Goal: Answer question/provide support

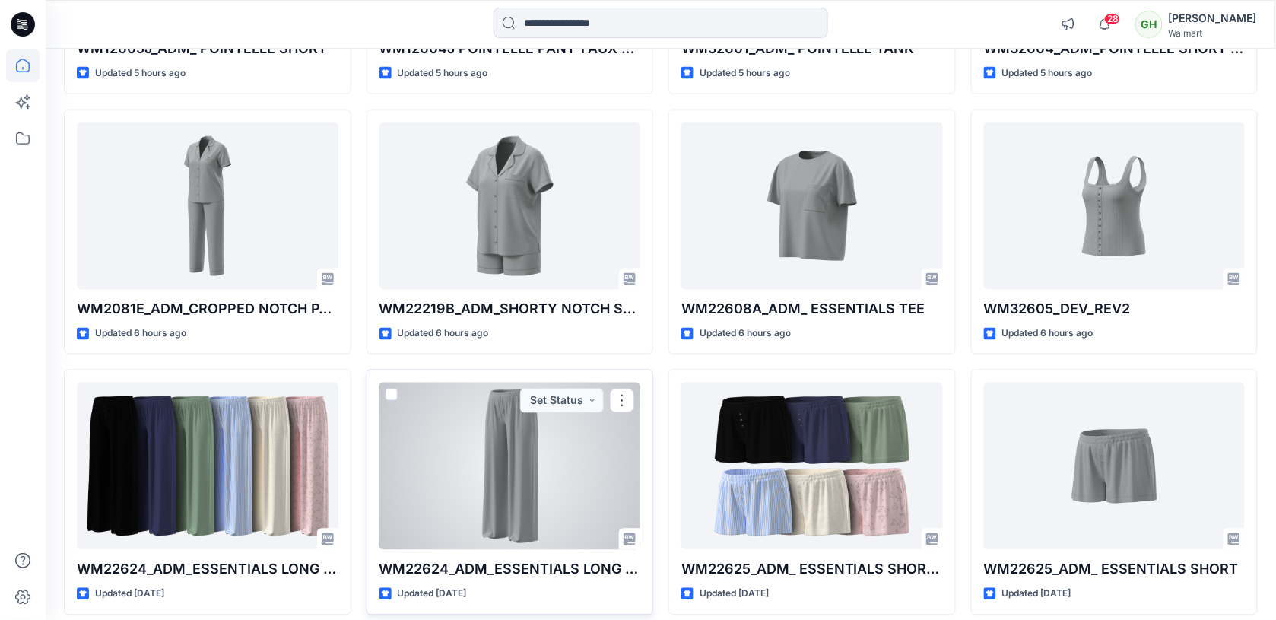
scroll to position [624, 0]
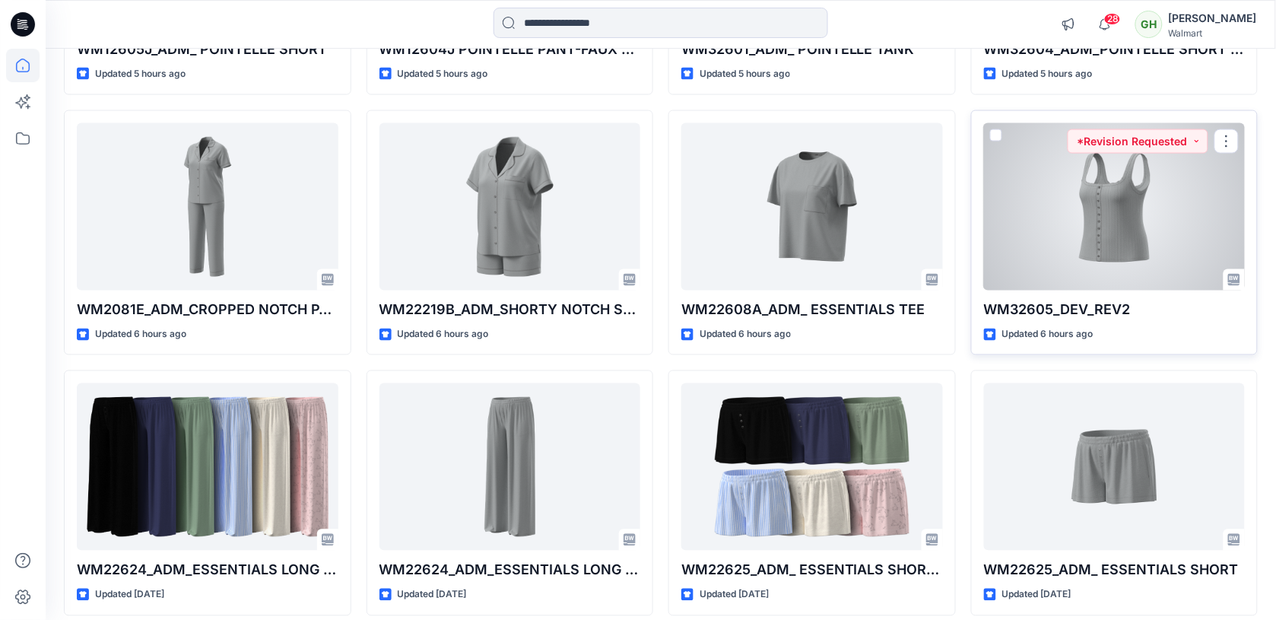
click at [1072, 206] on div at bounding box center [1115, 206] width 262 height 167
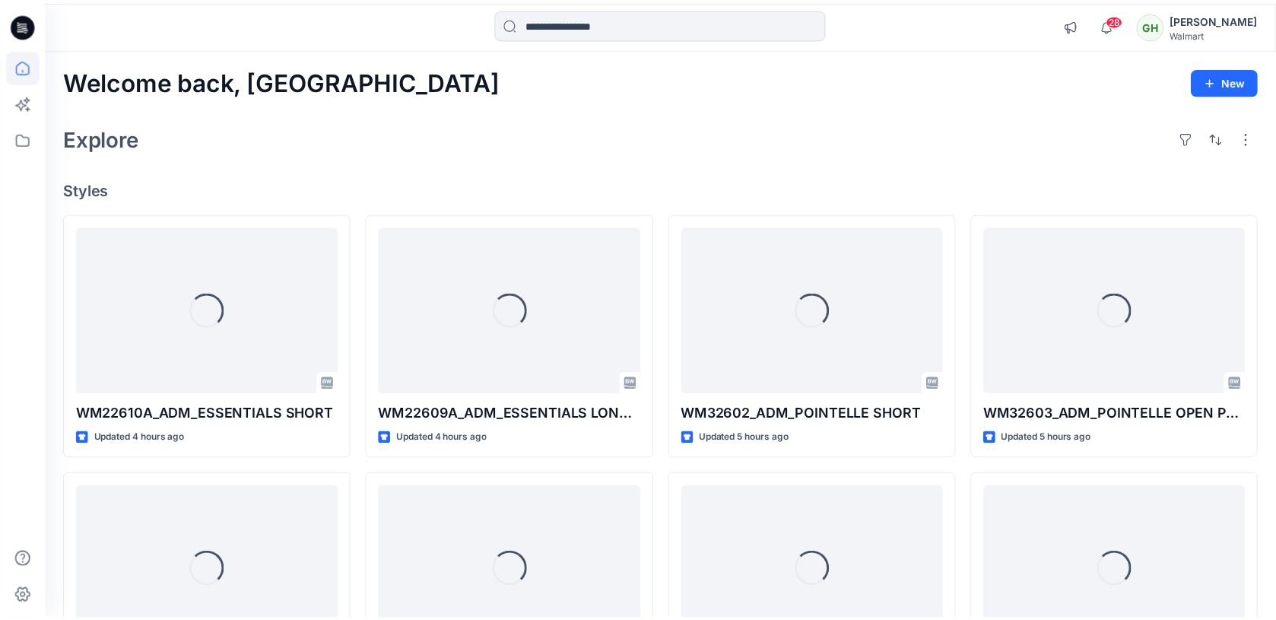
scroll to position [624, 0]
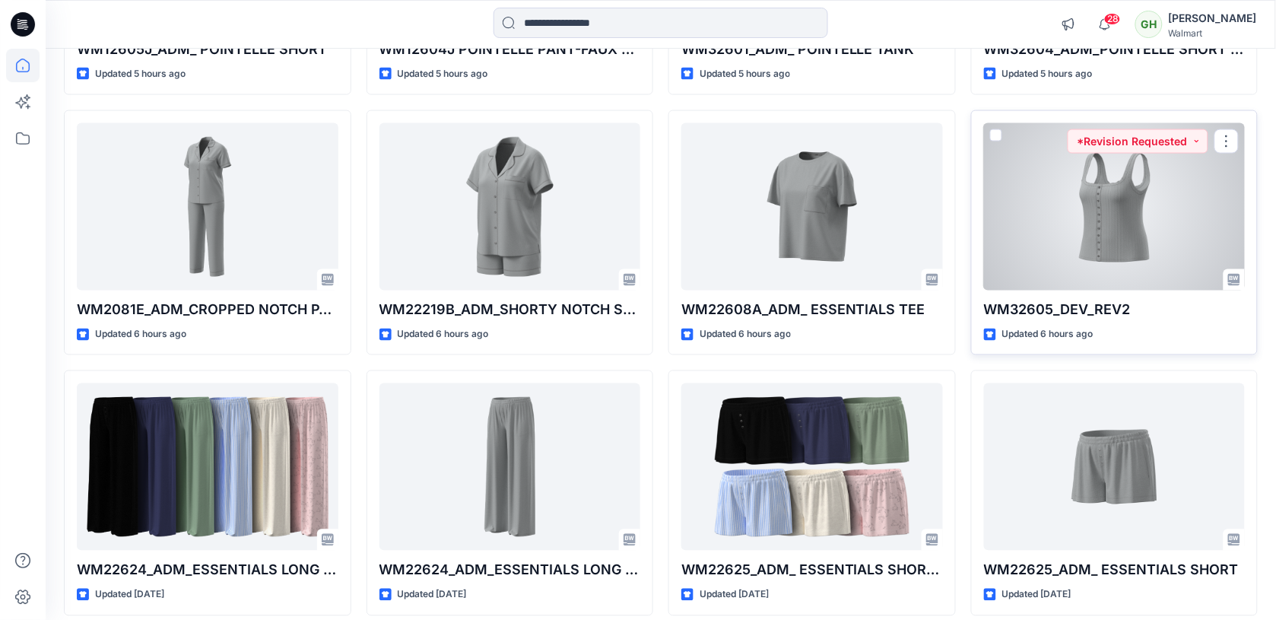
click at [1077, 218] on div at bounding box center [1115, 206] width 262 height 167
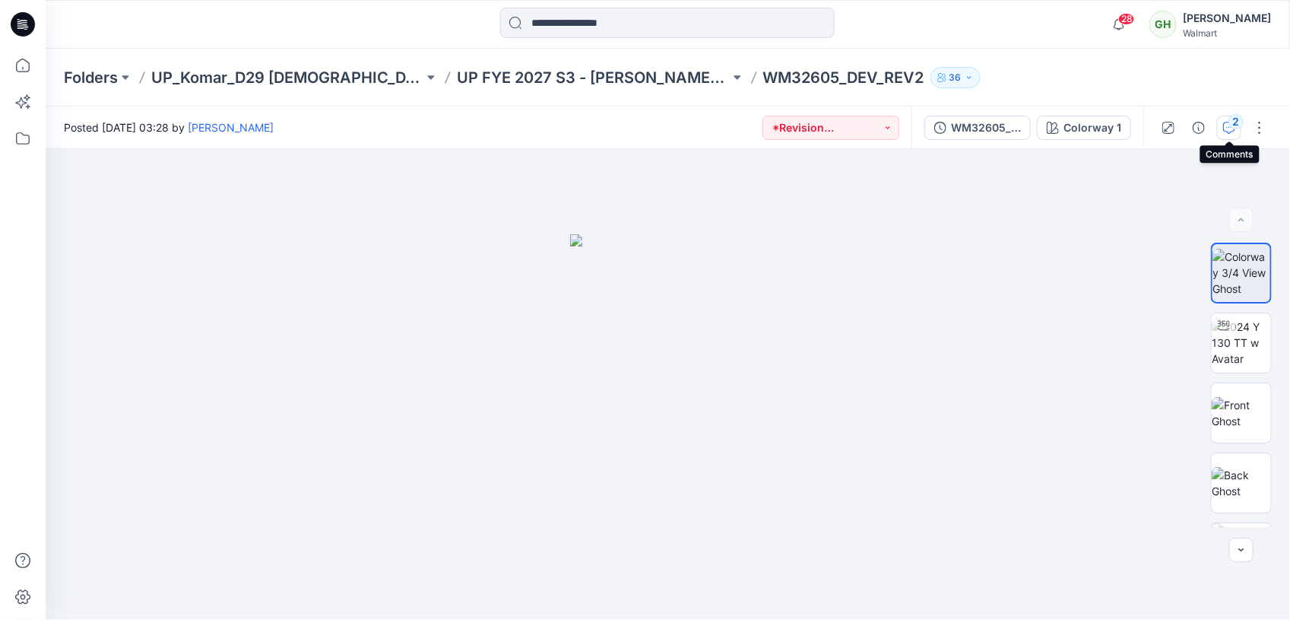
click at [1229, 120] on div "2" at bounding box center [1236, 121] width 15 height 15
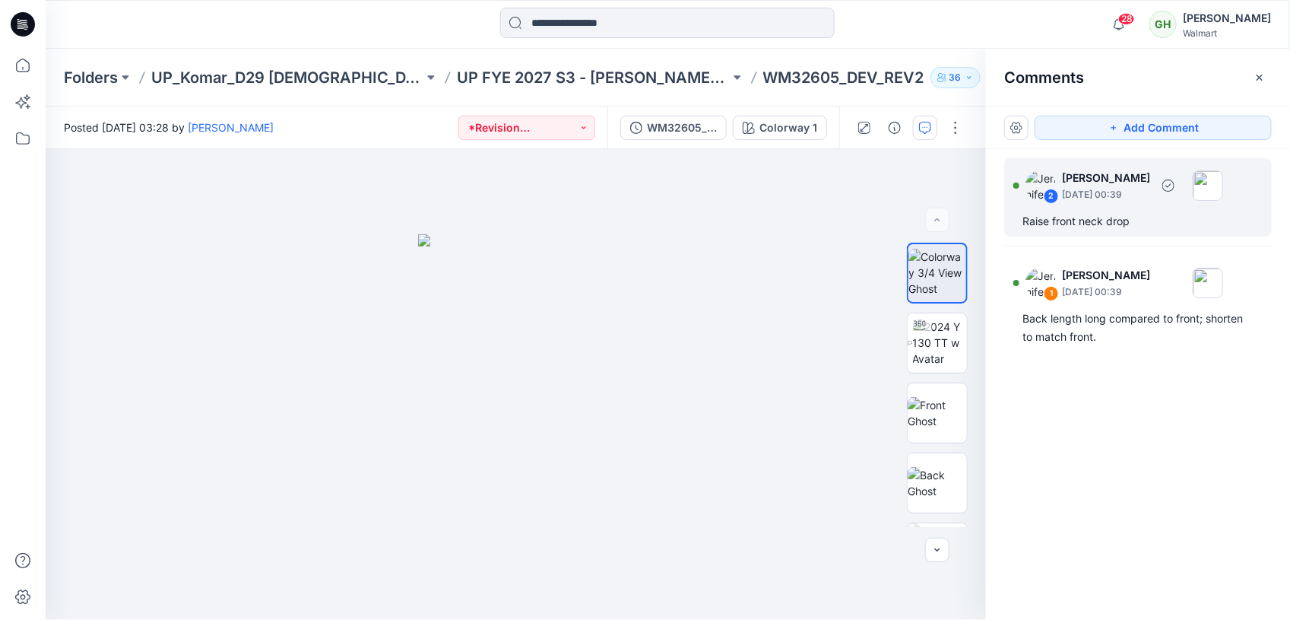
click at [1115, 215] on div "Raise front neck drop" at bounding box center [1138, 221] width 231 height 18
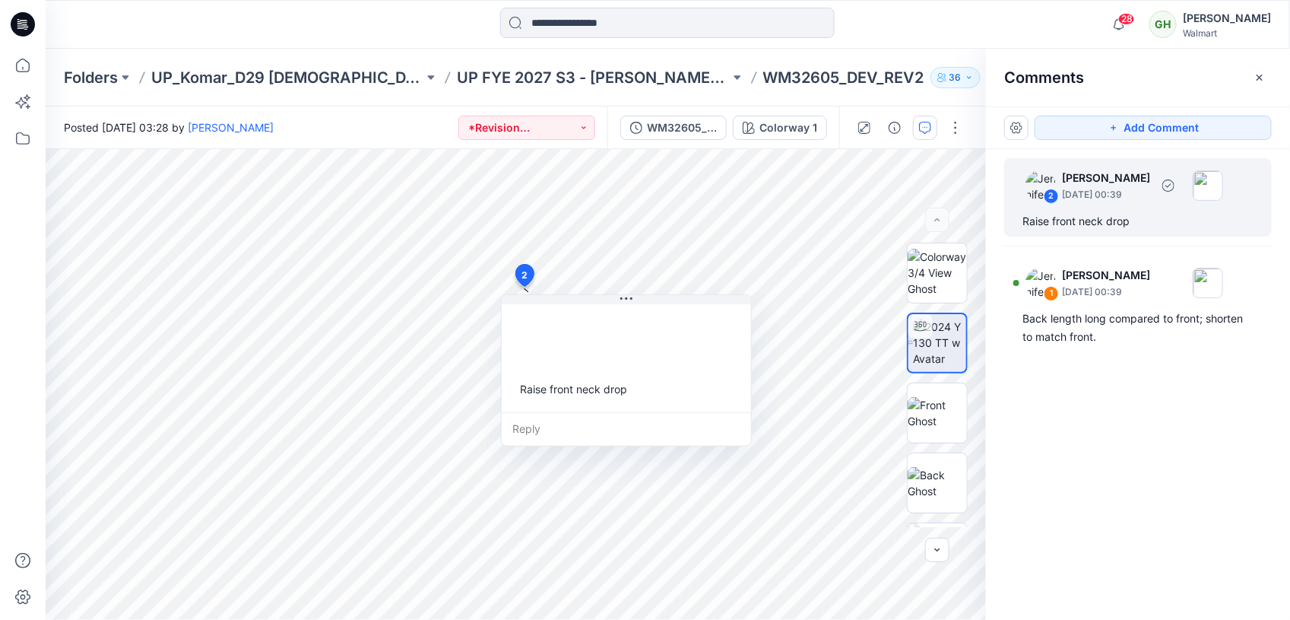
click at [1107, 209] on div "2 [PERSON_NAME] [DATE] 00:39 Raise front neck drop" at bounding box center [1138, 197] width 268 height 78
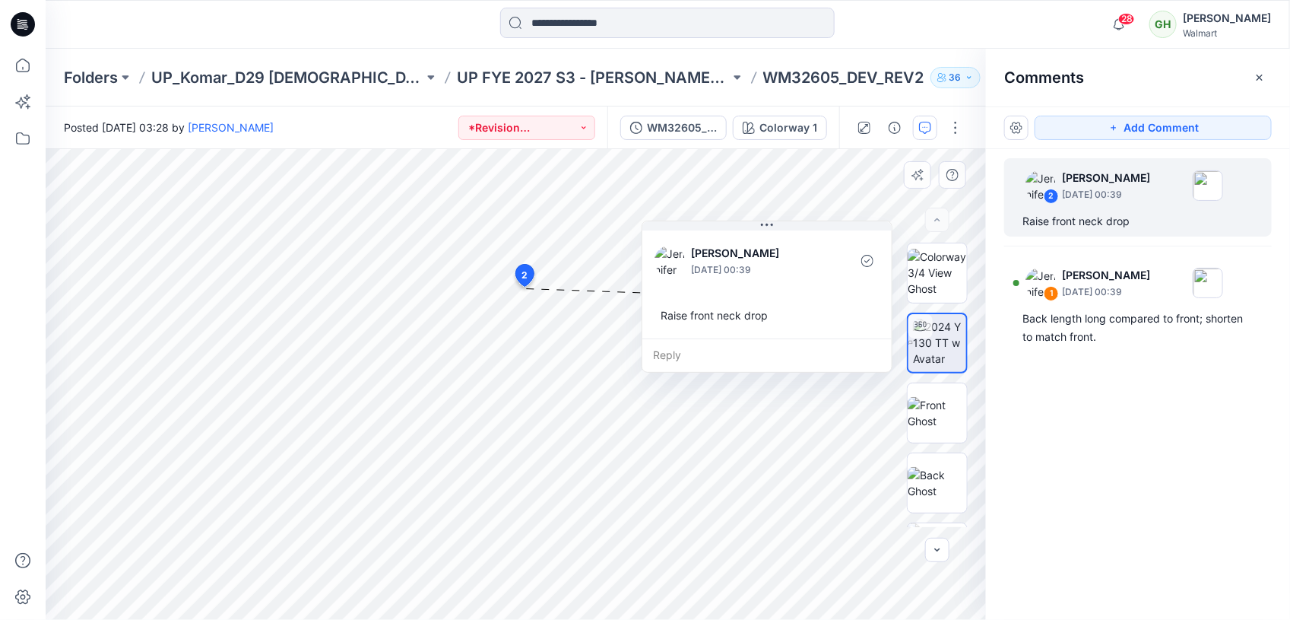
drag, startPoint x: 685, startPoint y: 371, endPoint x: 826, endPoint y: 297, distance: 158.8
click at [826, 297] on div "[PERSON_NAME] [DATE] 00:39 Raise front neck drop" at bounding box center [766, 282] width 249 height 111
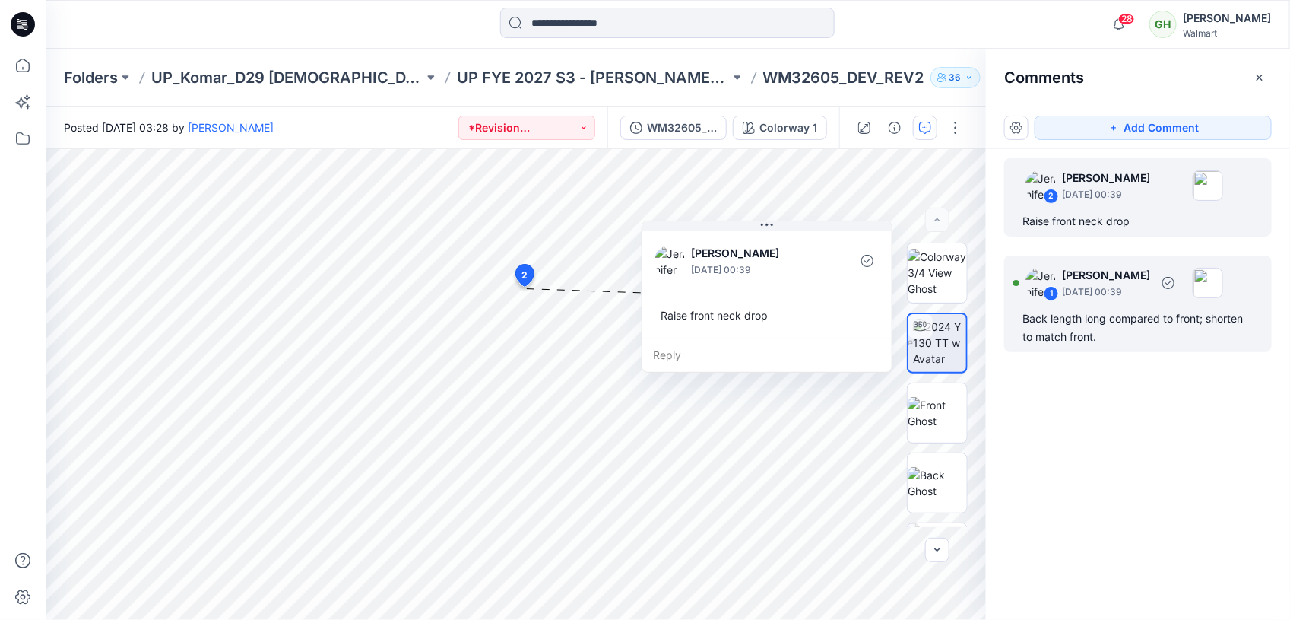
click at [1115, 341] on div "Back length long compared to front; shorten to match front." at bounding box center [1138, 327] width 231 height 36
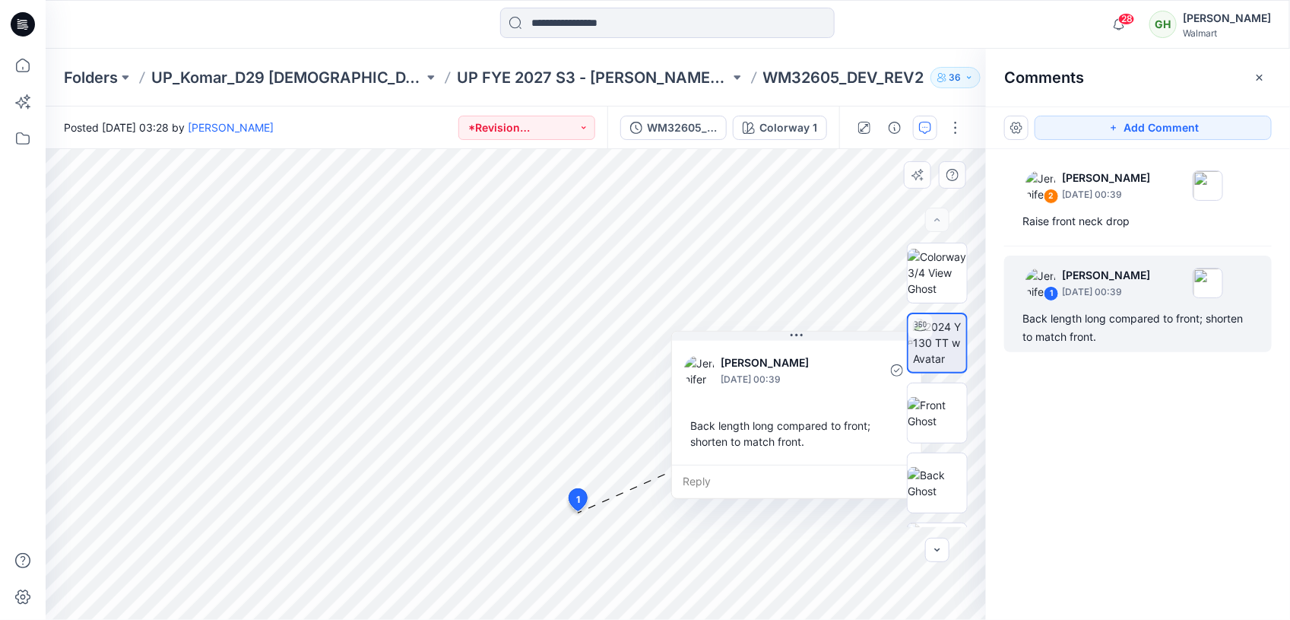
drag, startPoint x: 721, startPoint y: 502, endPoint x: 837, endPoint y: 460, distance: 123.6
click at [837, 460] on div "[PERSON_NAME] [DATE] 00:39 Back length long compared to front; shorten to match…" at bounding box center [796, 401] width 249 height 127
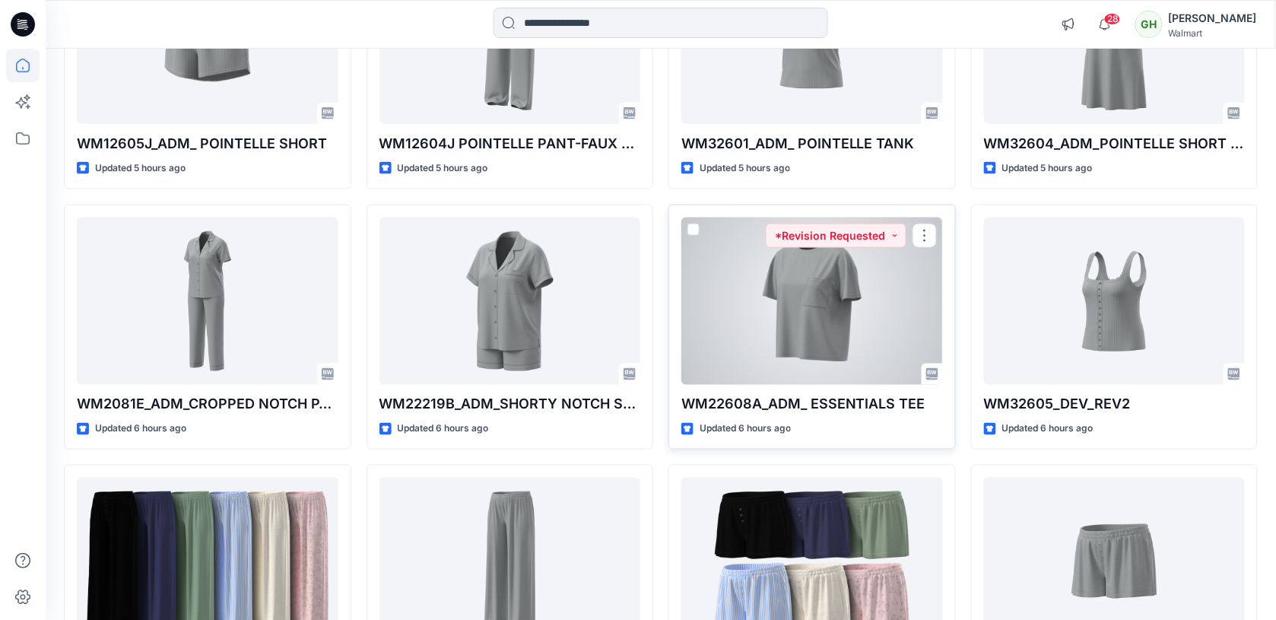
scroll to position [529, 0]
click at [811, 318] on div at bounding box center [812, 301] width 262 height 167
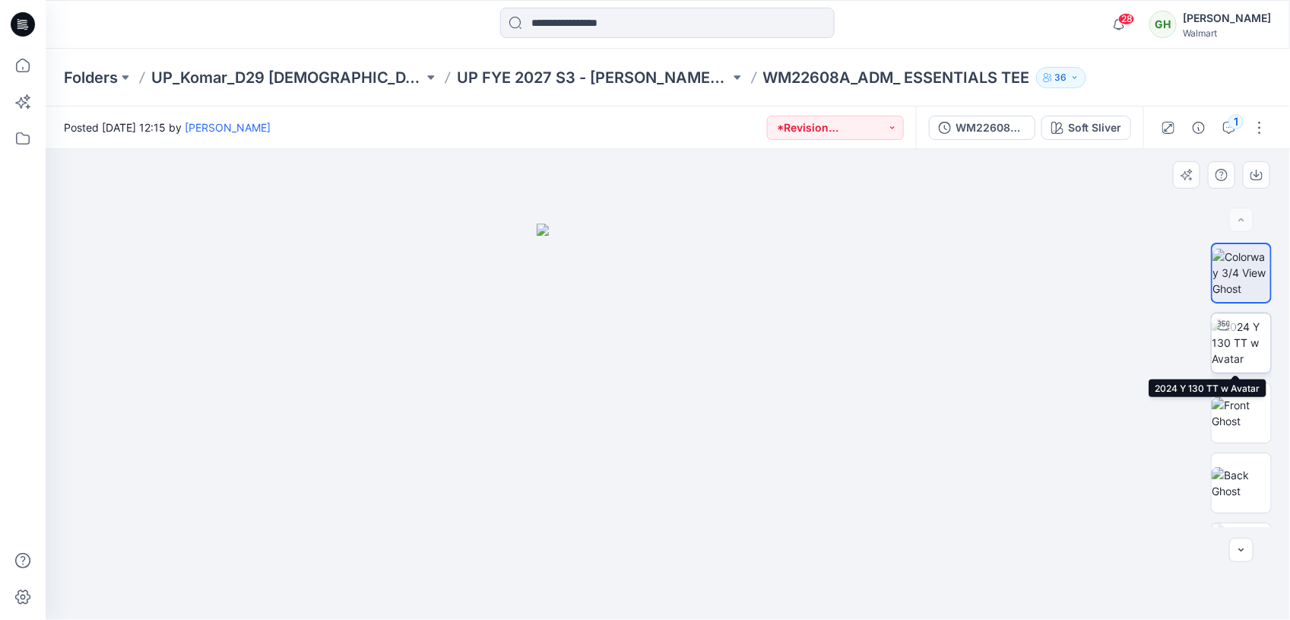
click at [1233, 350] on img at bounding box center [1241, 343] width 59 height 48
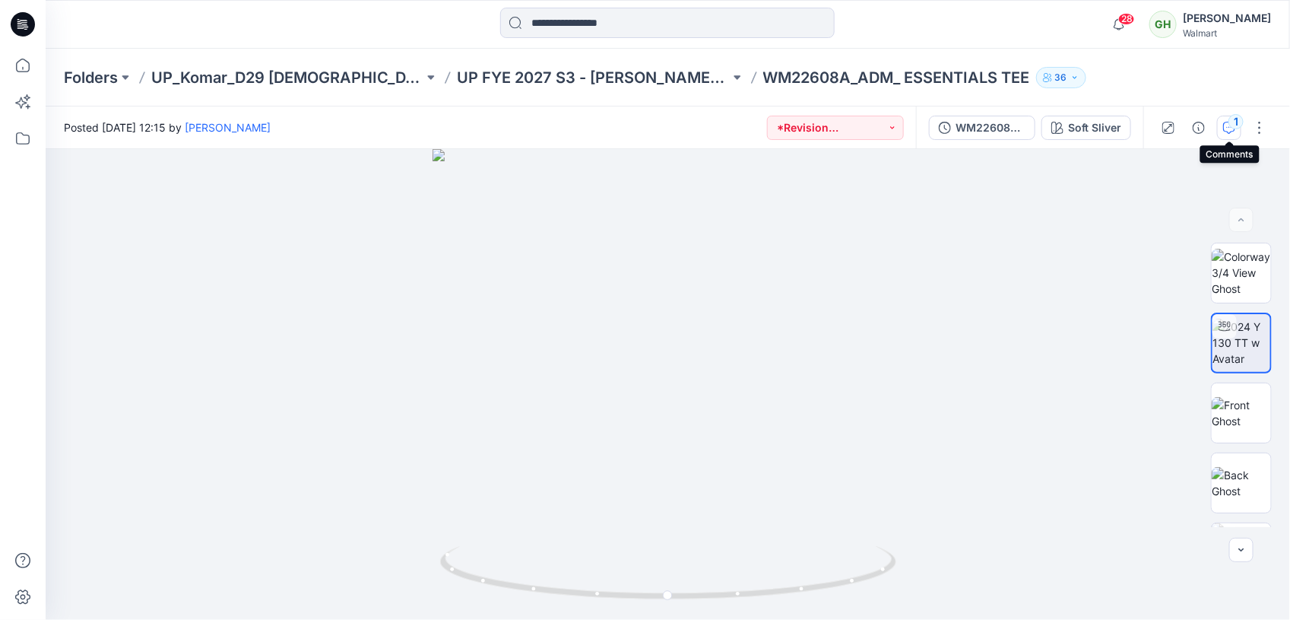
click at [1233, 126] on div "1" at bounding box center [1236, 121] width 15 height 15
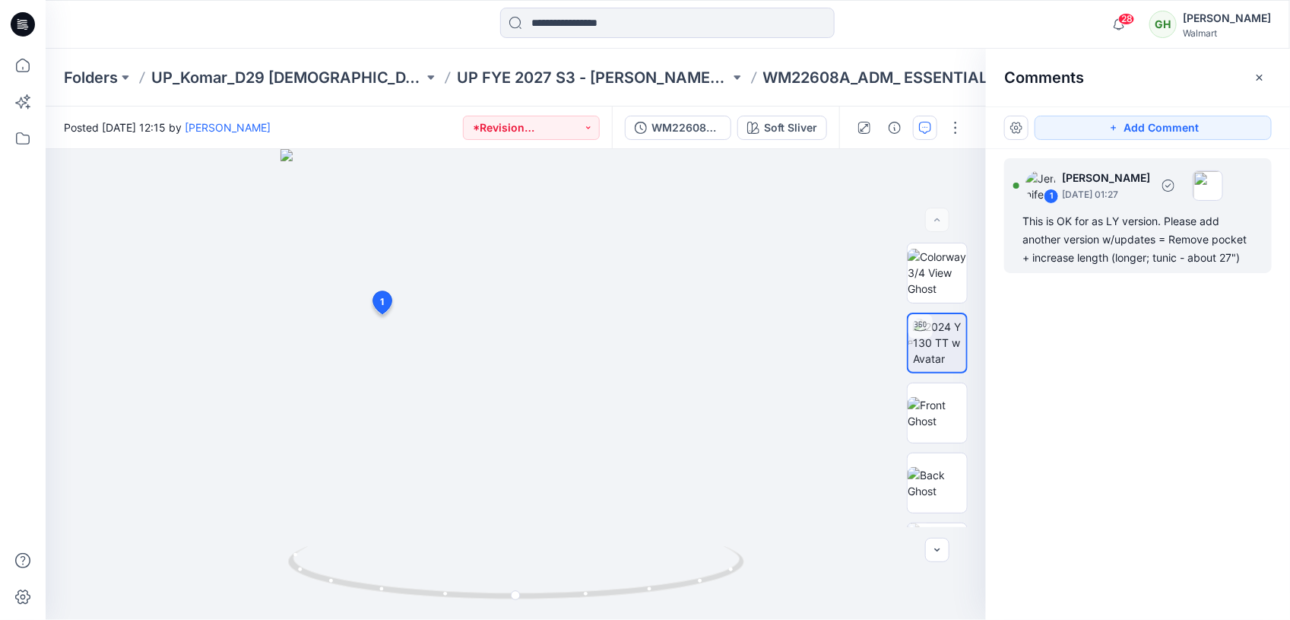
click at [1120, 264] on div "This is OK for as LY version. Please add another version w/updates = Remove poc…" at bounding box center [1138, 239] width 231 height 55
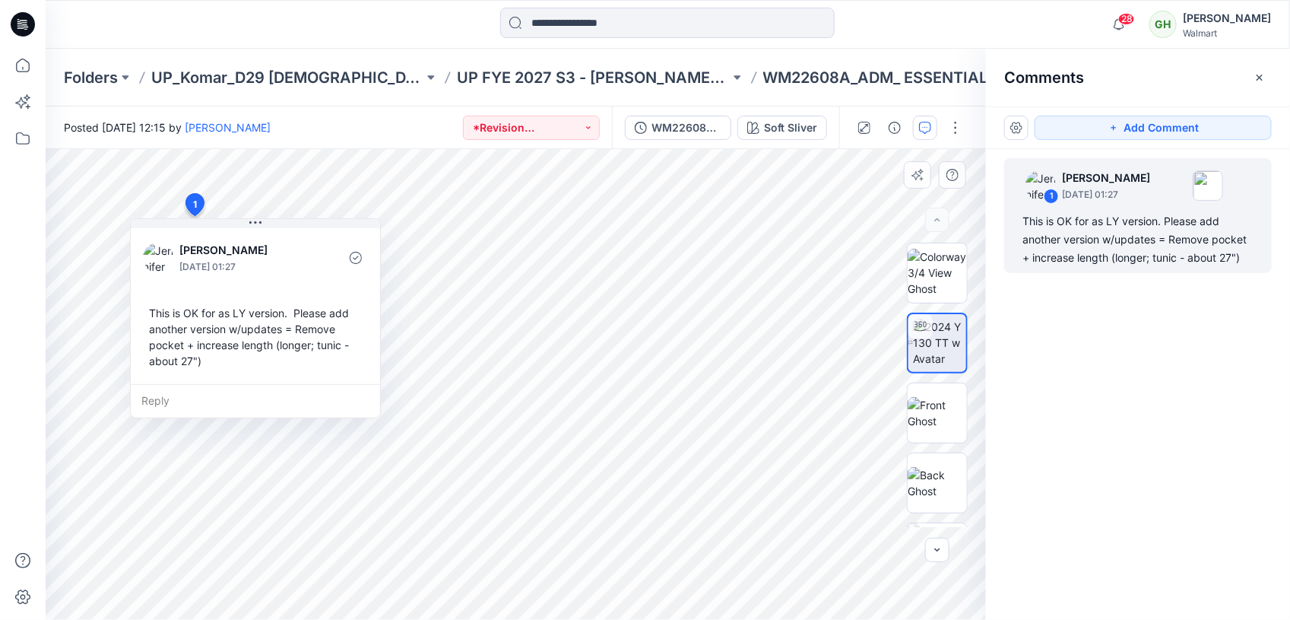
drag, startPoint x: 259, startPoint y: 382, endPoint x: 217, endPoint y: 376, distance: 42.2
click at [217, 376] on div "[PERSON_NAME] [DATE] 01:27 This is OK for as LY version. Please add another ver…" at bounding box center [255, 304] width 249 height 159
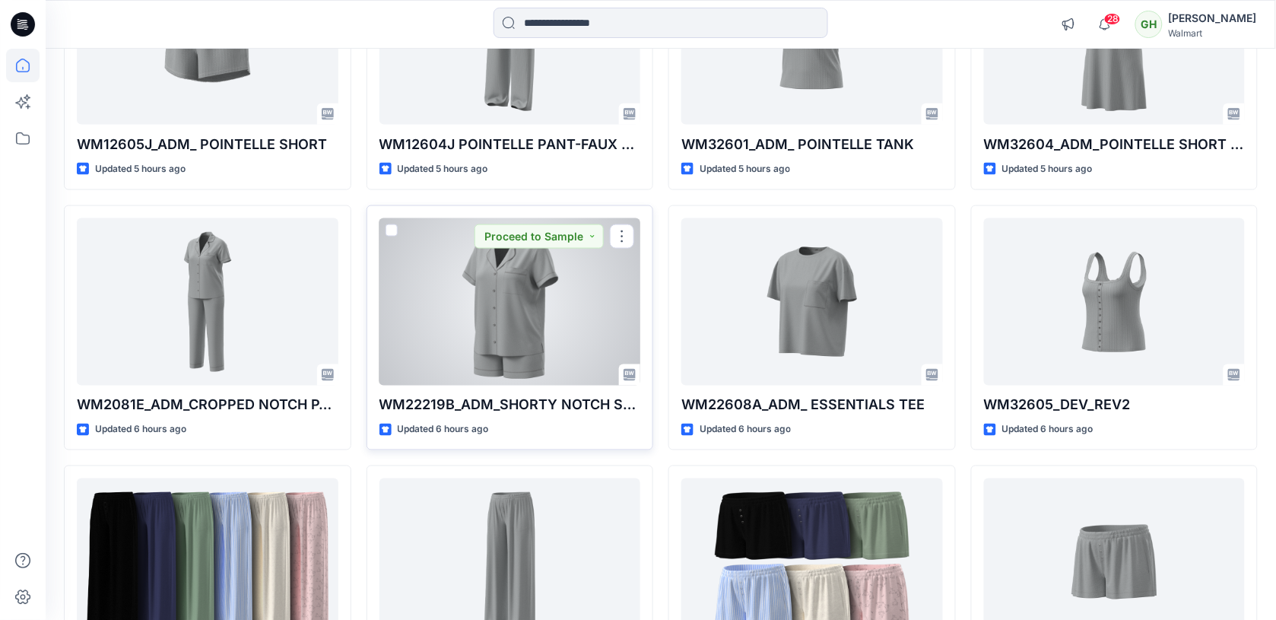
scroll to position [434, 0]
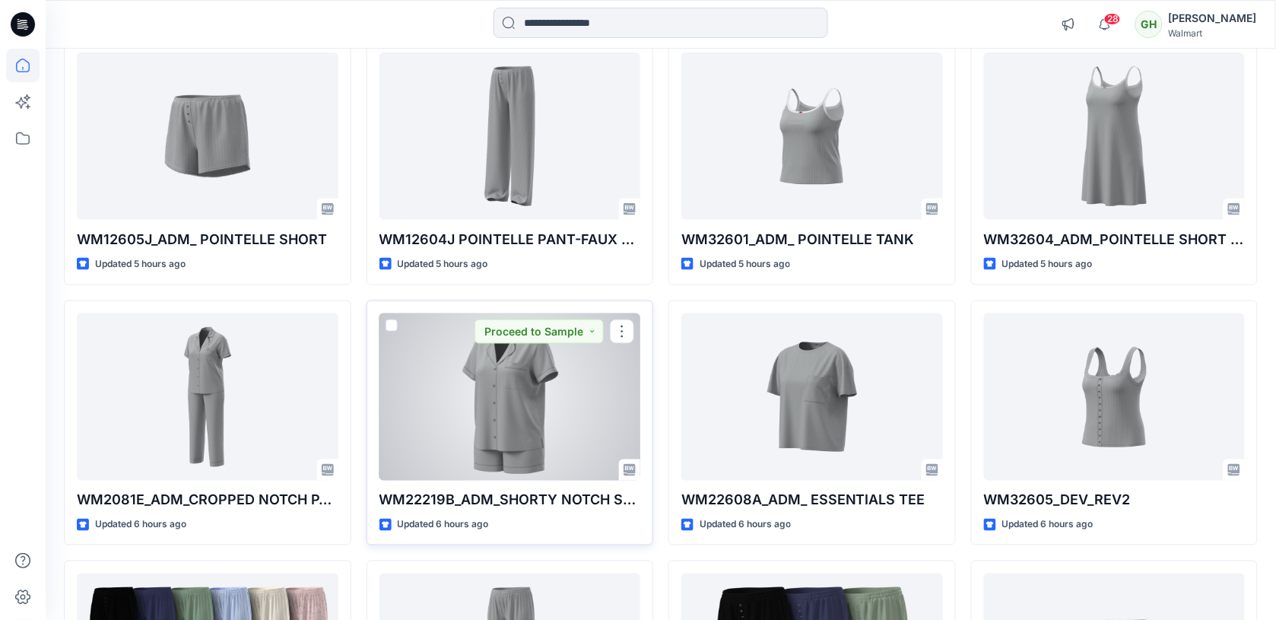
click at [500, 419] on div at bounding box center [510, 396] width 262 height 167
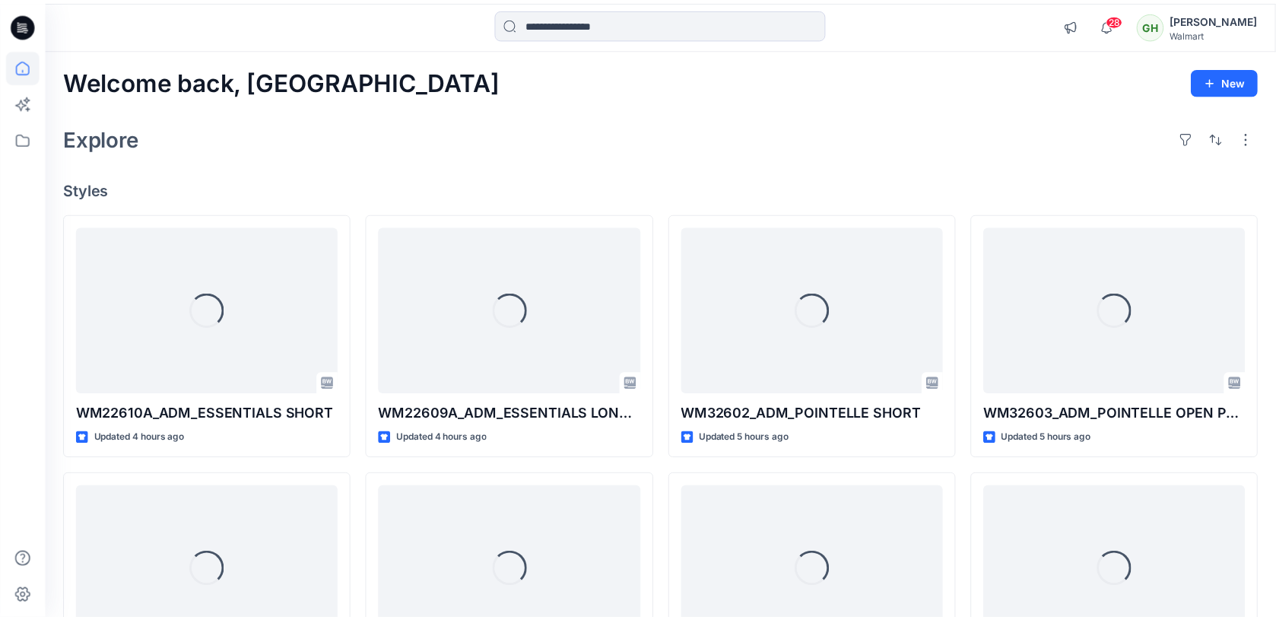
scroll to position [434, 0]
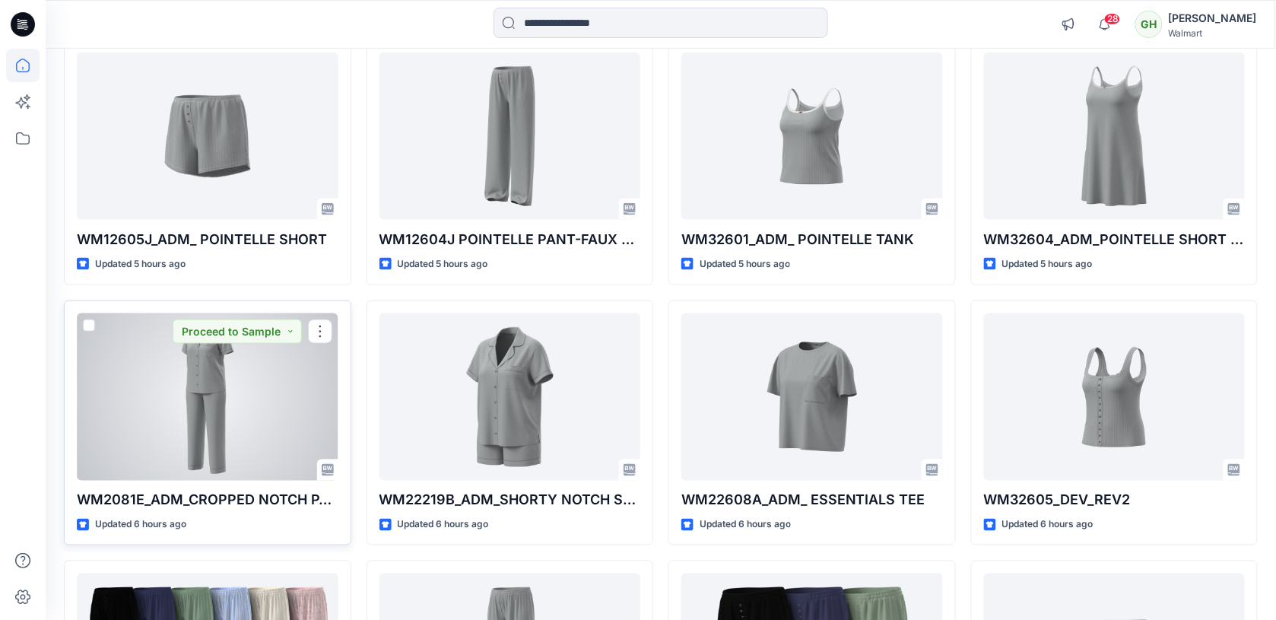
click at [179, 403] on div at bounding box center [208, 396] width 262 height 167
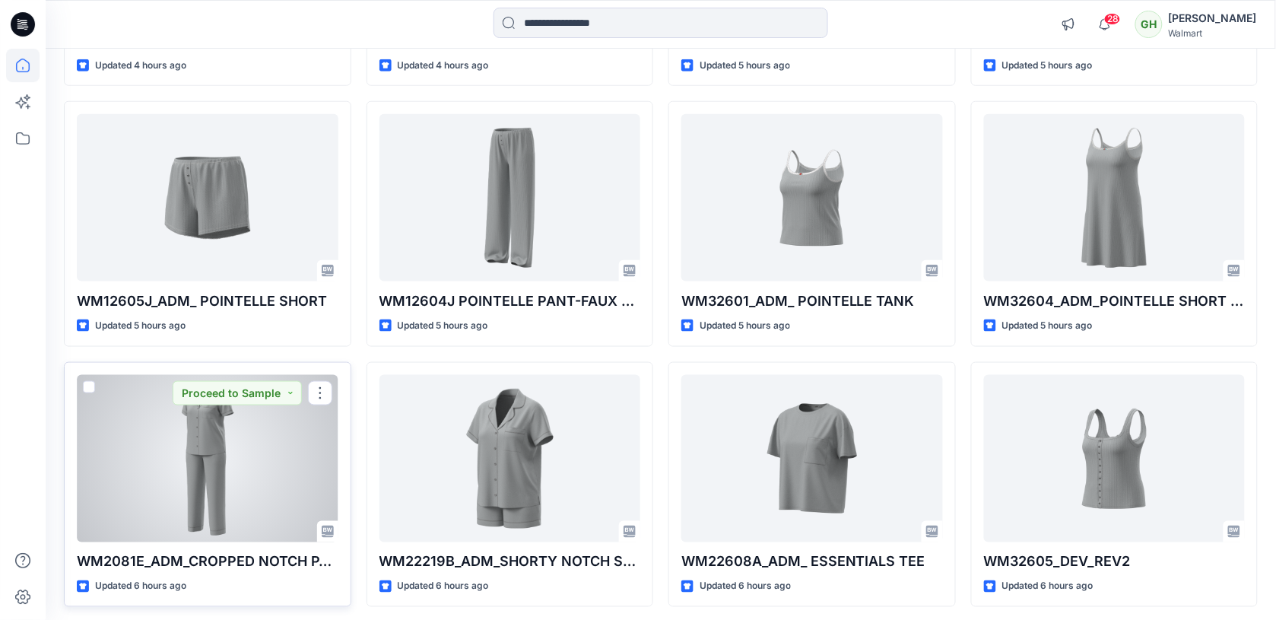
scroll to position [244, 0]
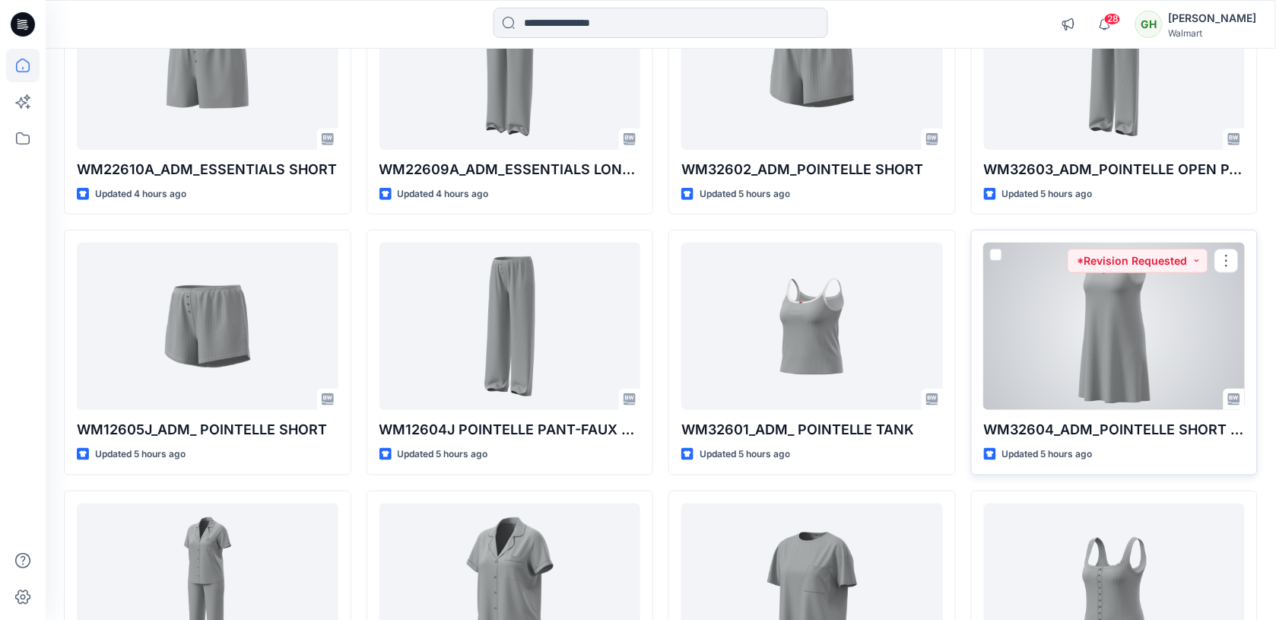
click at [1120, 339] on div at bounding box center [1115, 326] width 262 height 167
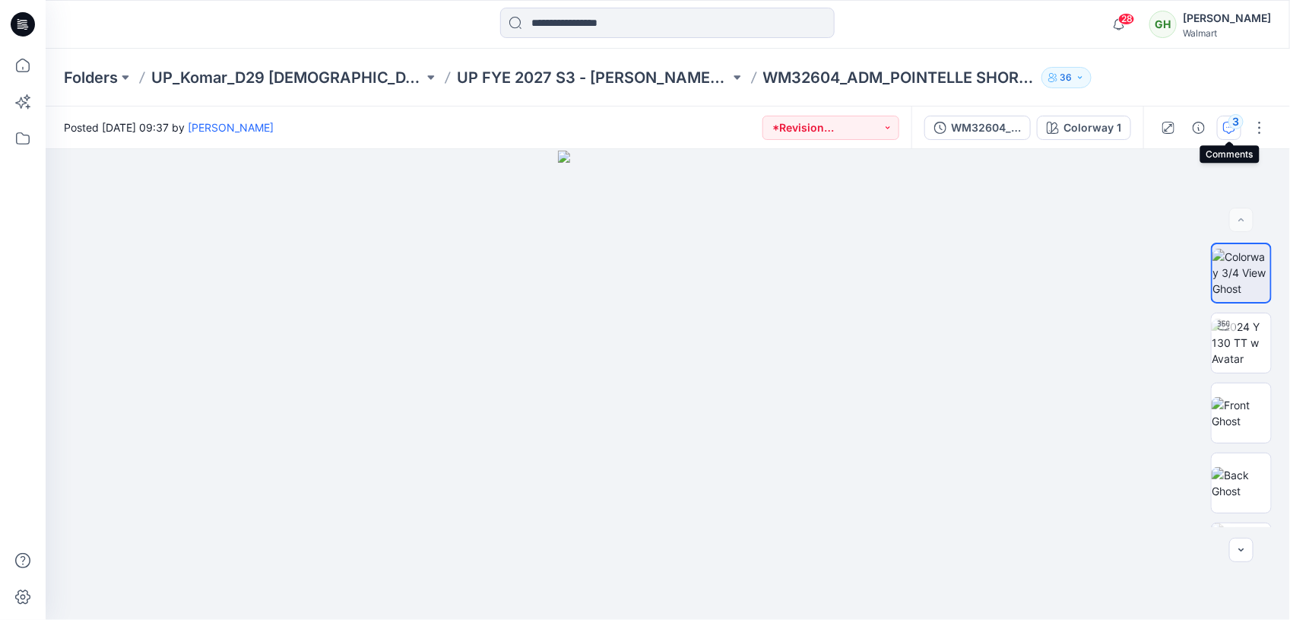
click at [1236, 123] on div "3" at bounding box center [1236, 121] width 15 height 15
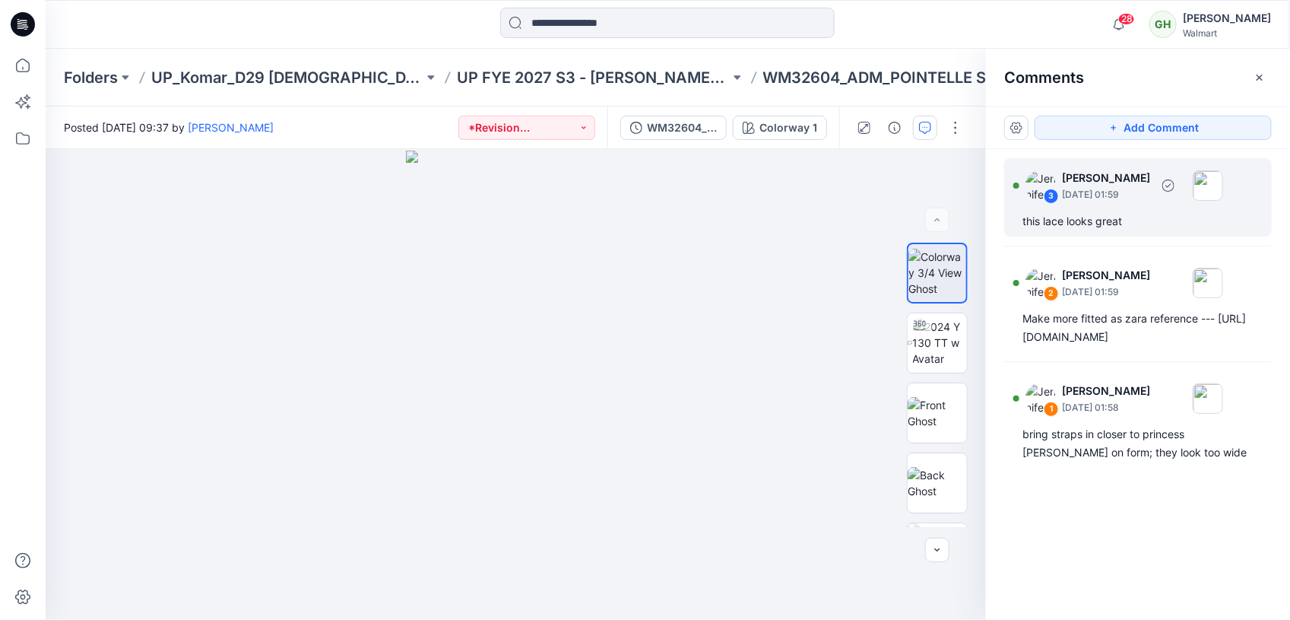
click at [1074, 224] on div "this lace looks great" at bounding box center [1138, 221] width 231 height 18
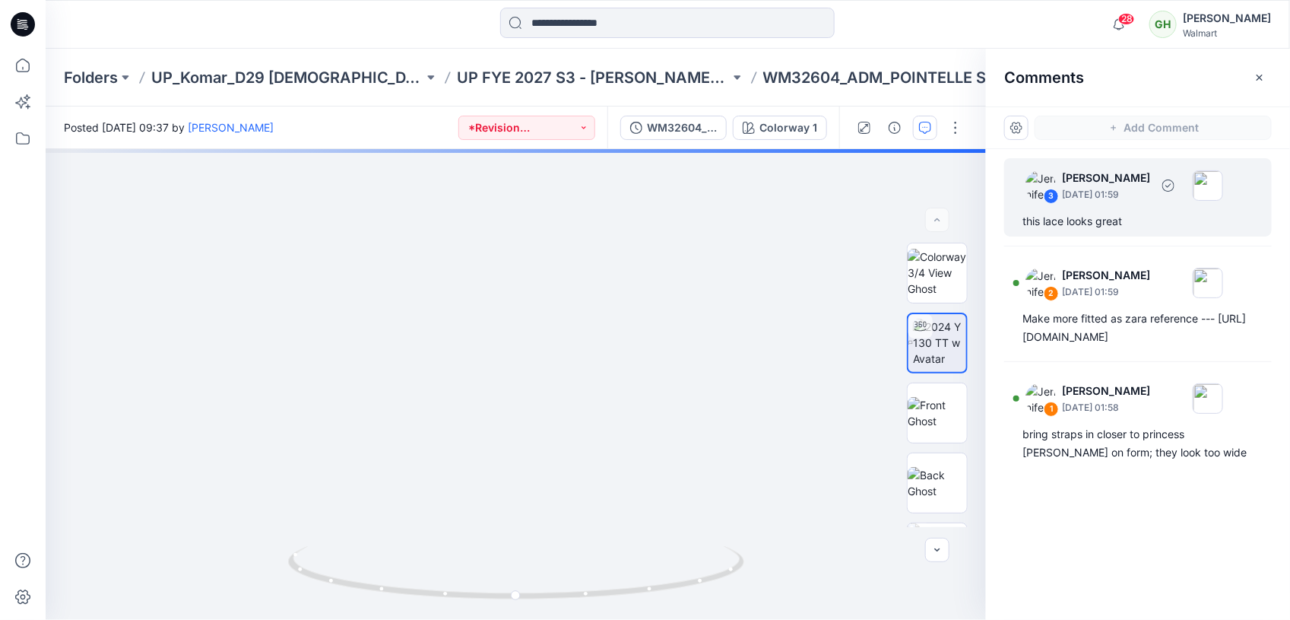
click at [1095, 208] on div "3 [PERSON_NAME] [DATE] 01:59 this lace looks great" at bounding box center [1138, 197] width 268 height 78
drag, startPoint x: 1095, startPoint y: 208, endPoint x: 1091, endPoint y: 215, distance: 8.5
click at [1091, 215] on div "this lace looks great" at bounding box center [1138, 221] width 231 height 18
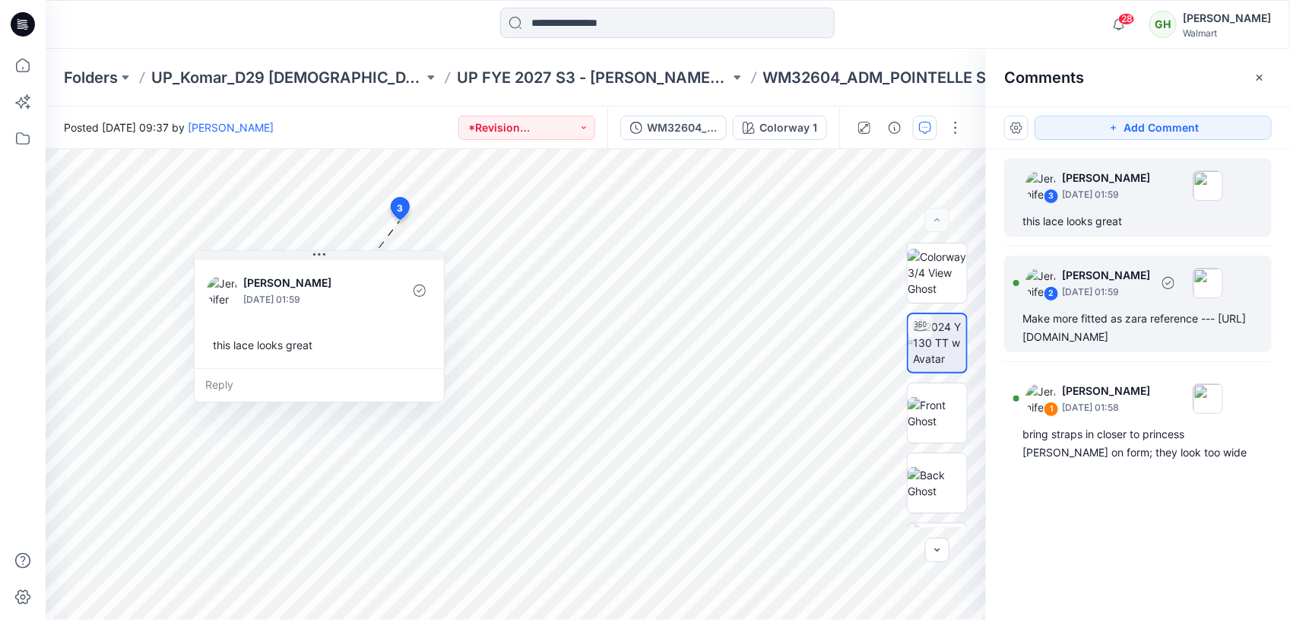
click at [1082, 325] on div "Make more fitted as zara reference --- [URL][DOMAIN_NAME]" at bounding box center [1138, 327] width 231 height 36
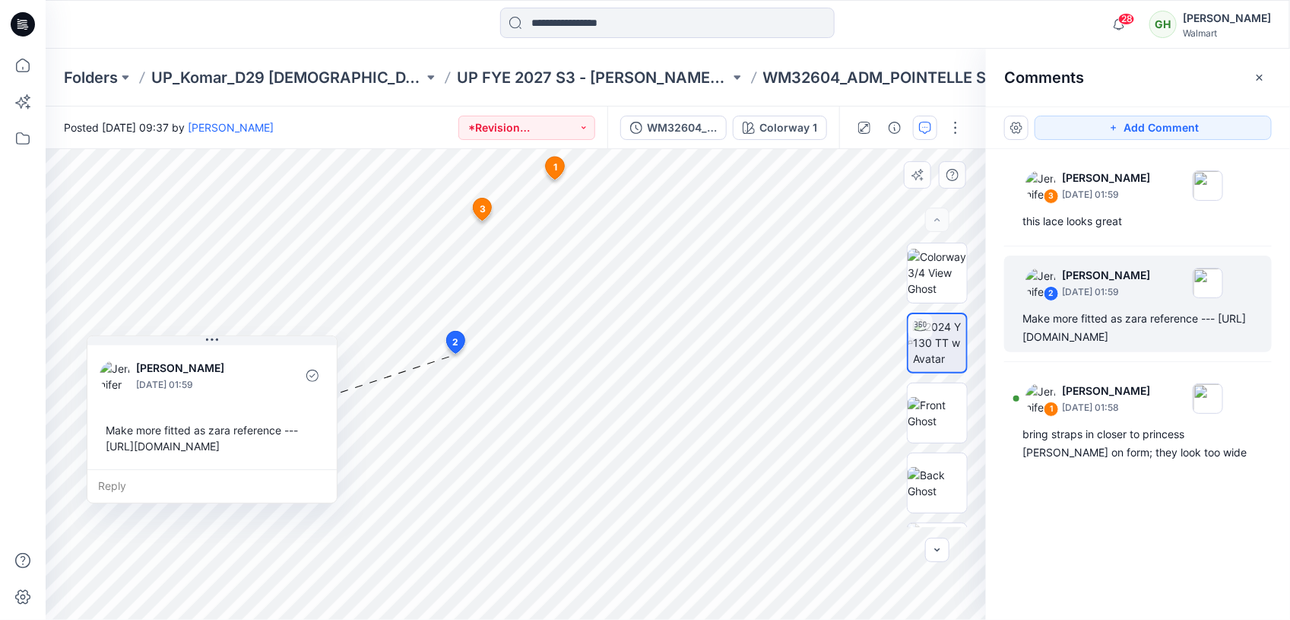
drag, startPoint x: 246, startPoint y: 405, endPoint x: 187, endPoint y: 503, distance: 113.6
click at [187, 503] on div "Reply" at bounding box center [211, 485] width 249 height 33
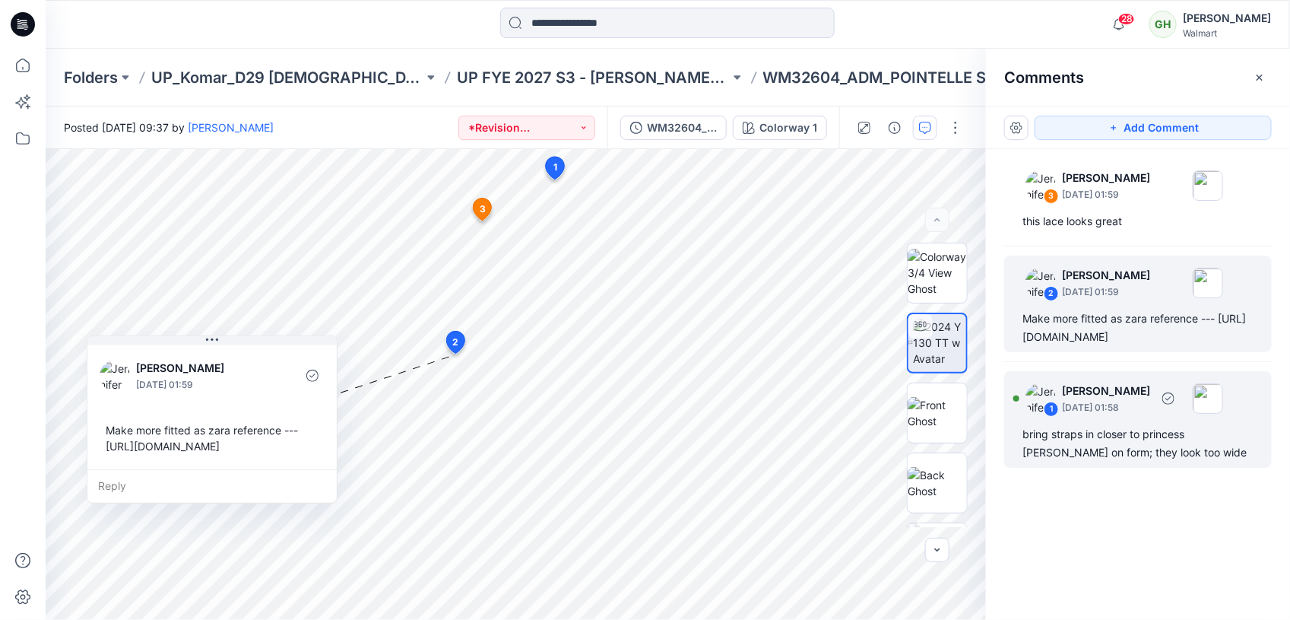
click at [1100, 462] on div "bring straps in closer to princess [PERSON_NAME] on form; they look too wide" at bounding box center [1138, 443] width 231 height 36
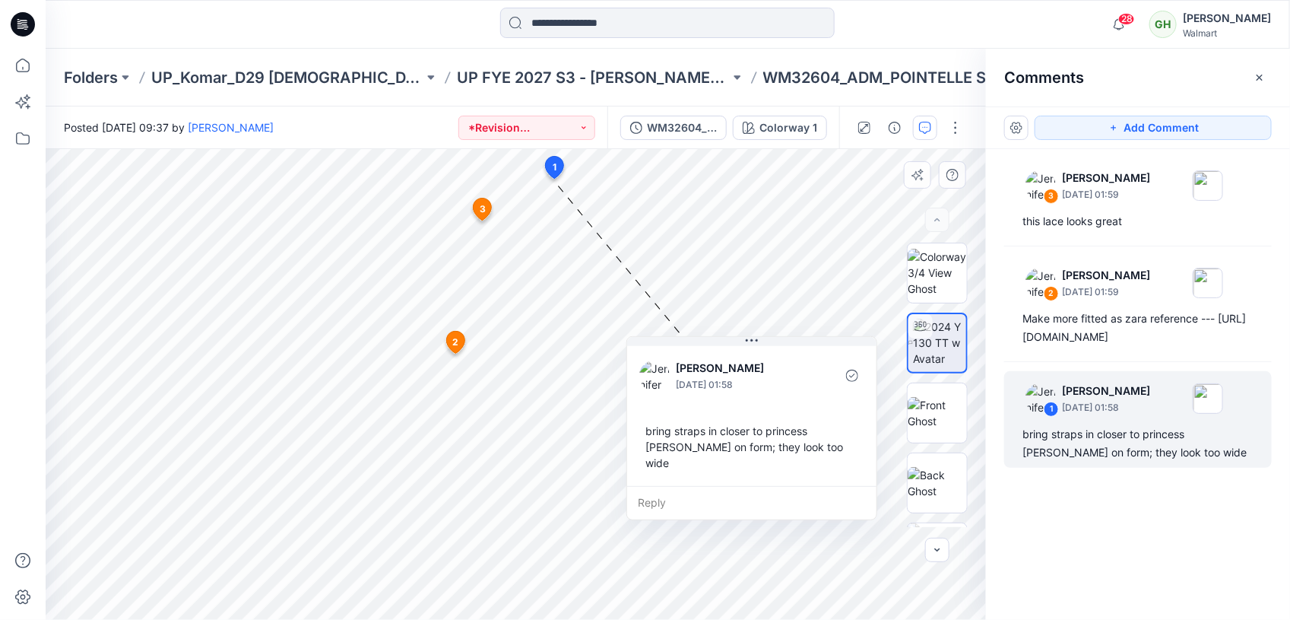
drag, startPoint x: 667, startPoint y: 305, endPoint x: 763, endPoint y: 455, distance: 177.8
click at [763, 455] on div "bring straps in closer to princess [PERSON_NAME] on form; they look too wide" at bounding box center [751, 447] width 225 height 60
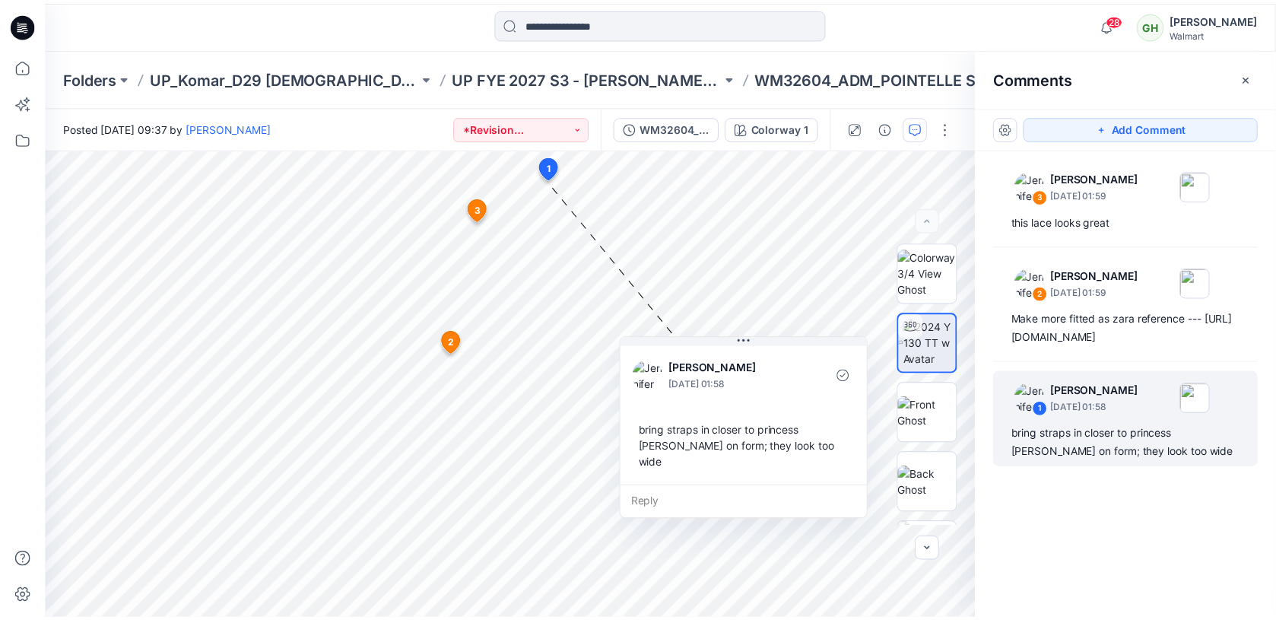
scroll to position [244, 0]
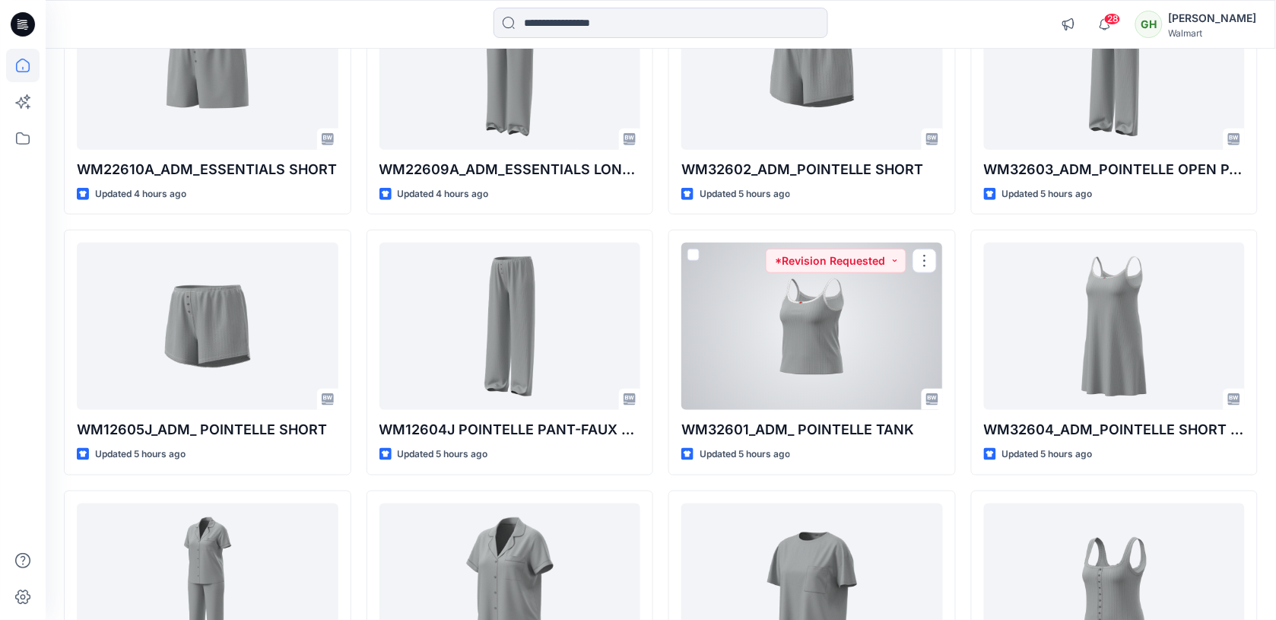
click at [890, 323] on div at bounding box center [812, 326] width 262 height 167
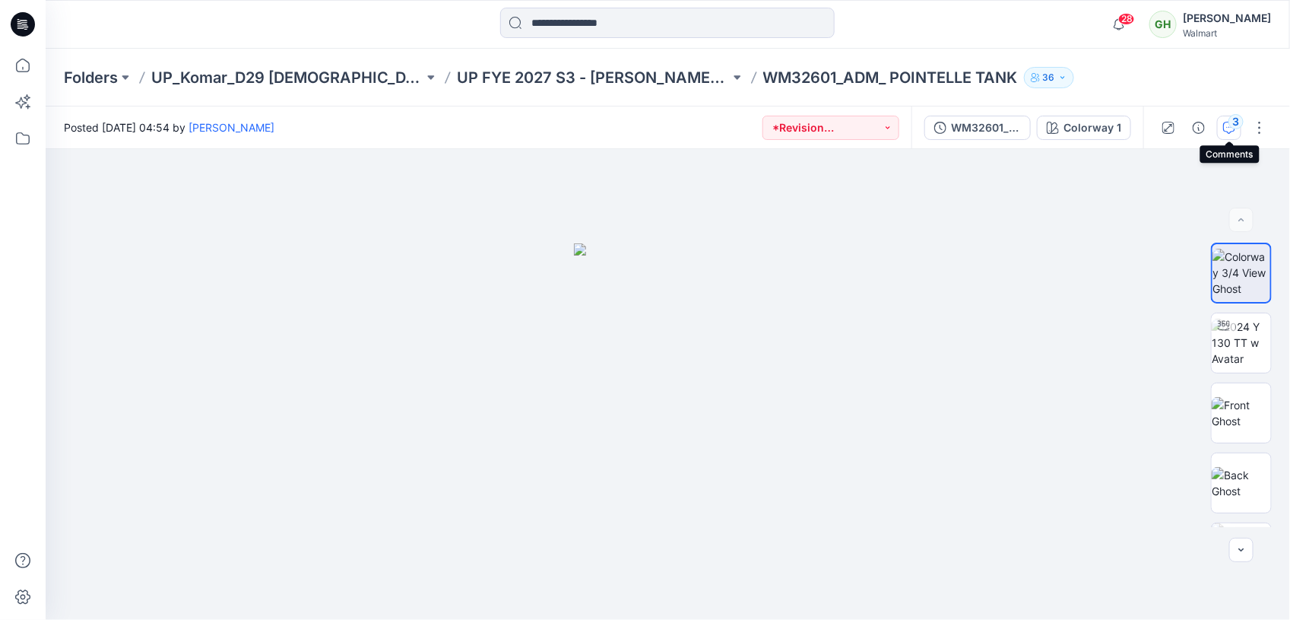
click at [1224, 123] on icon "button" at bounding box center [1229, 128] width 12 height 12
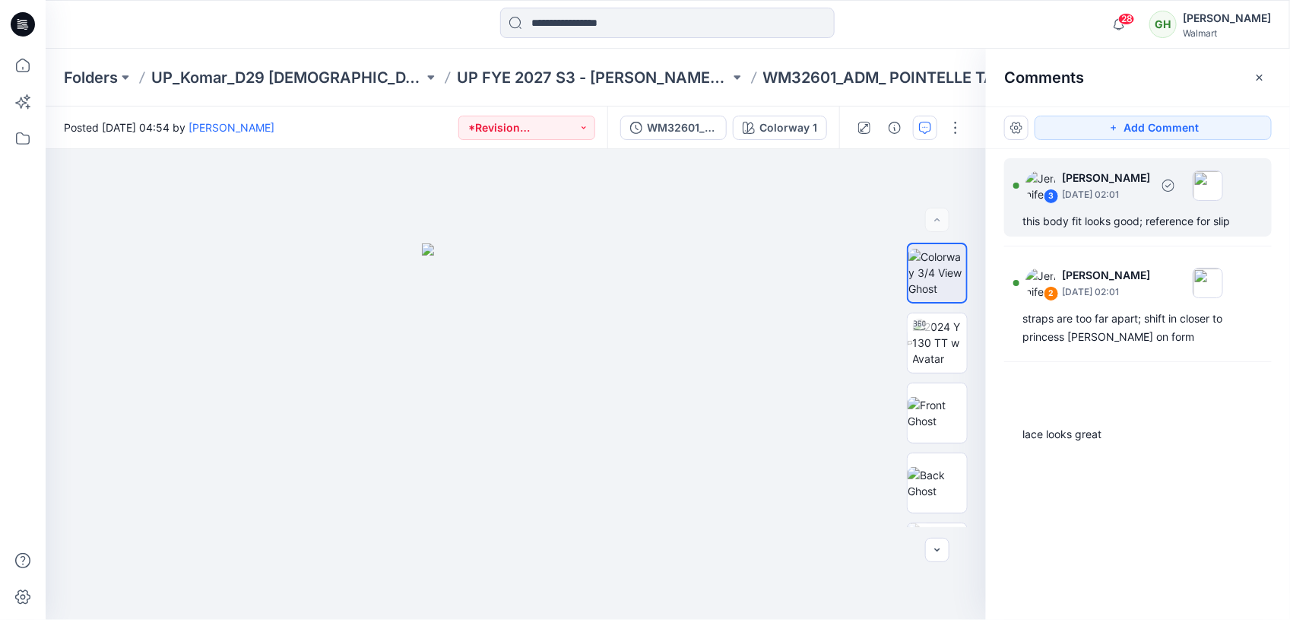
click at [1076, 225] on div "this body fit looks good; reference for slip" at bounding box center [1138, 221] width 231 height 18
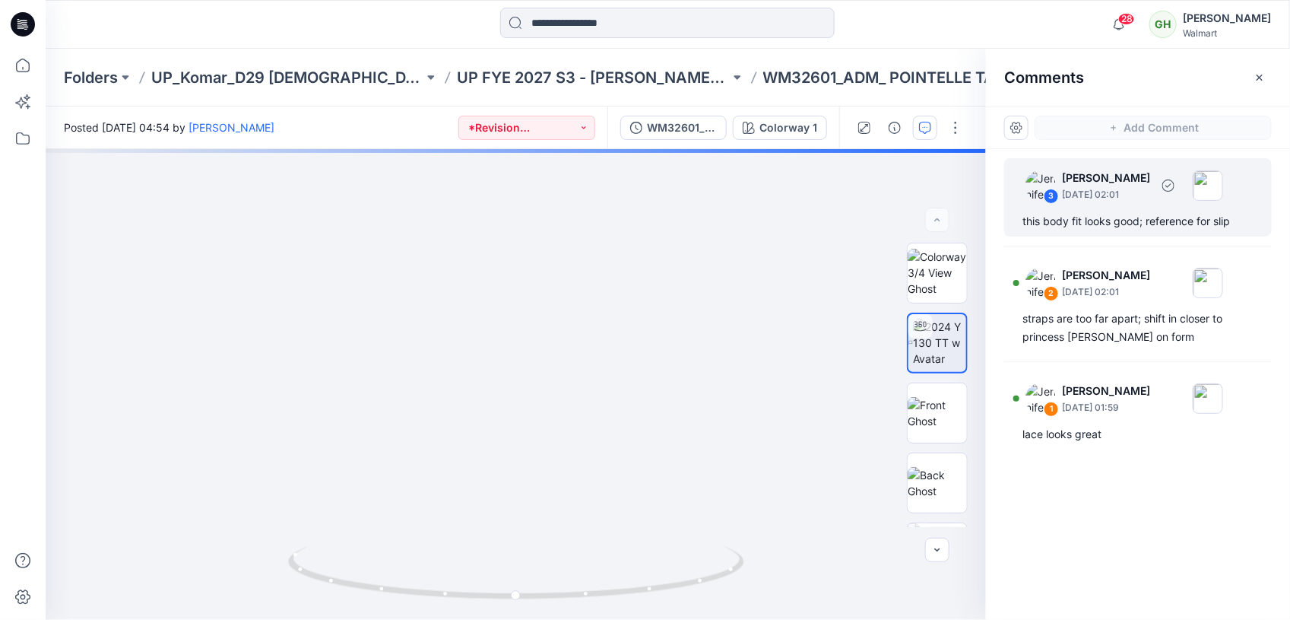
click at [1064, 223] on div "this body fit looks good; reference for slip" at bounding box center [1138, 221] width 231 height 18
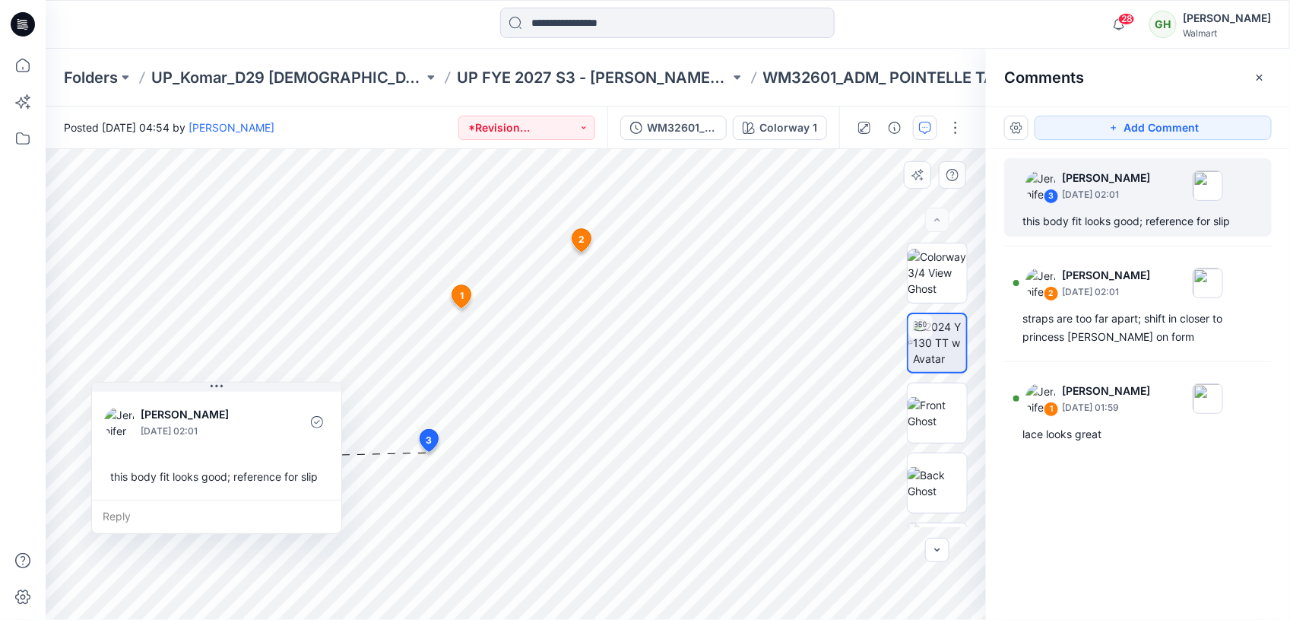
drag, startPoint x: 622, startPoint y: 517, endPoint x: 308, endPoint y: 439, distance: 323.4
click at [308, 439] on div "[PERSON_NAME] [DATE] 02:01" at bounding box center [216, 422] width 225 height 42
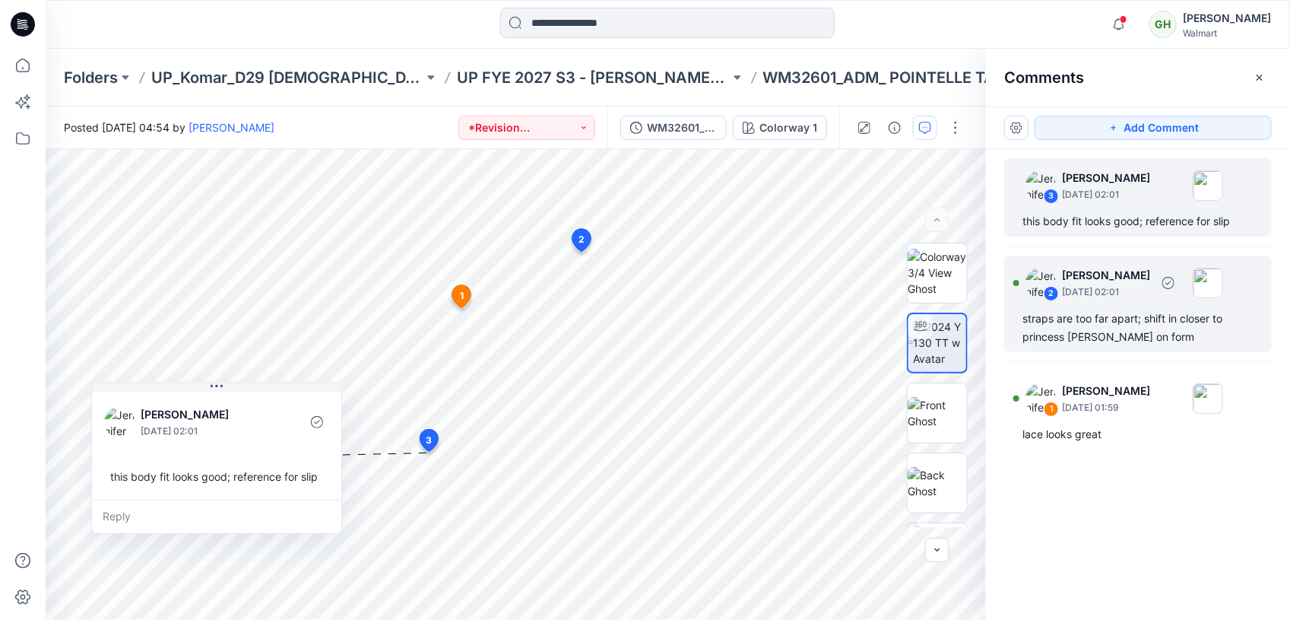
click at [1074, 303] on div "2 [PERSON_NAME] [DATE] 02:01" at bounding box center [1119, 283] width 210 height 42
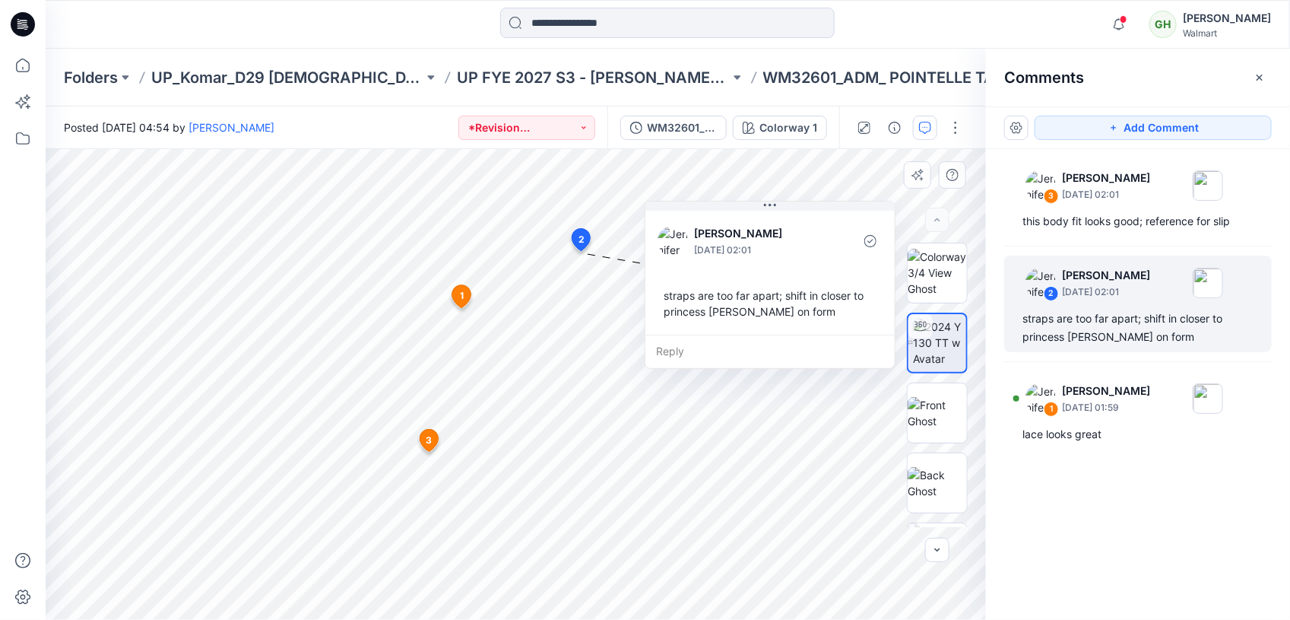
drag, startPoint x: 306, startPoint y: 297, endPoint x: 726, endPoint y: 325, distance: 421.4
click at [726, 325] on div "[PERSON_NAME] [DATE] 02:01 straps are too far apart; shift in closer to princes…" at bounding box center [770, 271] width 249 height 127
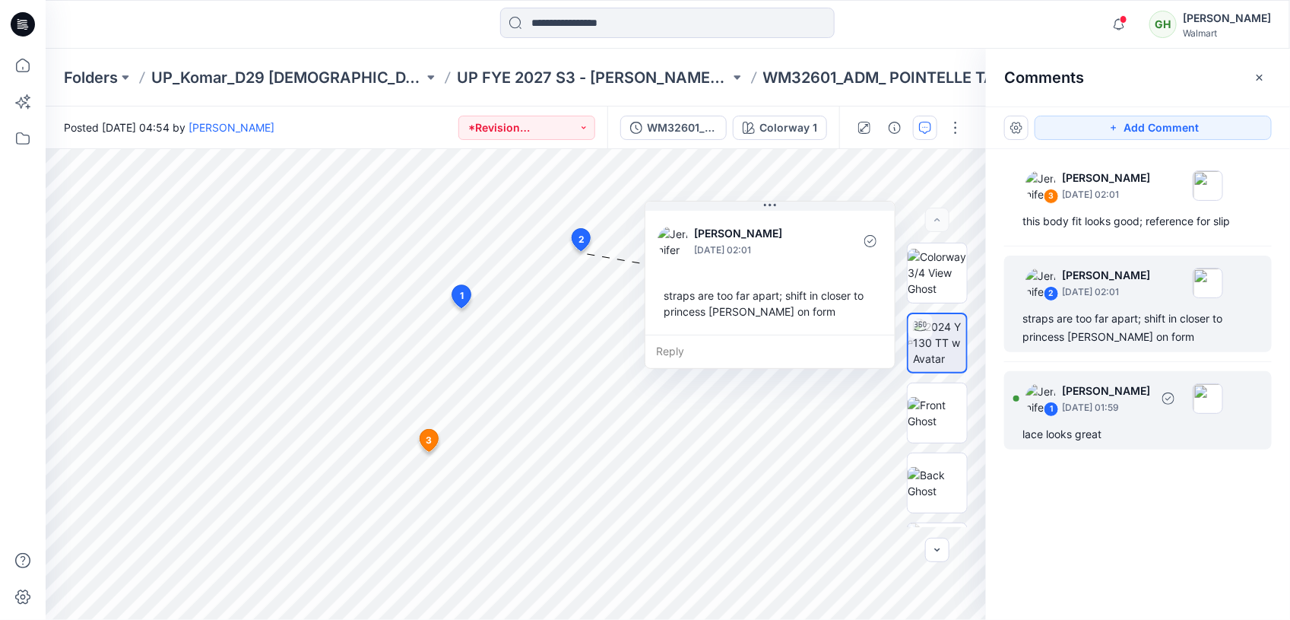
click at [1069, 418] on div "1 [PERSON_NAME] [DATE] 01:59" at bounding box center [1119, 398] width 210 height 42
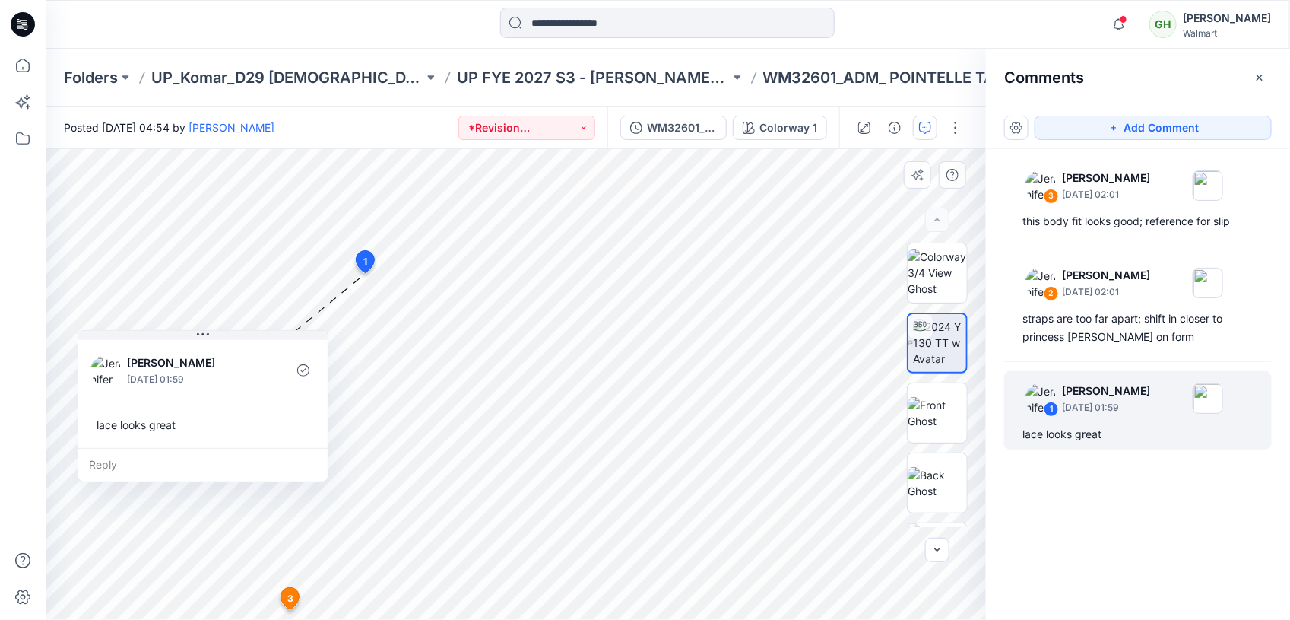
drag, startPoint x: 337, startPoint y: 363, endPoint x: 281, endPoint y: 418, distance: 78.0
click at [281, 418] on div "lace looks great" at bounding box center [202, 425] width 225 height 28
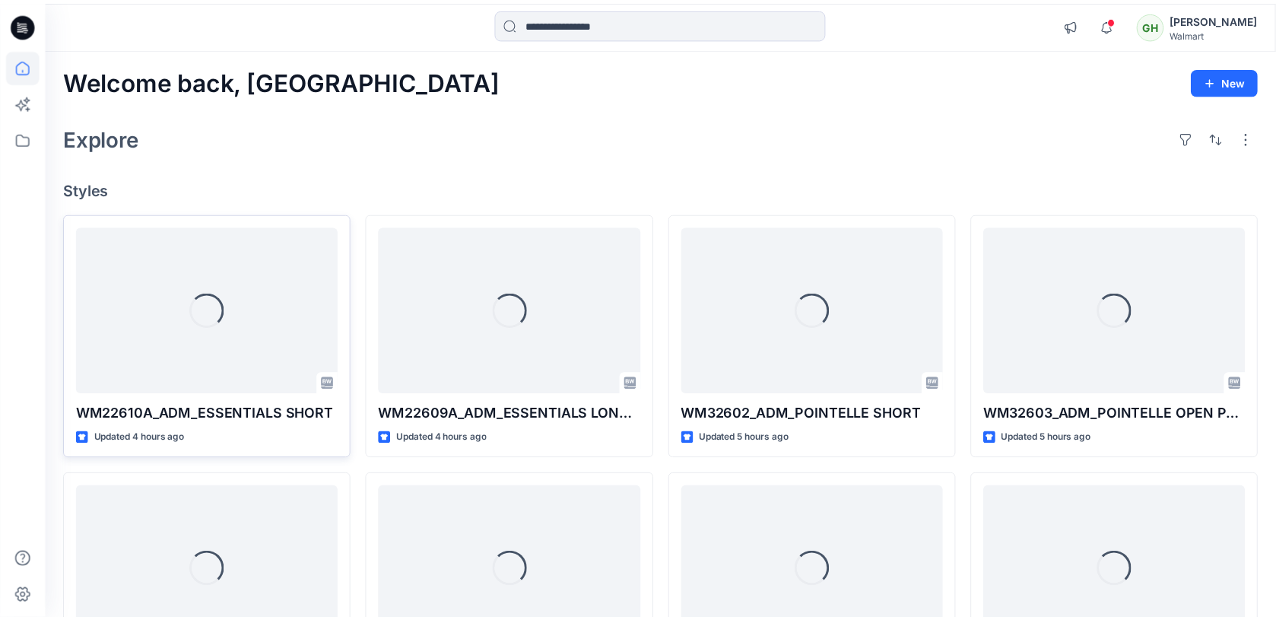
scroll to position [244, 0]
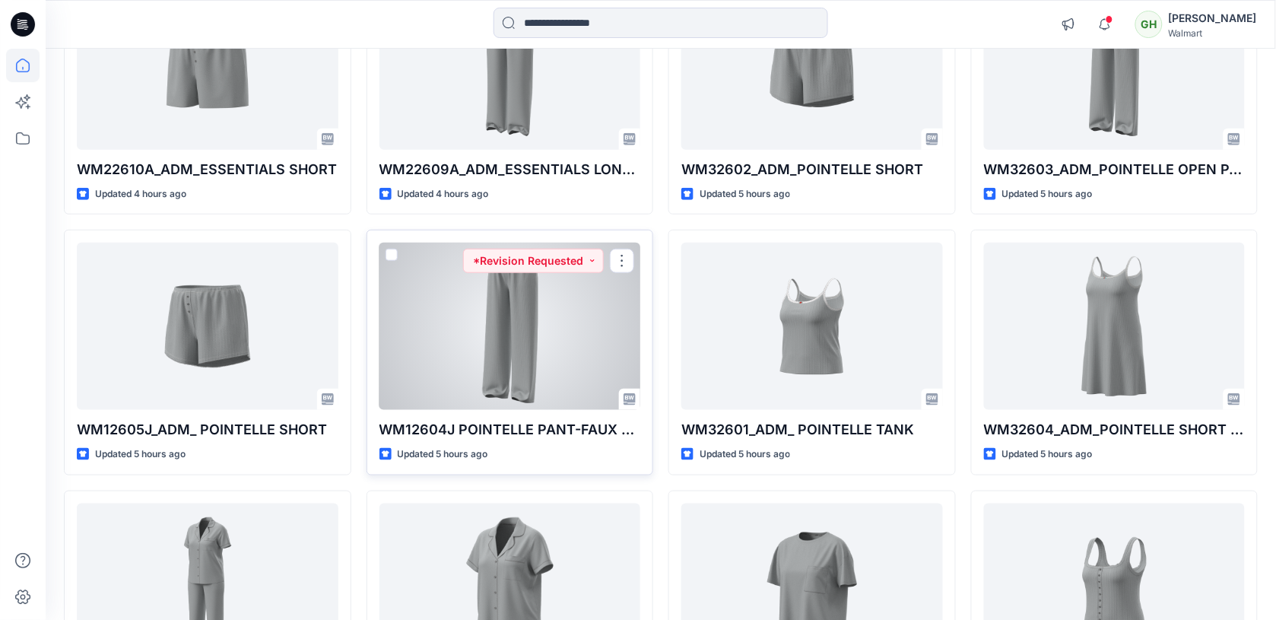
click at [566, 335] on div at bounding box center [510, 326] width 262 height 167
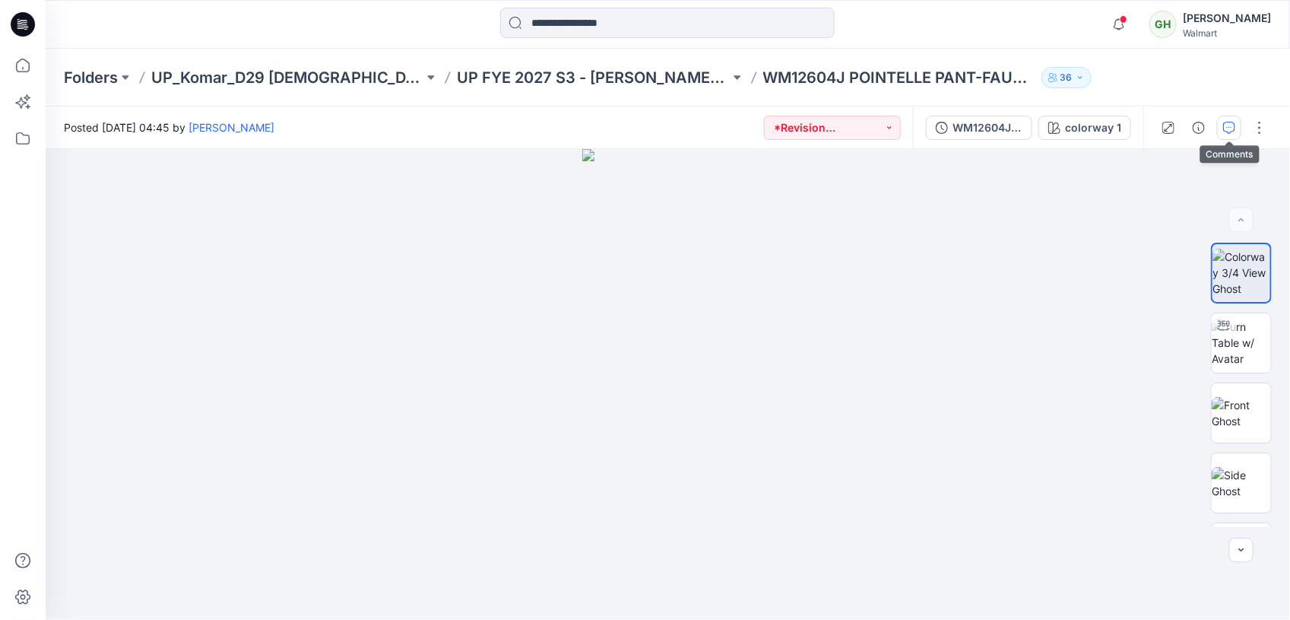
click at [1223, 126] on icon "button" at bounding box center [1229, 128] width 12 height 12
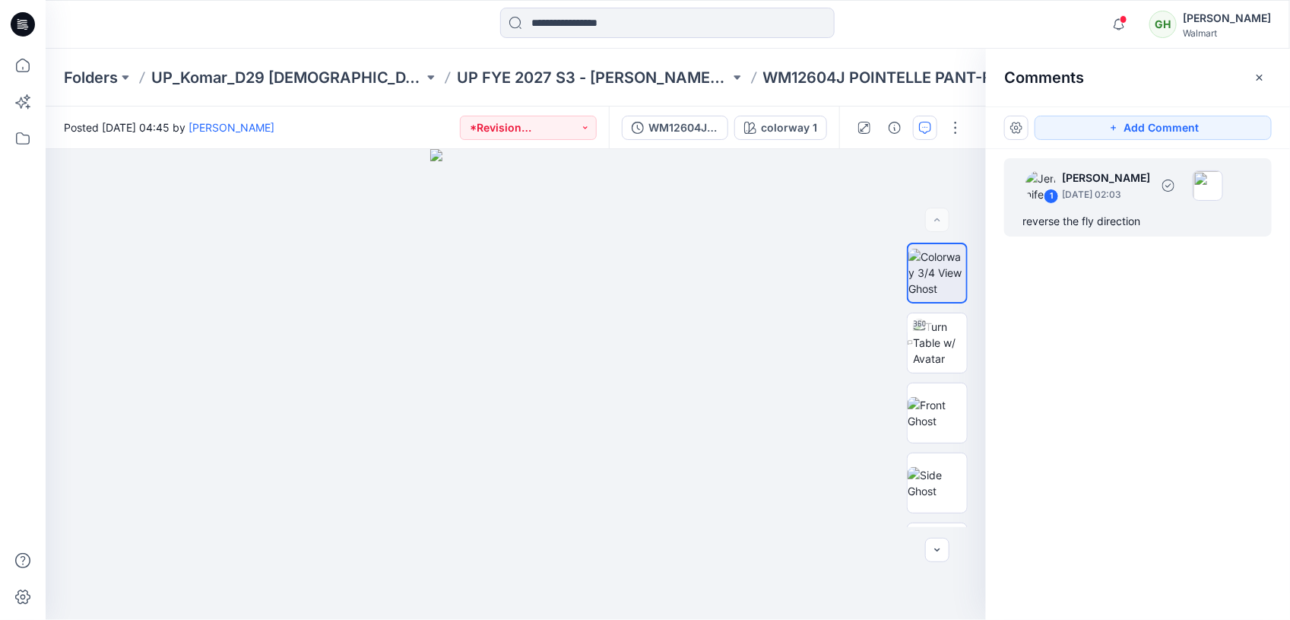
click at [1074, 212] on div "reverse the fly direction" at bounding box center [1138, 221] width 231 height 18
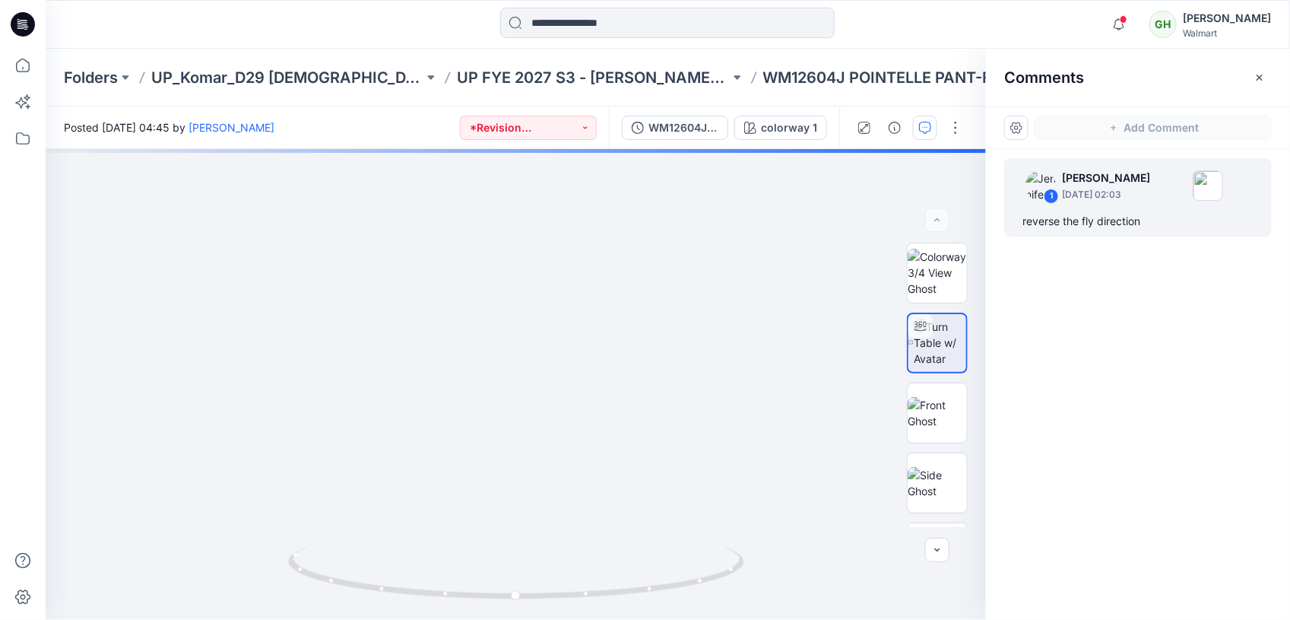
click at [1145, 214] on div "reverse the fly direction" at bounding box center [1138, 221] width 231 height 18
click at [1118, 217] on div "reverse the fly direction" at bounding box center [1138, 221] width 231 height 18
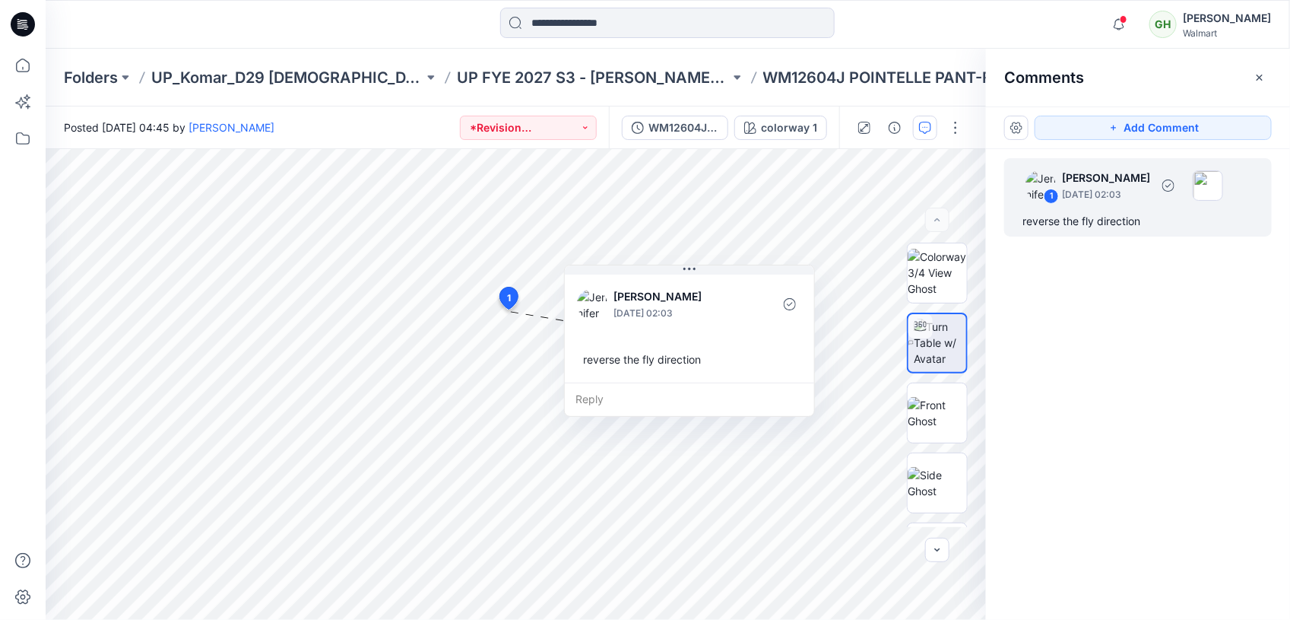
click at [1118, 217] on div "reverse the fly direction" at bounding box center [1138, 221] width 231 height 18
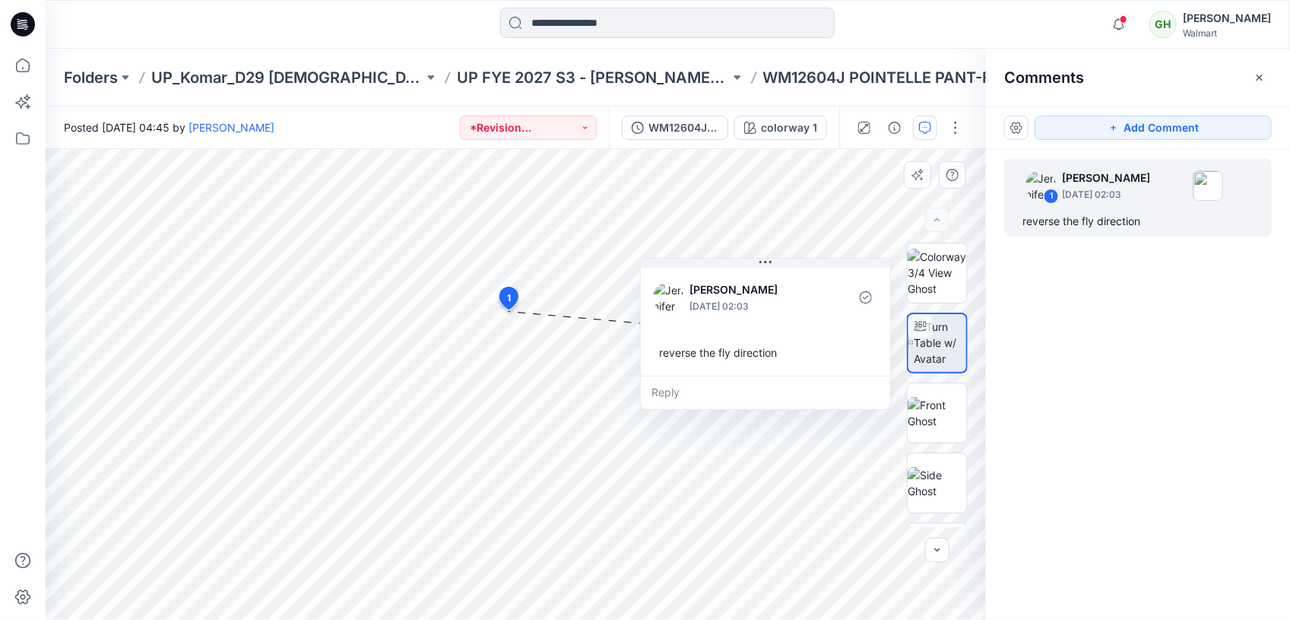
drag, startPoint x: 633, startPoint y: 382, endPoint x: 705, endPoint y: 374, distance: 72.6
click at [705, 374] on div "[PERSON_NAME] [DATE] 02:03 reverse the fly direction Reply" at bounding box center [765, 334] width 251 height 152
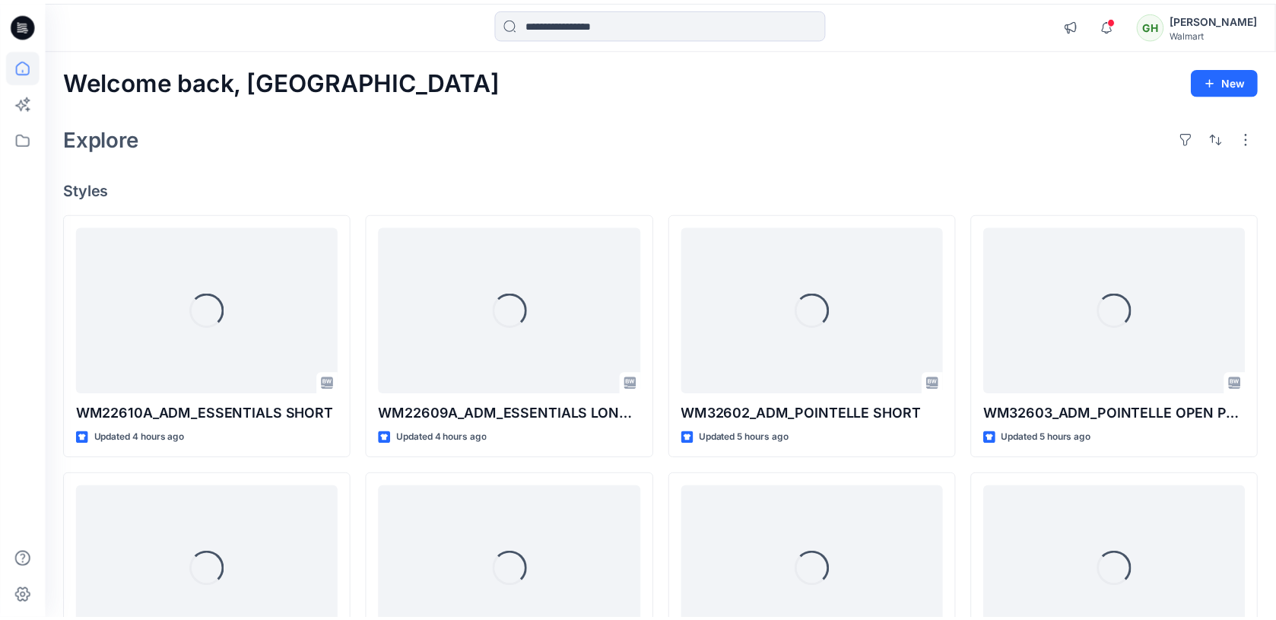
scroll to position [244, 0]
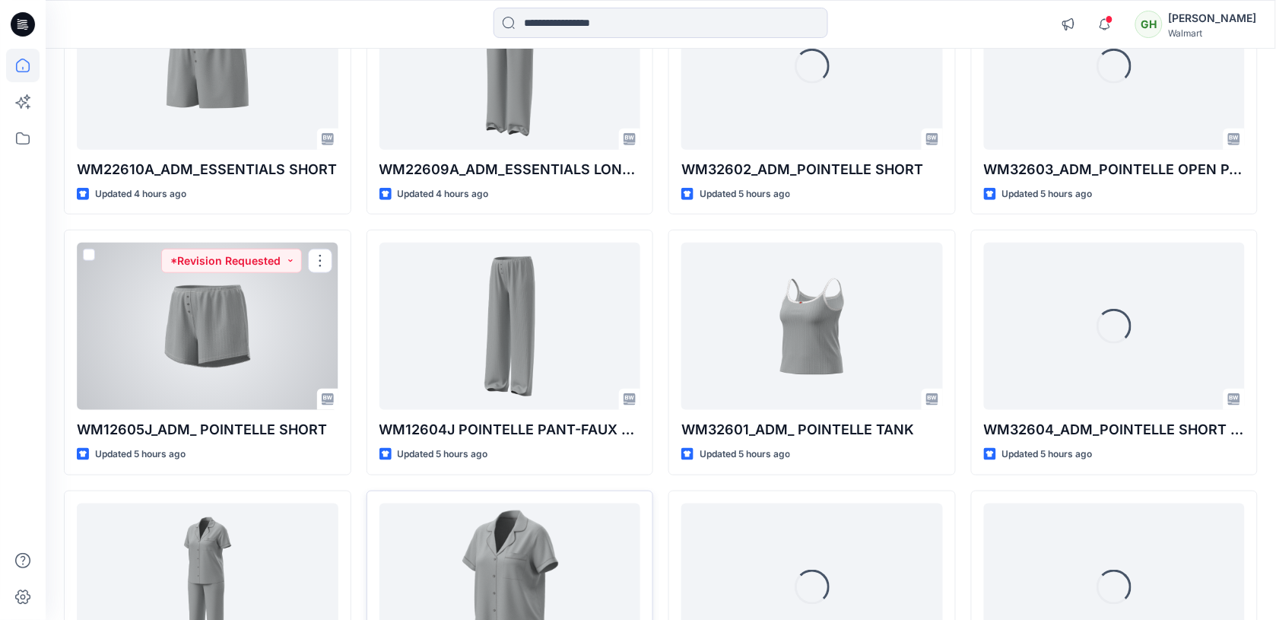
click at [108, 366] on div at bounding box center [208, 326] width 262 height 167
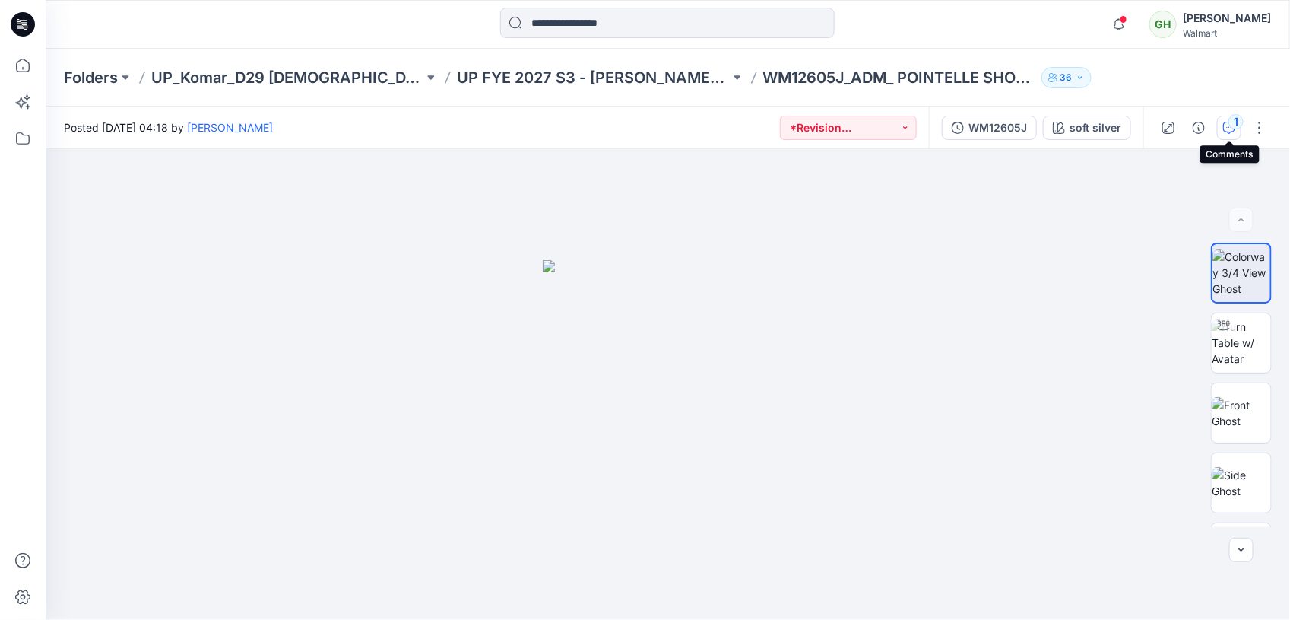
click at [1234, 135] on button "1" at bounding box center [1229, 128] width 24 height 24
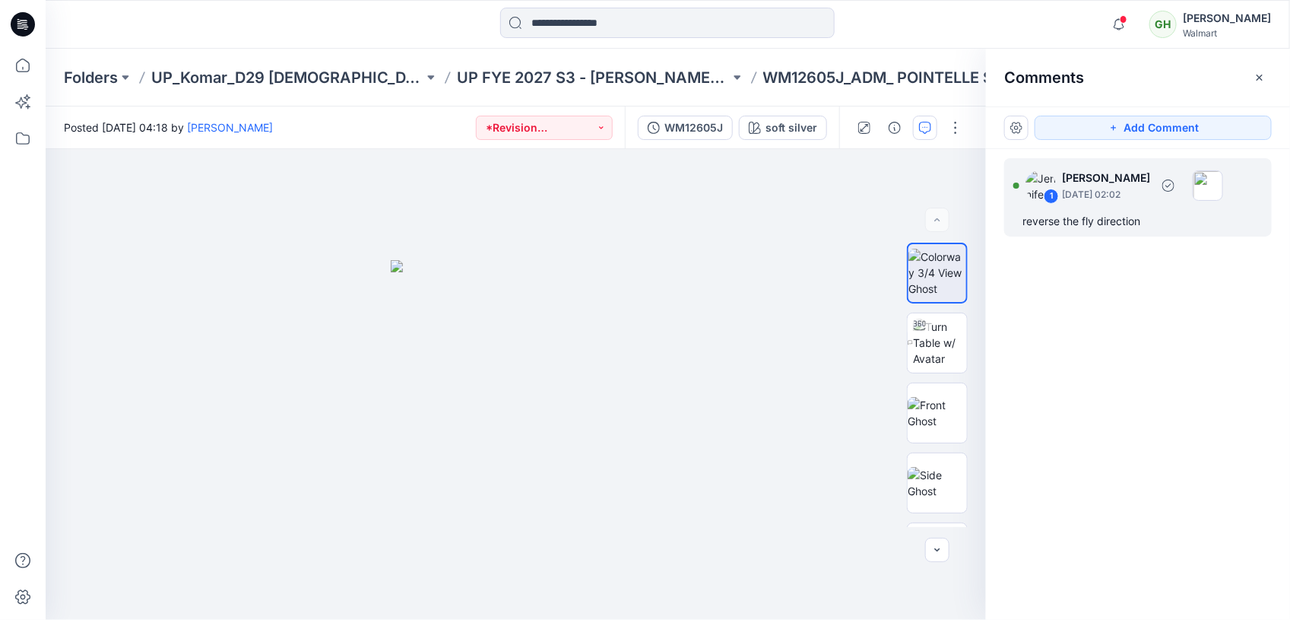
click at [1119, 199] on p "[DATE] 02:02" at bounding box center [1106, 194] width 88 height 15
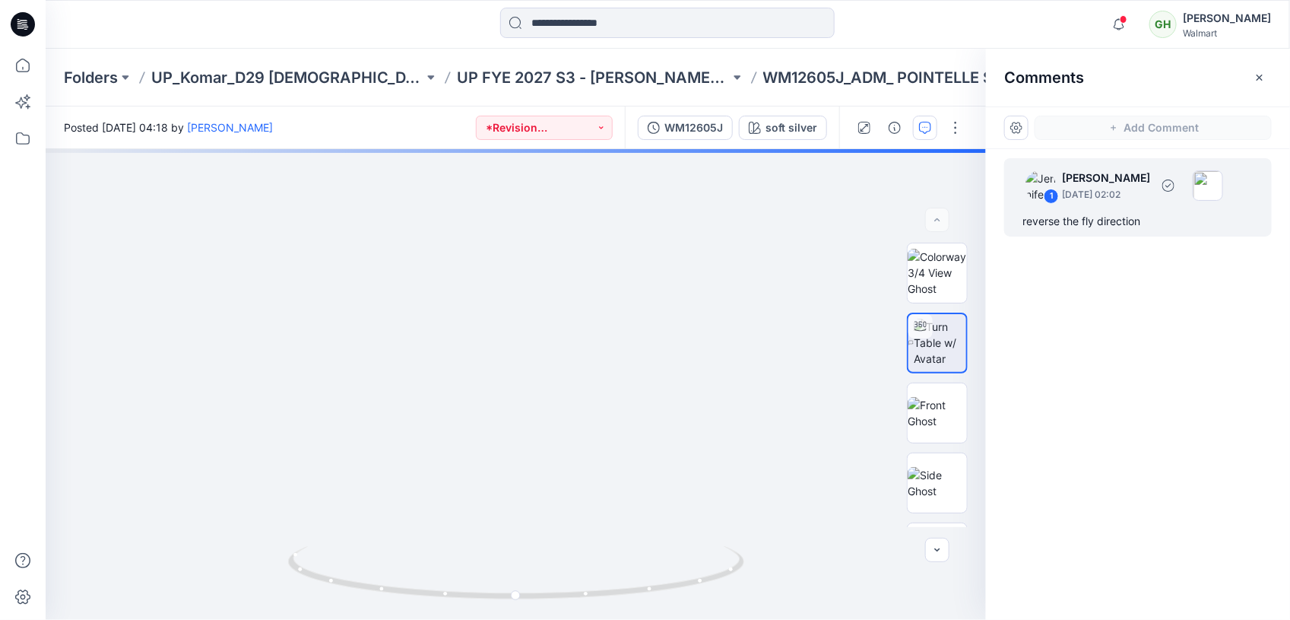
click at [1107, 224] on div "reverse the fly direction" at bounding box center [1138, 221] width 231 height 18
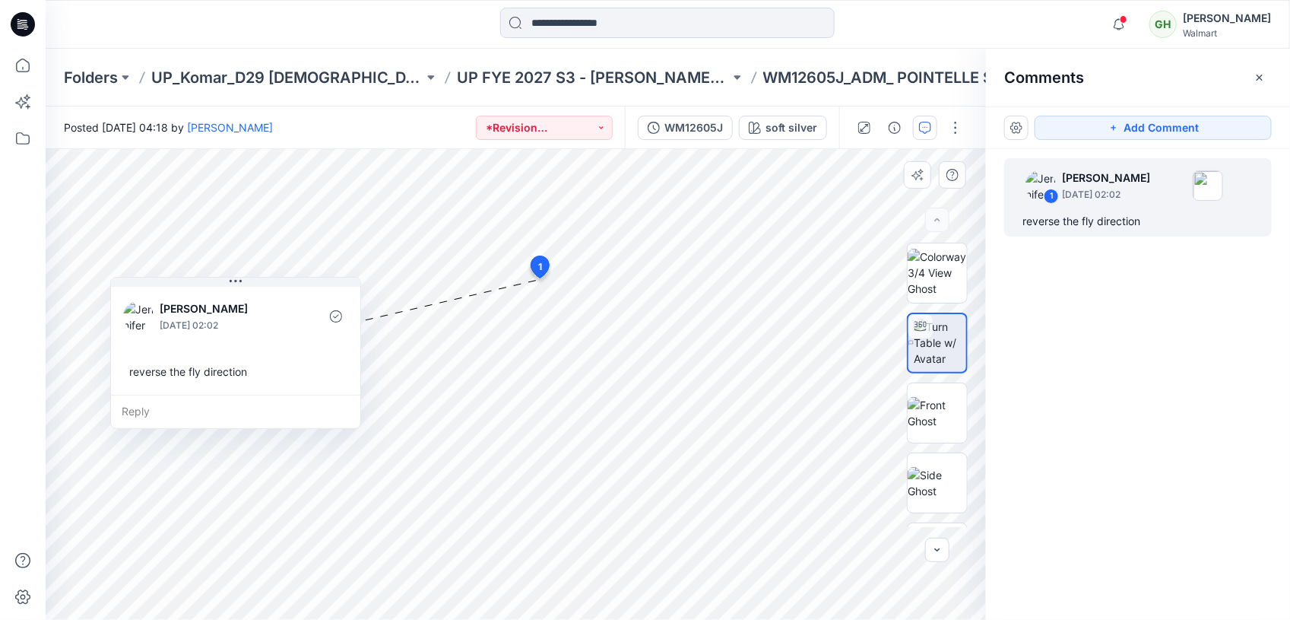
drag, startPoint x: 361, startPoint y: 324, endPoint x: 310, endPoint y: 355, distance: 59.7
click at [310, 355] on div "[PERSON_NAME] [DATE] 02:02 reverse the fly direction" at bounding box center [235, 339] width 249 height 111
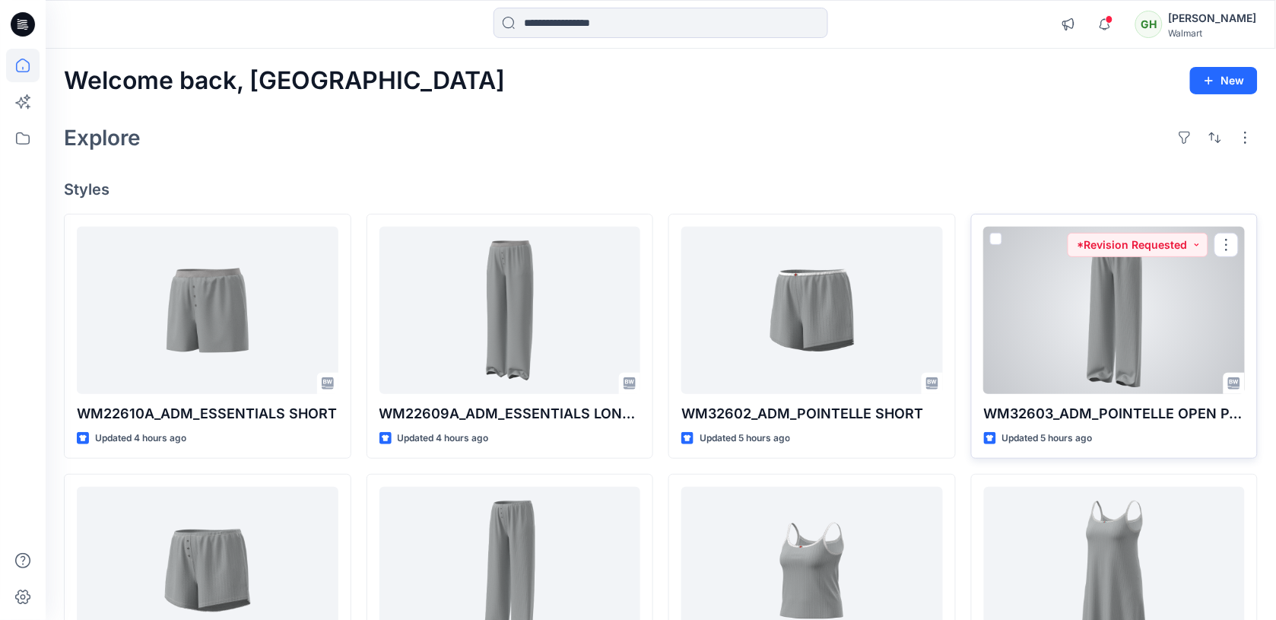
click at [1131, 325] on div at bounding box center [1115, 310] width 262 height 167
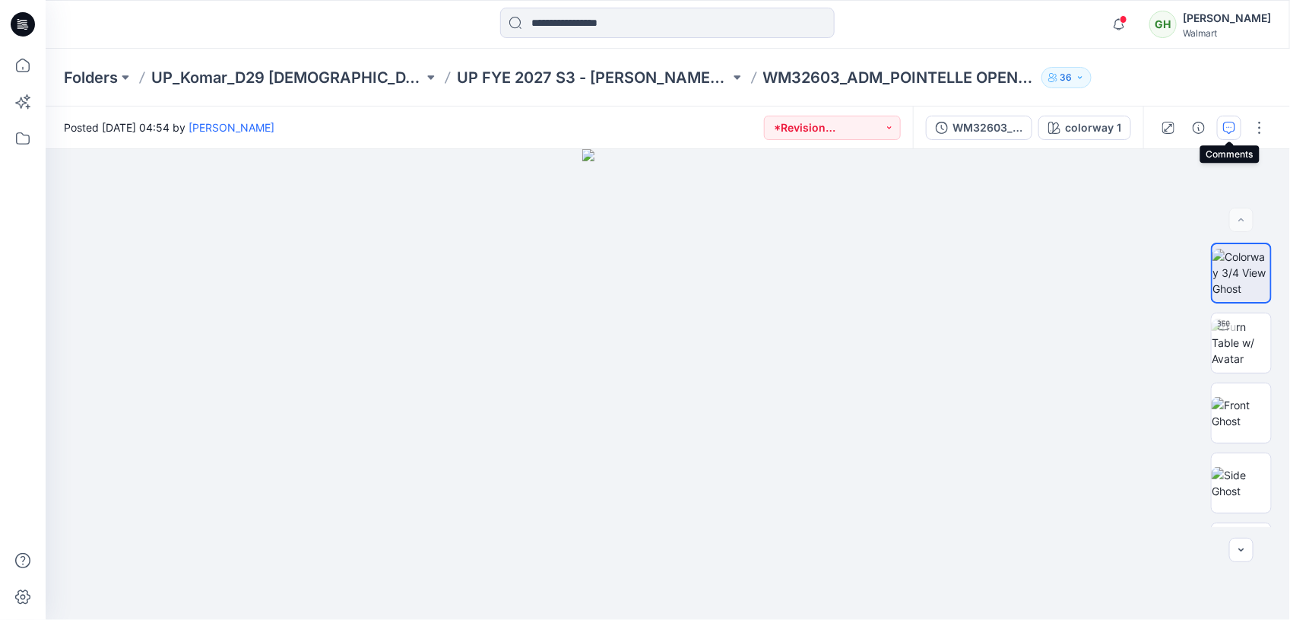
click at [1233, 128] on icon "button" at bounding box center [1229, 128] width 12 height 12
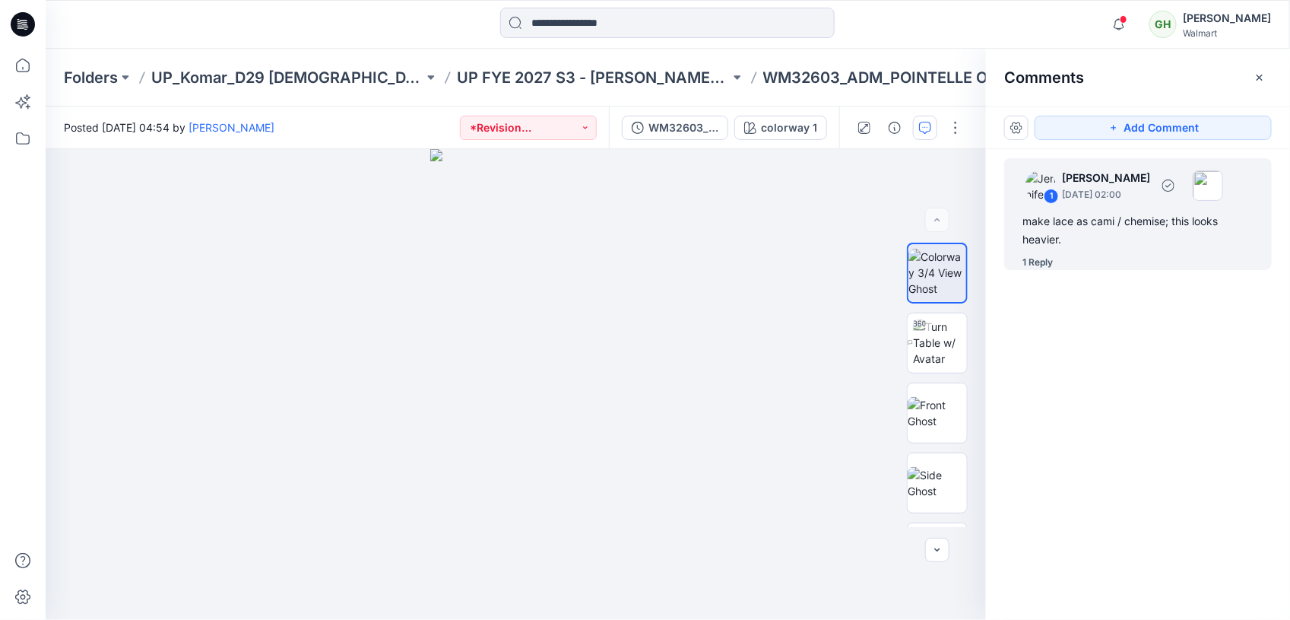
click at [1103, 234] on div "make lace as cami / chemise; this looks heavier." at bounding box center [1138, 230] width 231 height 36
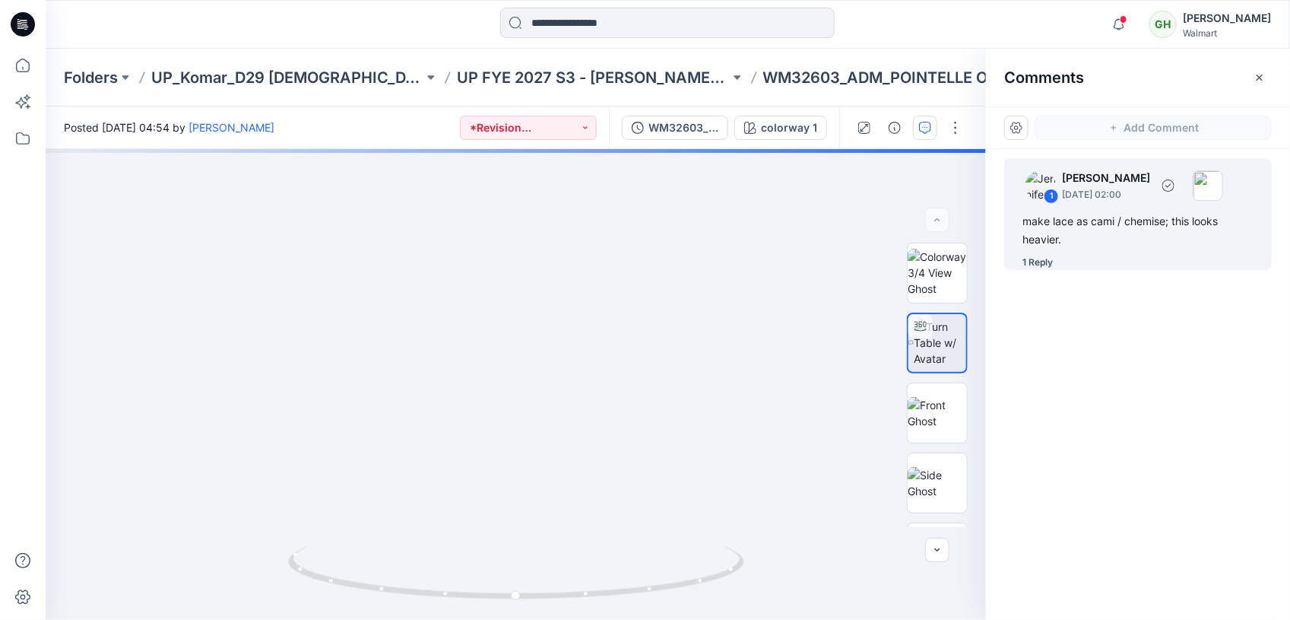
click at [1036, 260] on div "1 Reply" at bounding box center [1038, 262] width 30 height 15
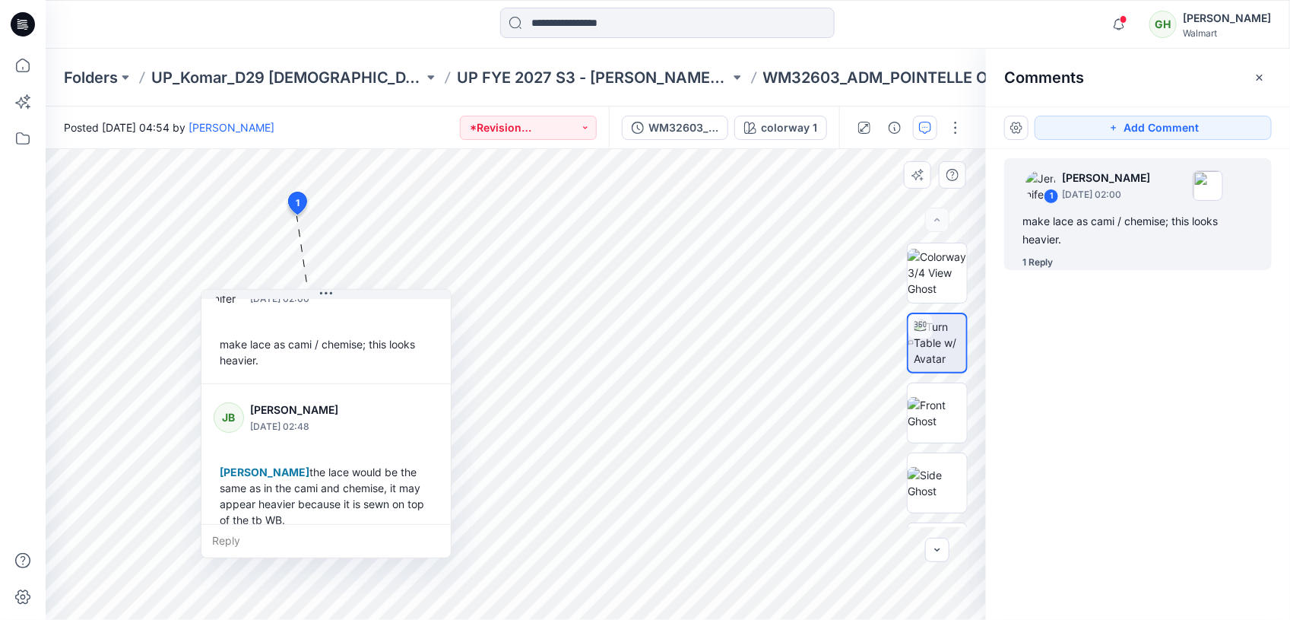
scroll to position [58, 0]
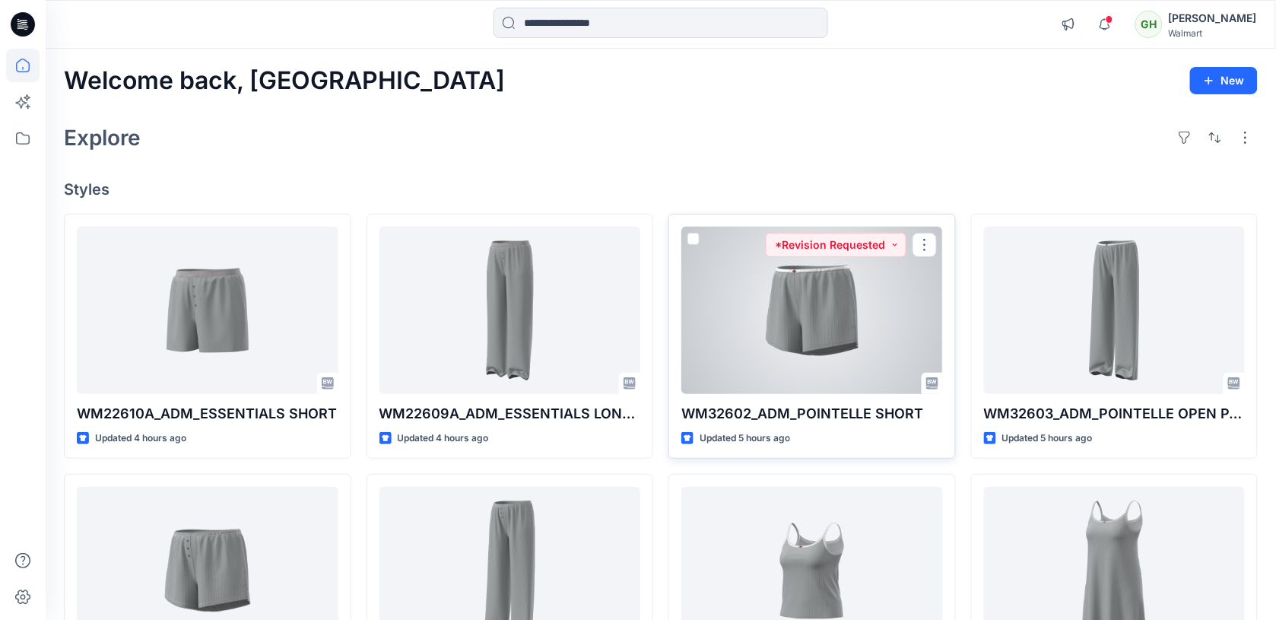
click at [822, 366] on div at bounding box center [812, 310] width 262 height 167
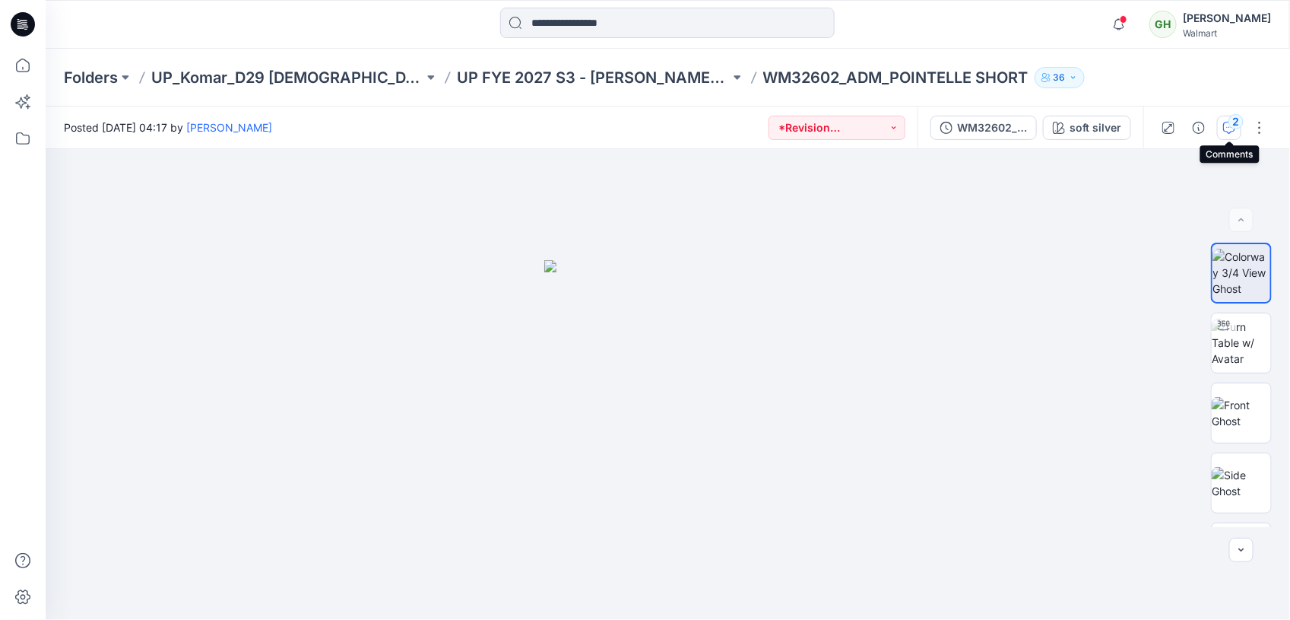
click at [1236, 130] on button "2" at bounding box center [1229, 128] width 24 height 24
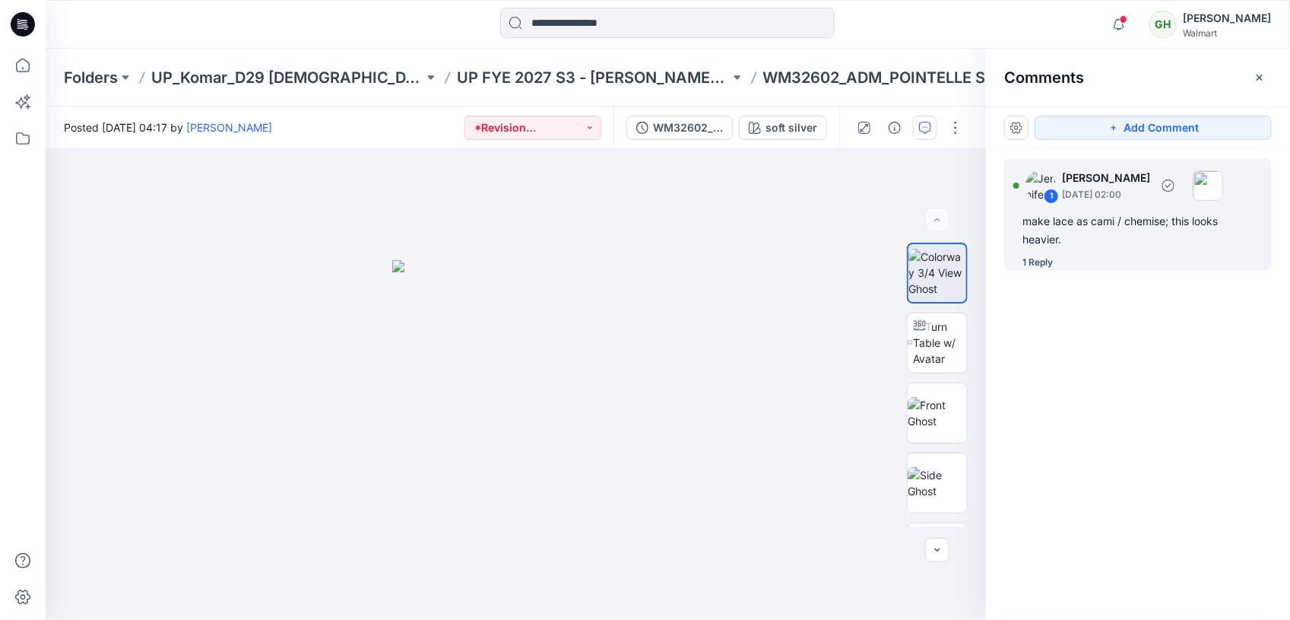
click at [1093, 224] on div "make lace as cami / chemise; this looks heavier." at bounding box center [1138, 230] width 231 height 36
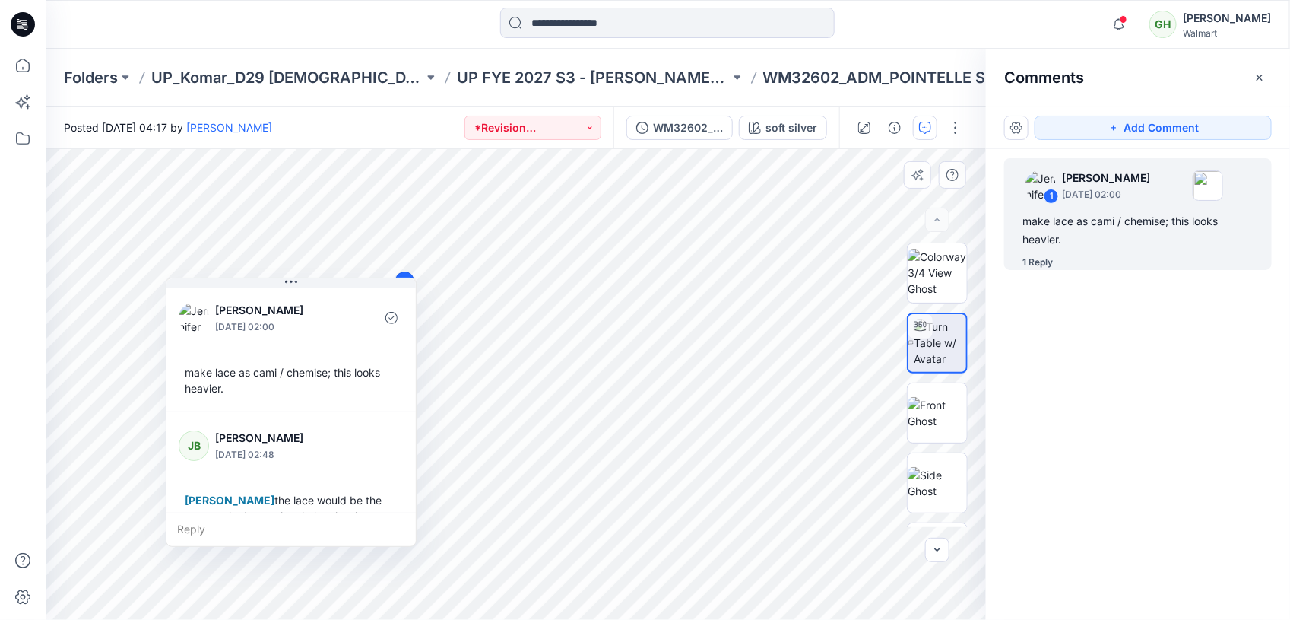
drag, startPoint x: 341, startPoint y: 514, endPoint x: 281, endPoint y: 401, distance: 127.9
click at [281, 401] on div "make lace as cami / chemise; this looks heavier." at bounding box center [291, 380] width 225 height 44
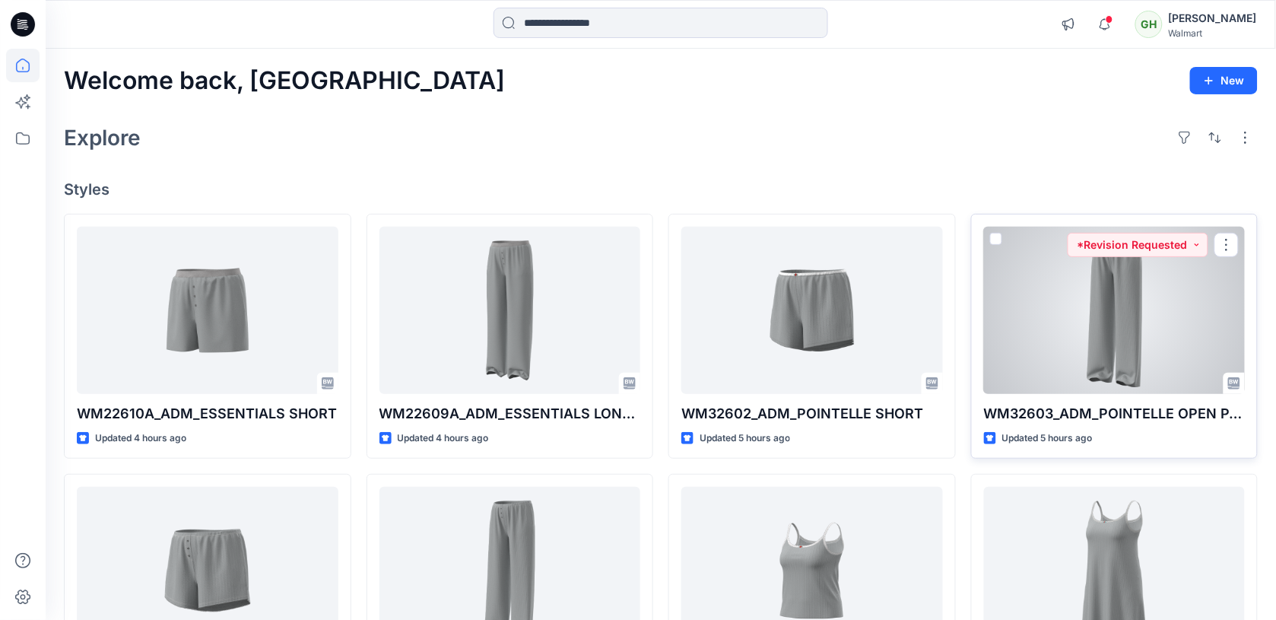
click at [1050, 373] on div at bounding box center [1115, 310] width 262 height 167
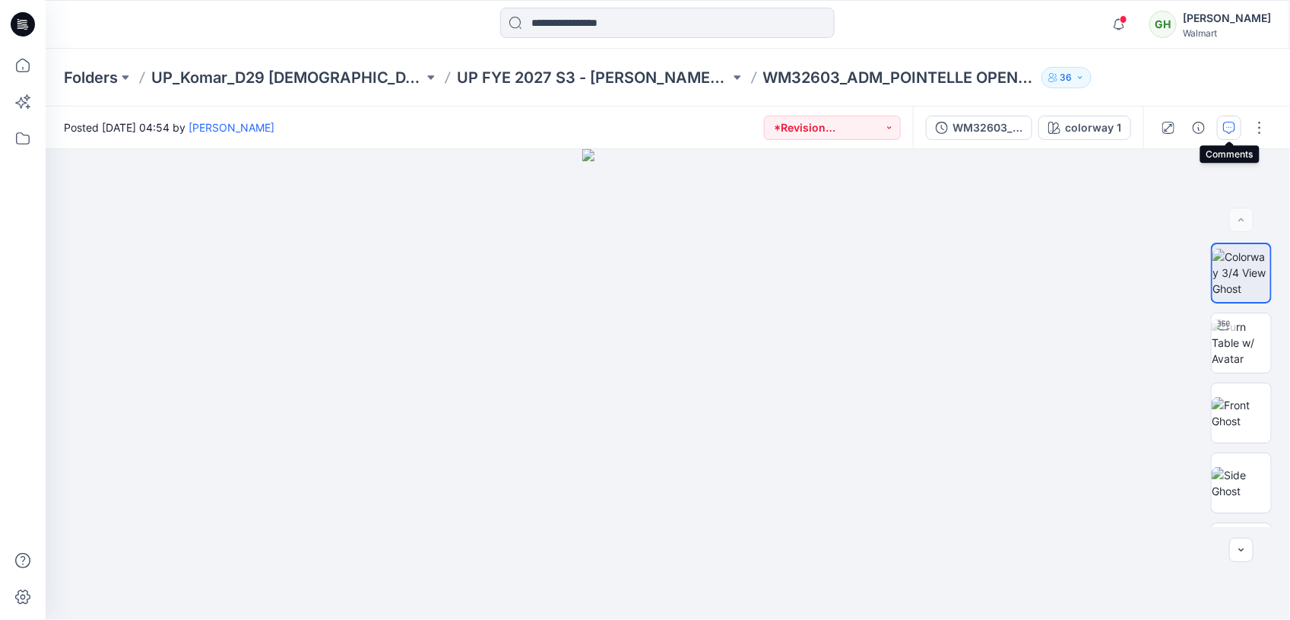
click at [1229, 127] on icon "button" at bounding box center [1229, 128] width 12 height 12
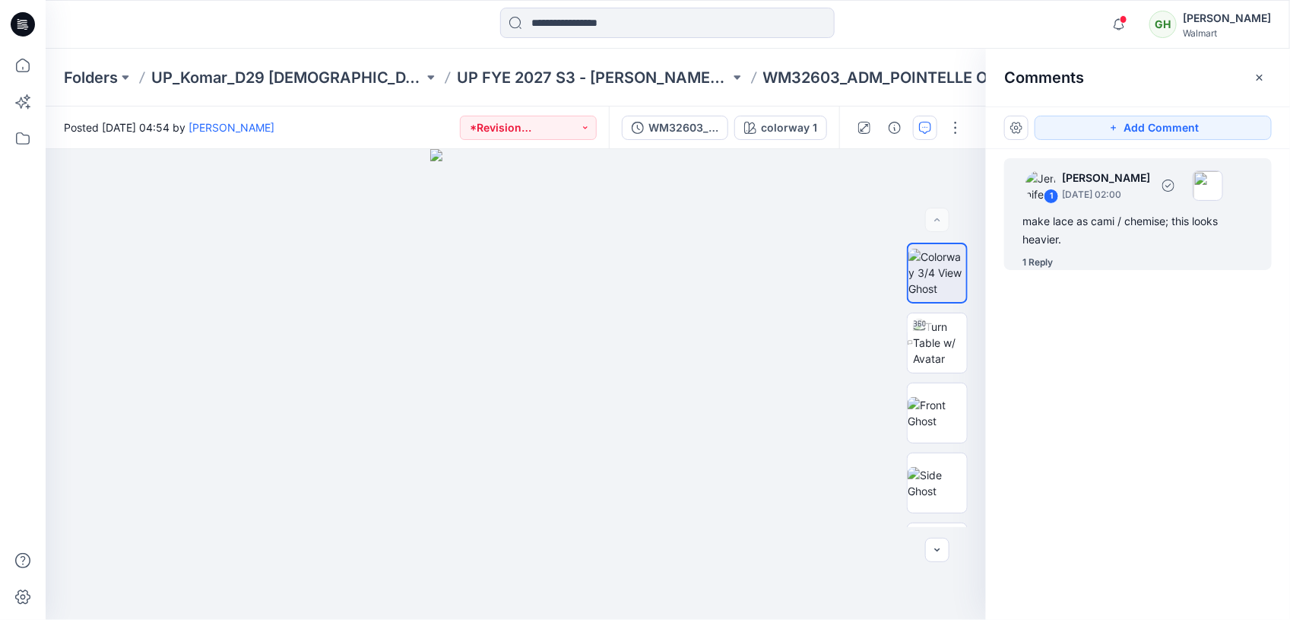
click at [1115, 241] on div "make lace as cami / chemise; this looks heavier." at bounding box center [1138, 230] width 231 height 36
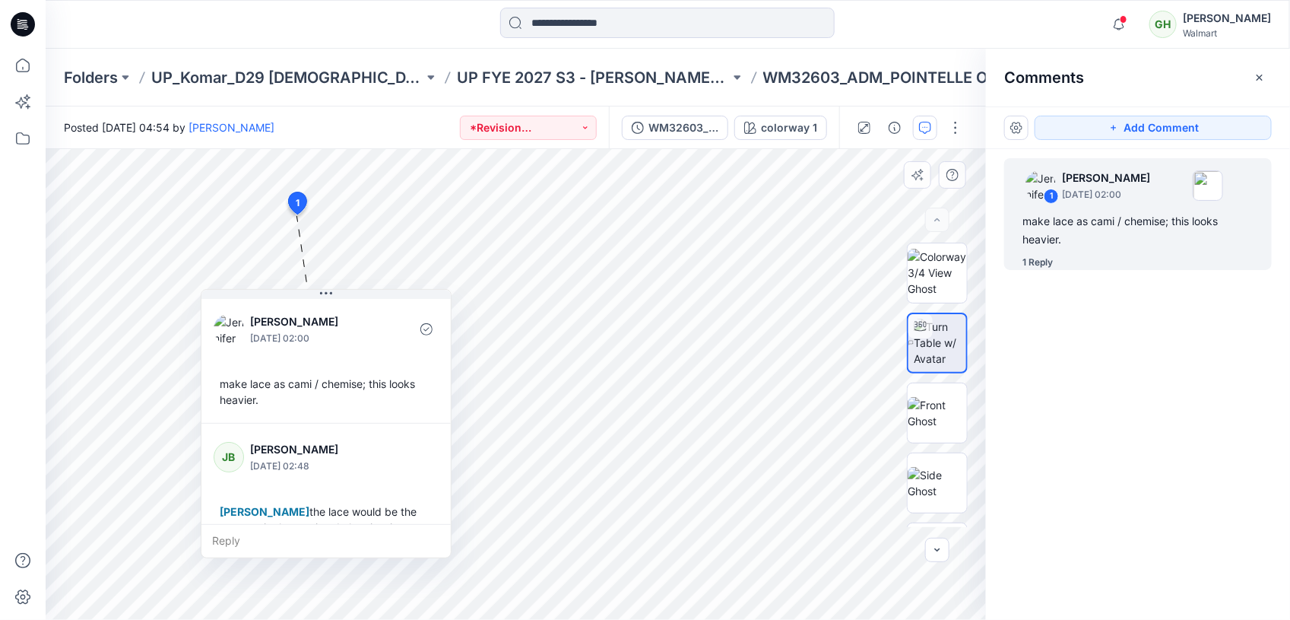
scroll to position [58, 0]
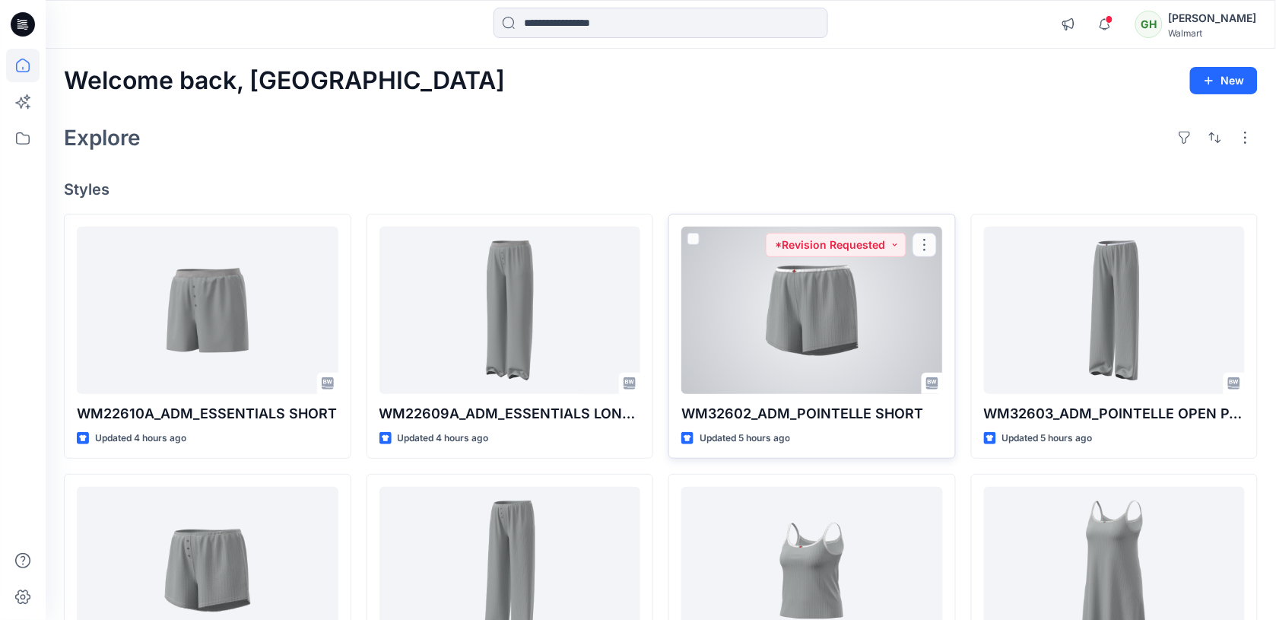
click at [868, 321] on div at bounding box center [812, 310] width 262 height 167
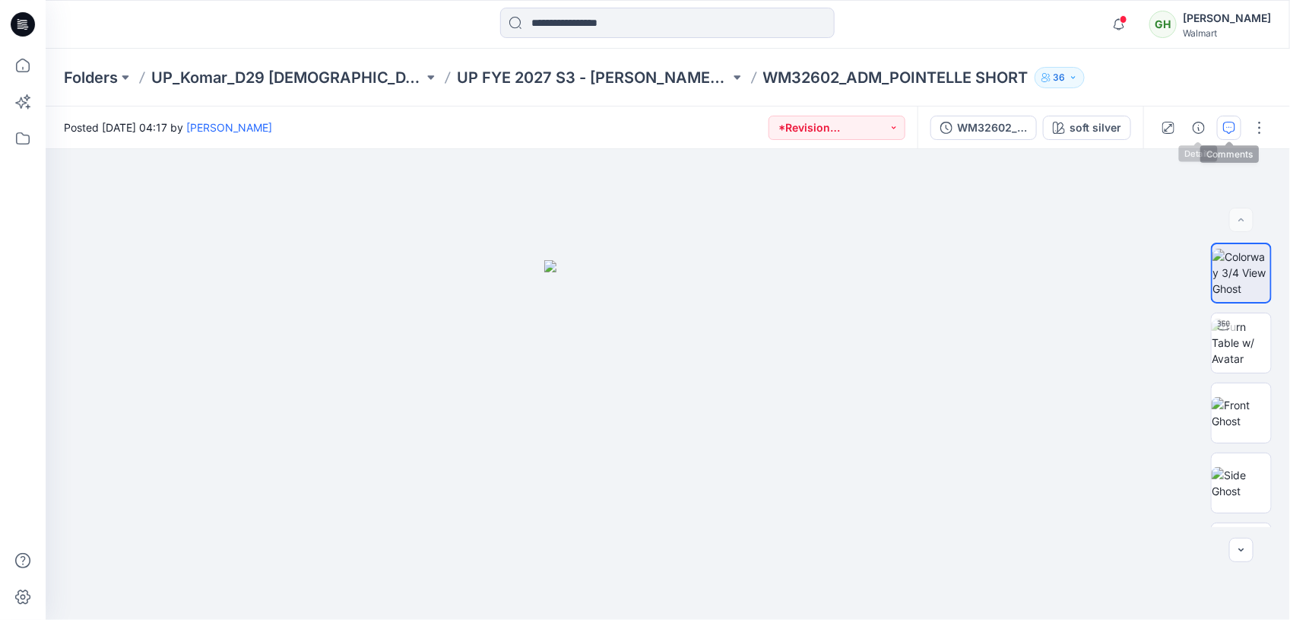
click at [1226, 125] on icon "button" at bounding box center [1229, 128] width 12 height 12
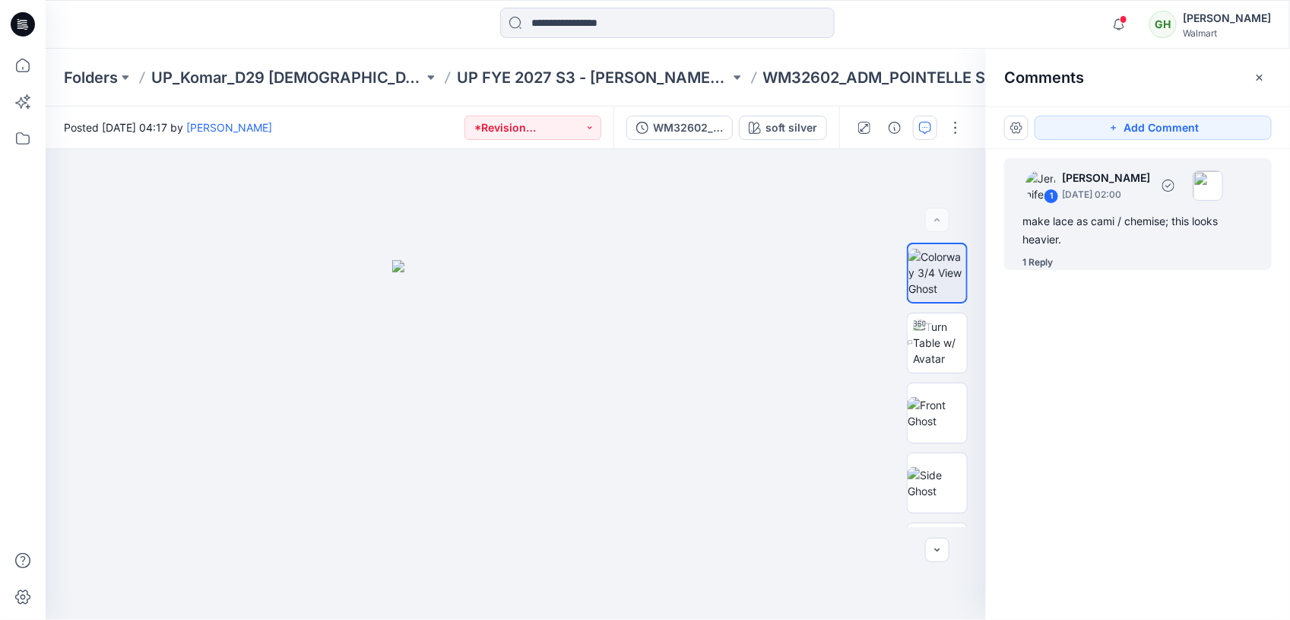
click at [1063, 234] on div "make lace as cami / chemise; this looks heavier." at bounding box center [1138, 230] width 231 height 36
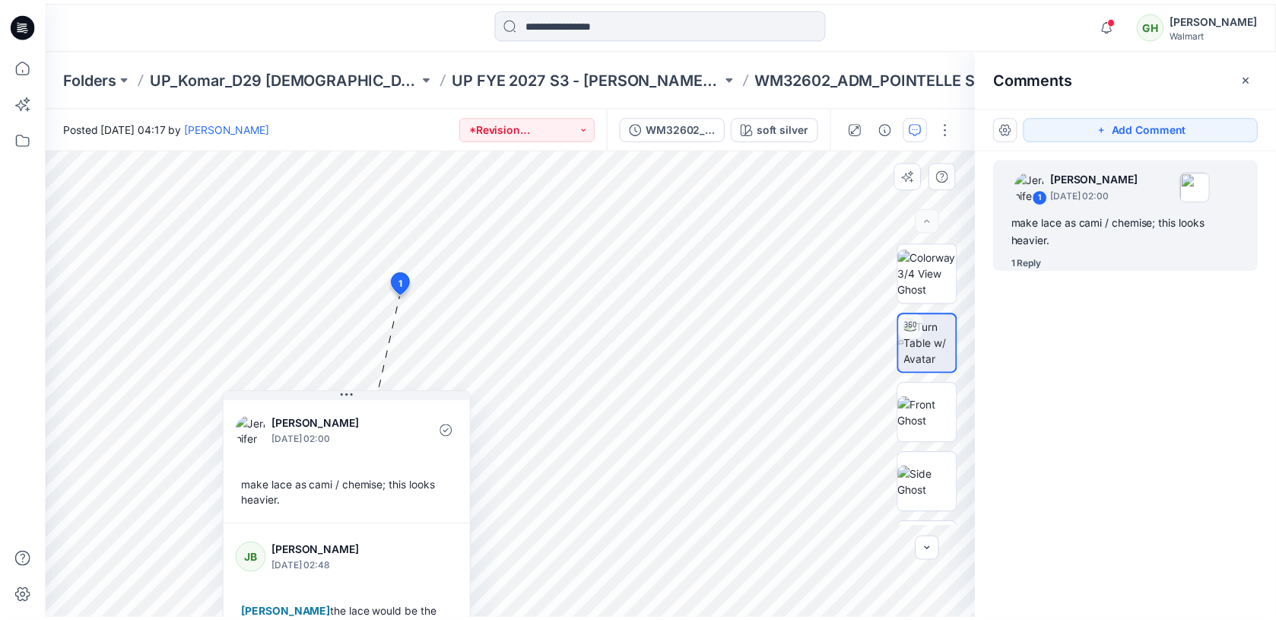
scroll to position [58, 0]
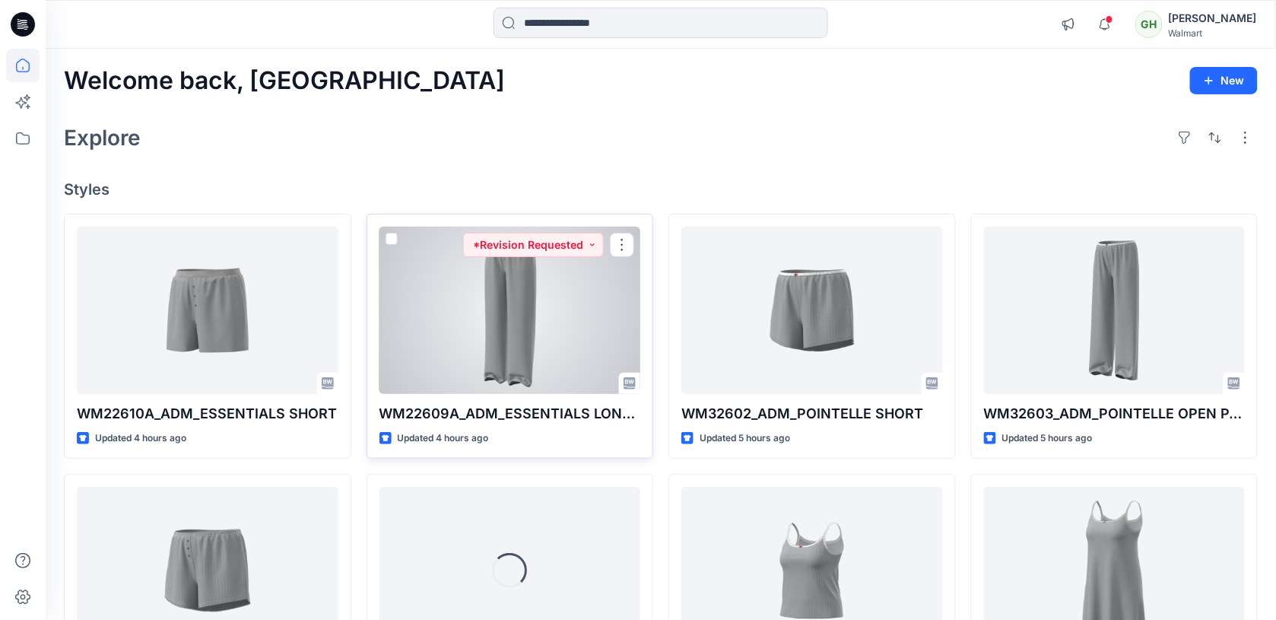
click at [529, 347] on div at bounding box center [510, 310] width 262 height 167
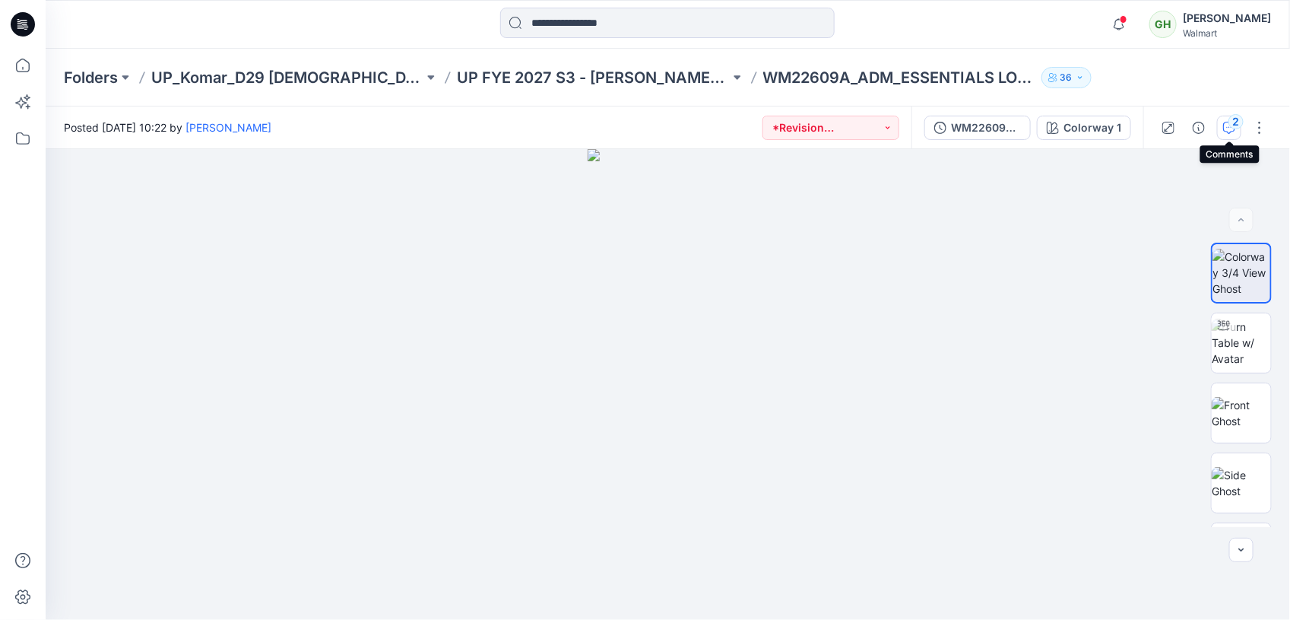
click at [1230, 126] on div "2" at bounding box center [1236, 121] width 15 height 15
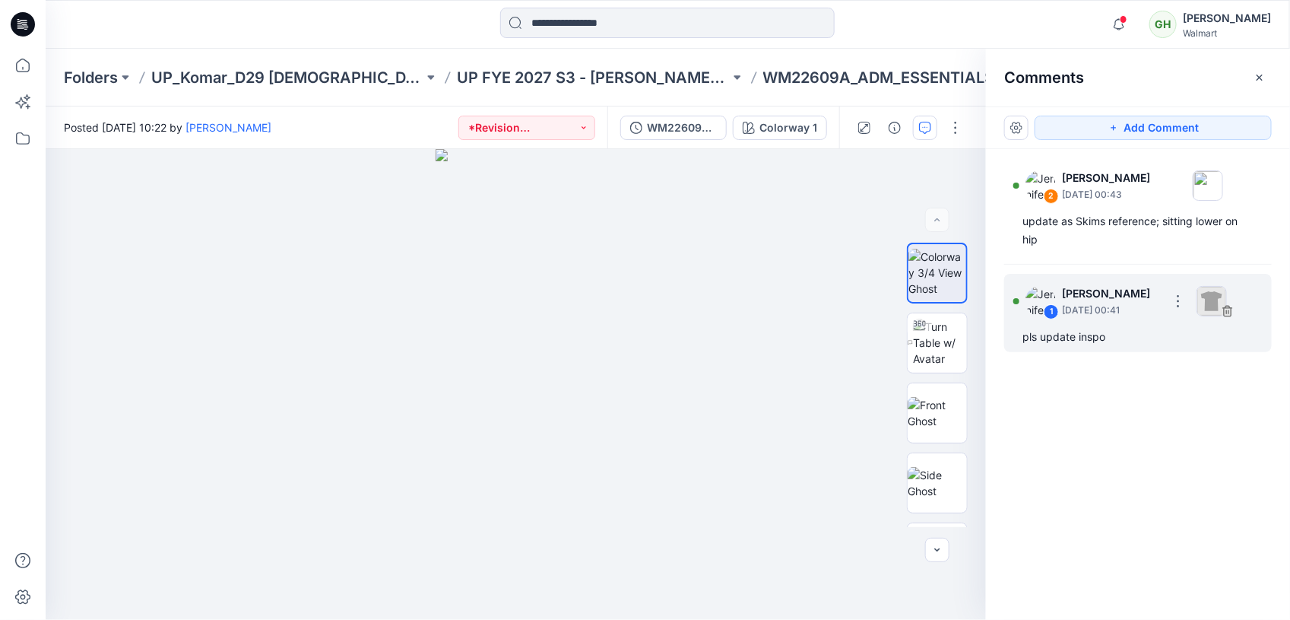
click at [1109, 344] on div "pls update inspo" at bounding box center [1138, 337] width 231 height 18
click at [1100, 337] on div "pls update inspo" at bounding box center [1138, 337] width 231 height 18
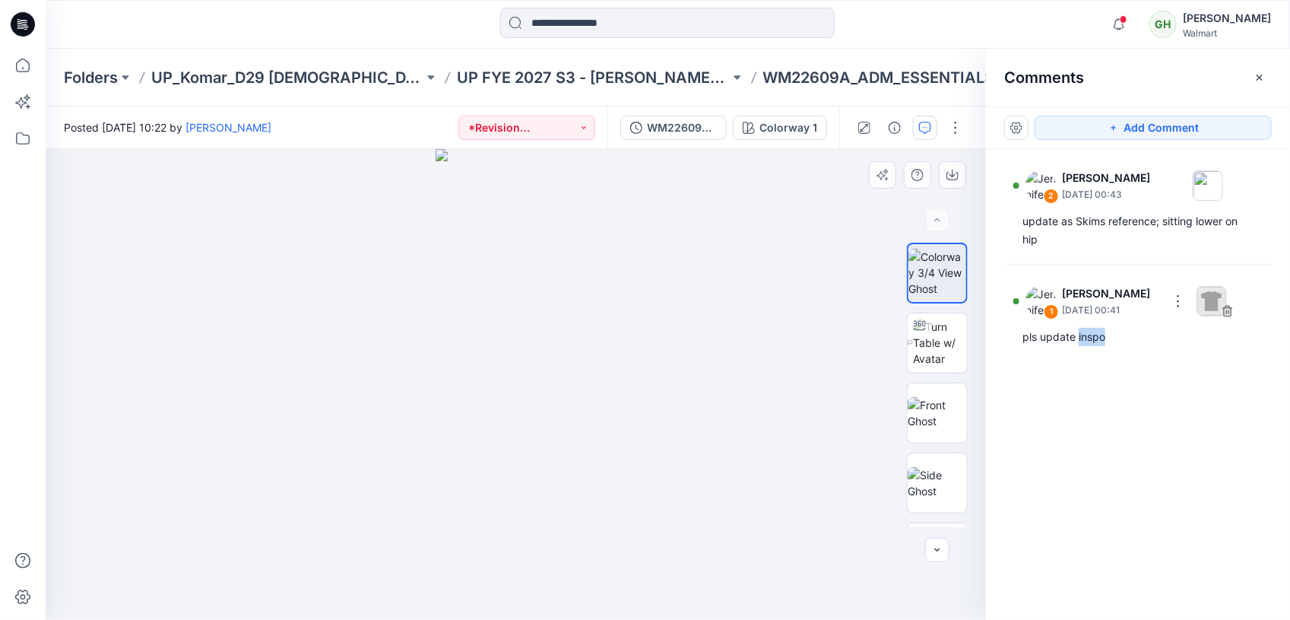
click at [589, 443] on img at bounding box center [516, 384] width 161 height 471
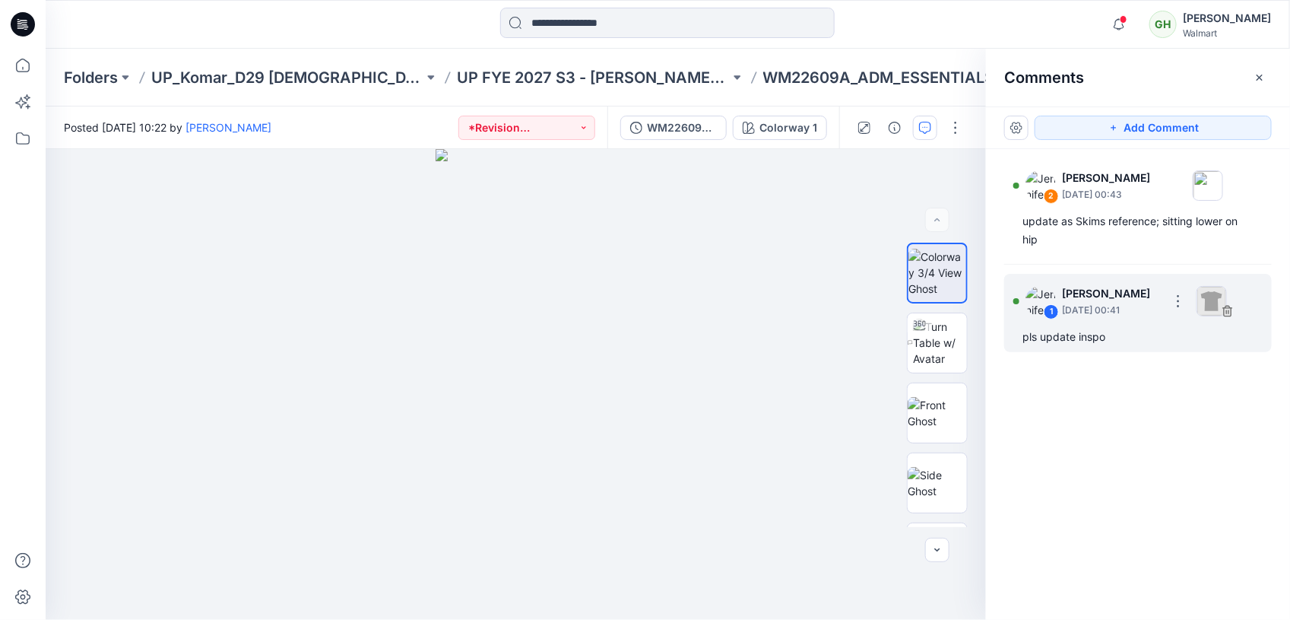
click at [1133, 318] on div "1 [PERSON_NAME] [DATE] 00:41" at bounding box center [1119, 301] width 210 height 42
click at [1137, 324] on div "1 [PERSON_NAME] [DATE] 00:41 pls update inspo" at bounding box center [1138, 313] width 268 height 78
click at [1130, 322] on div "1 [PERSON_NAME] [DATE] 00:41 pls update inspo" at bounding box center [1138, 313] width 268 height 78
drag, startPoint x: 1130, startPoint y: 322, endPoint x: 1077, endPoint y: 310, distance: 54.4
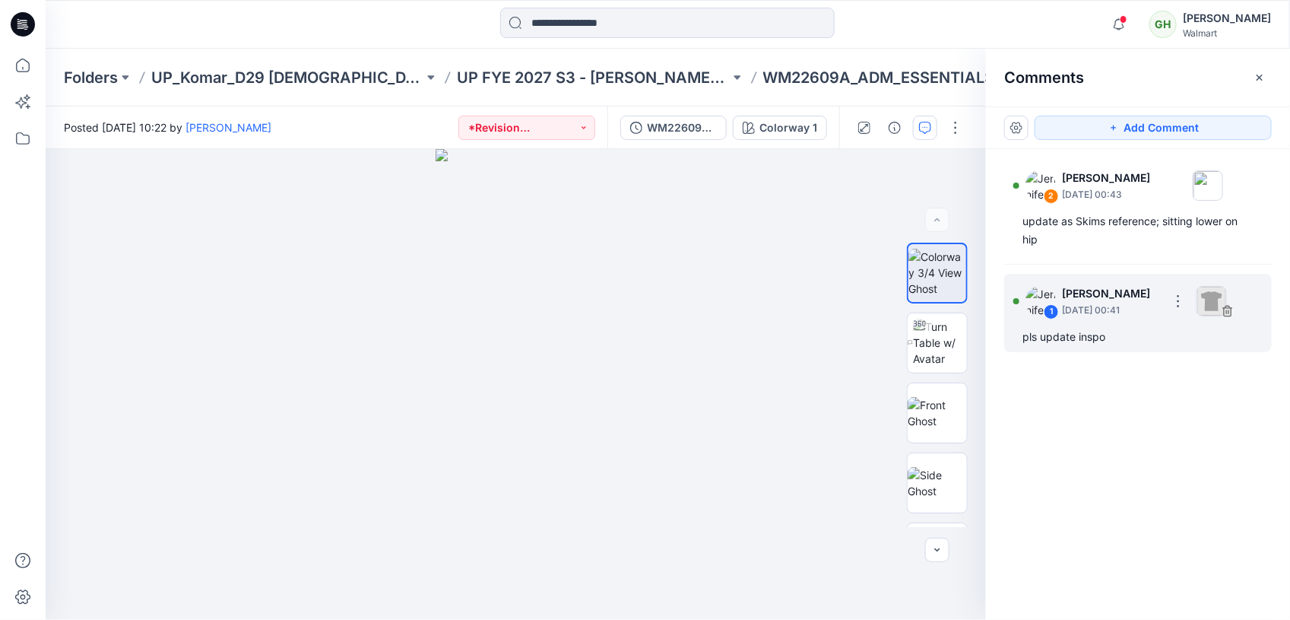
click at [1077, 310] on p "[DATE] 00:41" at bounding box center [1111, 310] width 98 height 15
click at [1046, 318] on div "1 [PERSON_NAME] [DATE] 00:41" at bounding box center [1119, 301] width 210 height 42
drag, startPoint x: 1046, startPoint y: 318, endPoint x: 1019, endPoint y: 313, distance: 27.7
click at [1019, 313] on div "1" at bounding box center [1035, 301] width 43 height 30
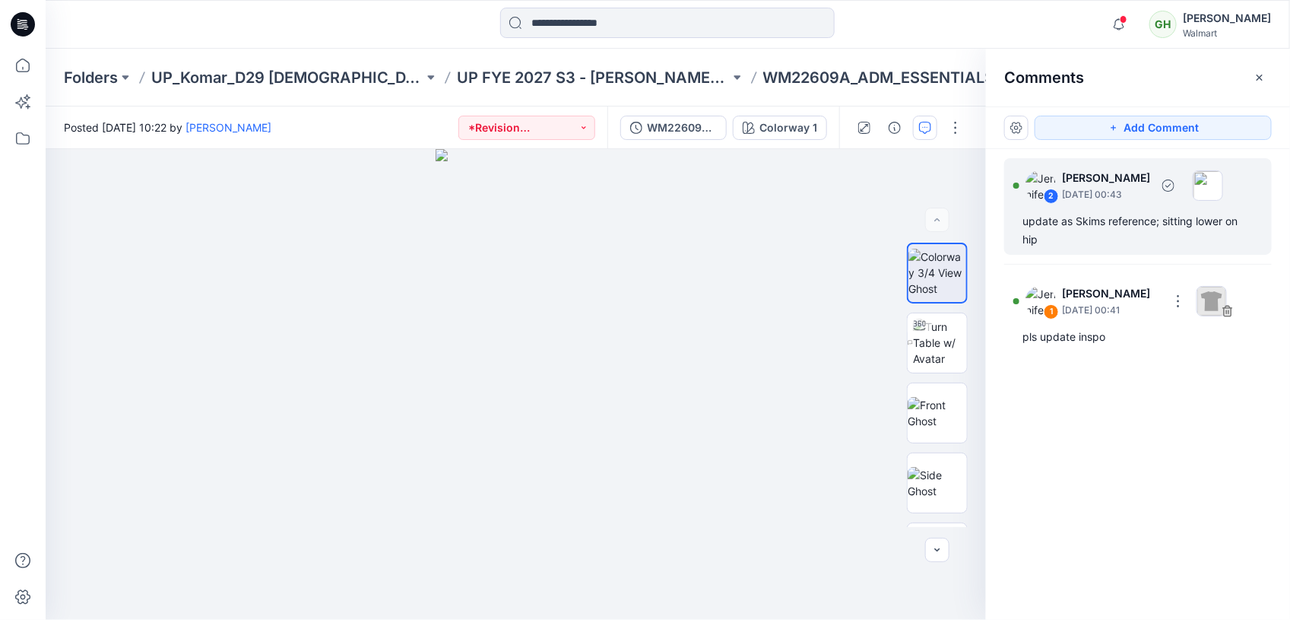
click at [1043, 223] on div "update as Skims reference; sitting lower on hip" at bounding box center [1138, 230] width 231 height 36
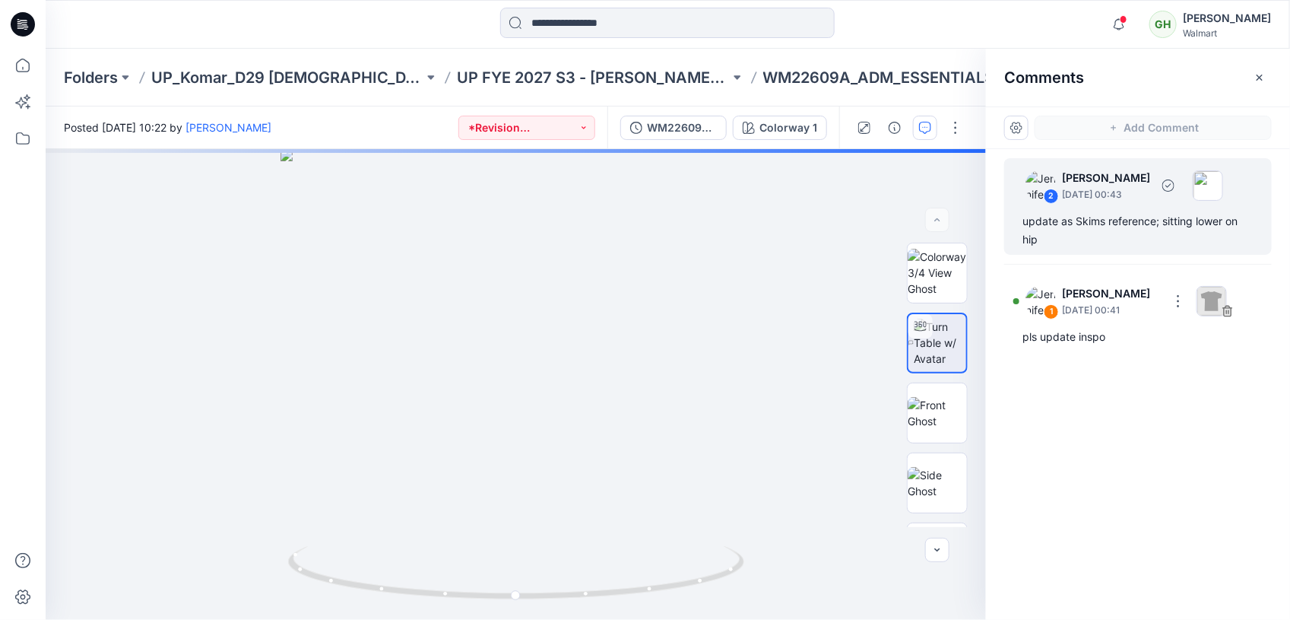
click at [1091, 226] on div "update as Skims reference; sitting lower on hip" at bounding box center [1138, 230] width 231 height 36
click at [1080, 219] on div "update as Skims reference; sitting lower on hip" at bounding box center [1138, 230] width 231 height 36
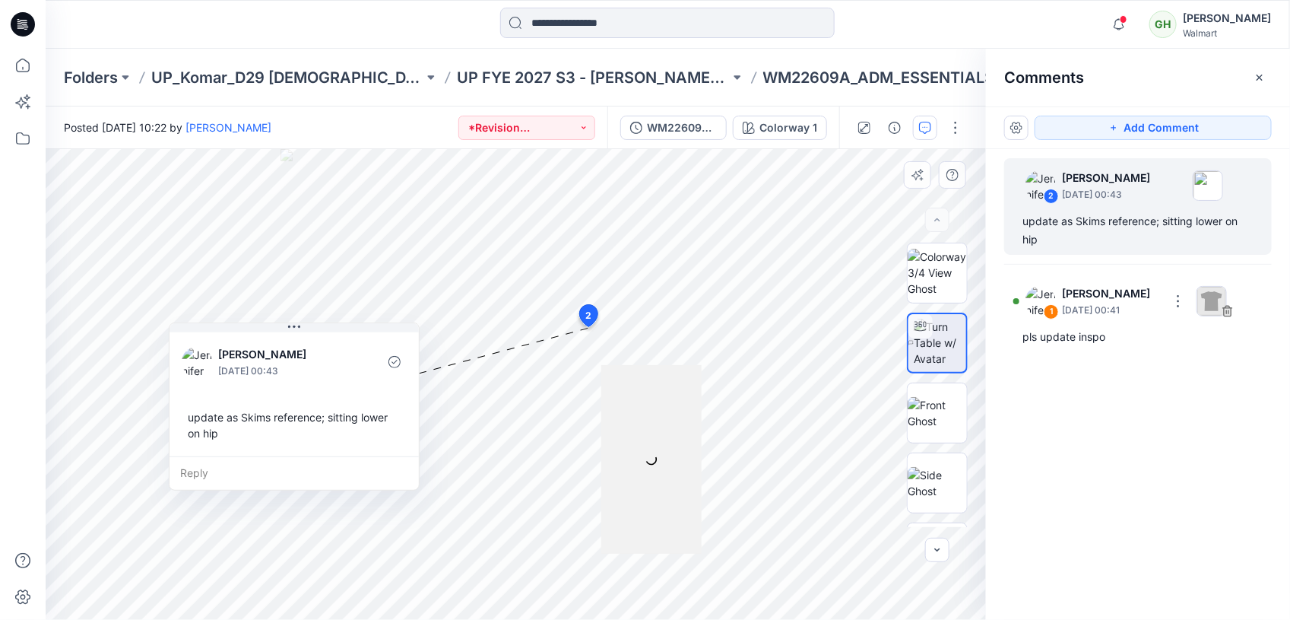
drag, startPoint x: 306, startPoint y: 423, endPoint x: 278, endPoint y: 443, distance: 34.6
click at [278, 443] on div "update as Skims reference; sitting lower on hip" at bounding box center [294, 425] width 225 height 44
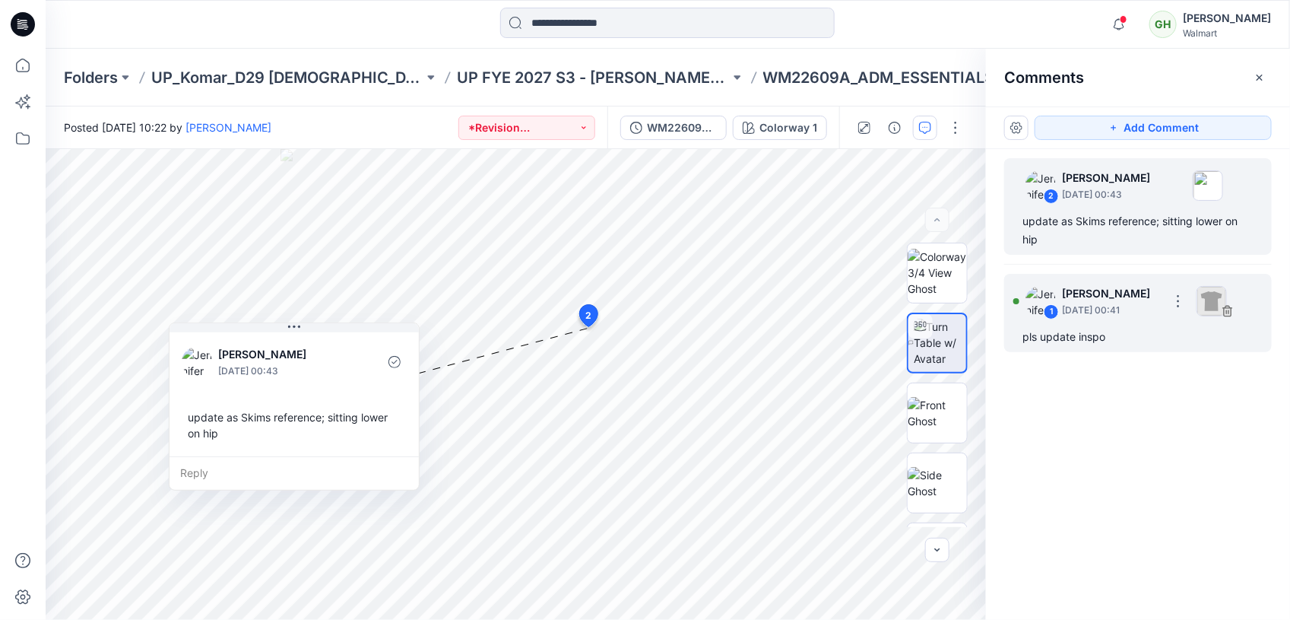
click at [1130, 306] on p "[DATE] 00:41" at bounding box center [1111, 310] width 98 height 15
click at [1105, 304] on p "[DATE] 00:41" at bounding box center [1111, 310] width 98 height 15
drag, startPoint x: 1105, startPoint y: 304, endPoint x: 1048, endPoint y: 351, distance: 73.5
click at [1048, 352] on div "2 [PERSON_NAME] [DATE] 00:43 update as Skims reference; sitting lower on hip 1 …" at bounding box center [1138, 356] width 304 height 414
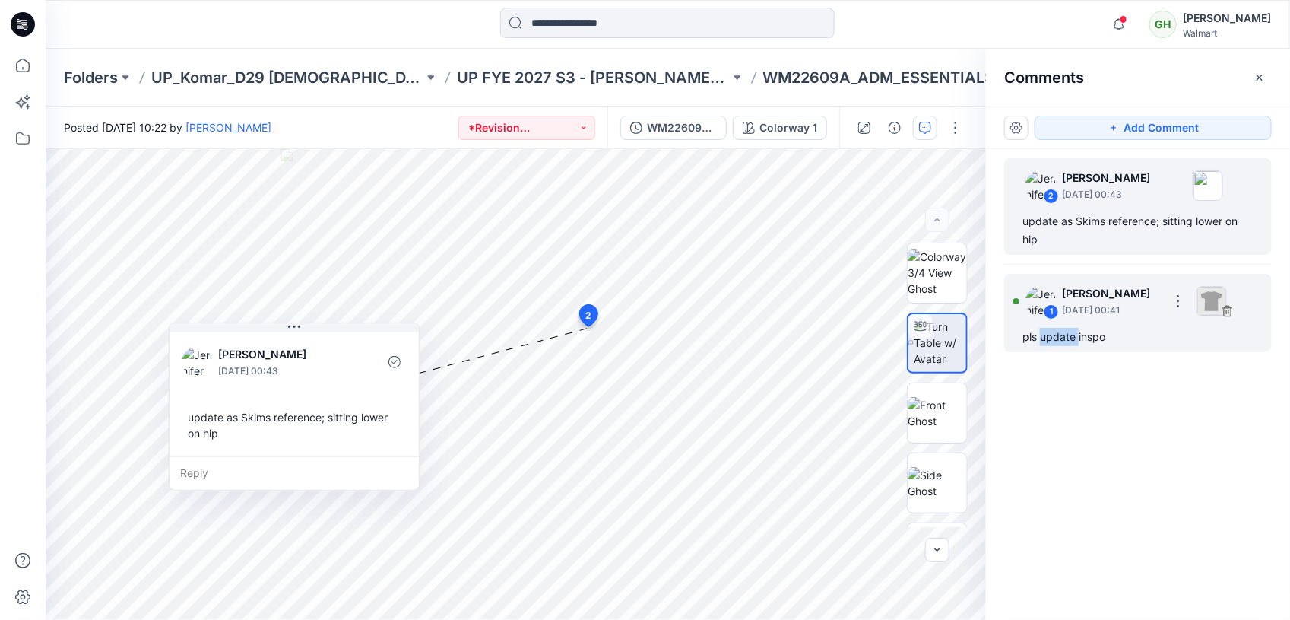
click at [1048, 351] on div "1 [PERSON_NAME] [DATE] 00:41 pls update inspo" at bounding box center [1138, 313] width 268 height 78
drag, startPoint x: 1048, startPoint y: 351, endPoint x: 1023, endPoint y: 335, distance: 29.7
click at [1023, 335] on div "pls update inspo" at bounding box center [1138, 337] width 231 height 18
drag, startPoint x: 1023, startPoint y: 335, endPoint x: 1150, endPoint y: 346, distance: 128.2
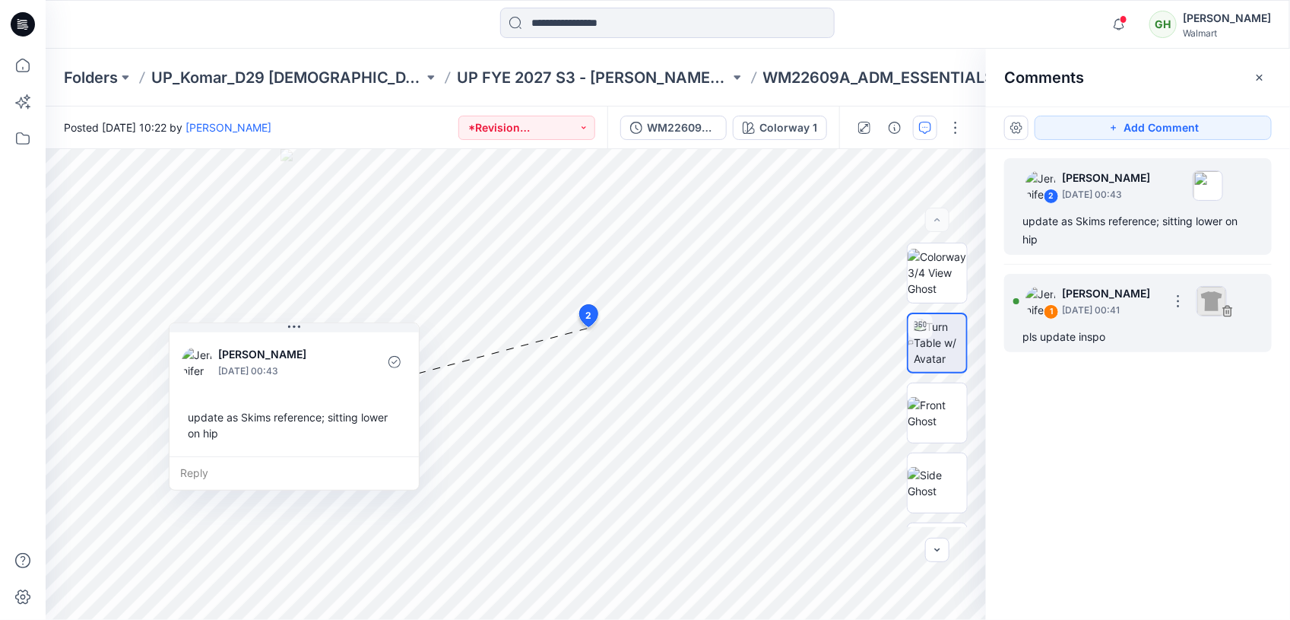
click at [1150, 346] on div "pls update inspo" at bounding box center [1138, 337] width 231 height 18
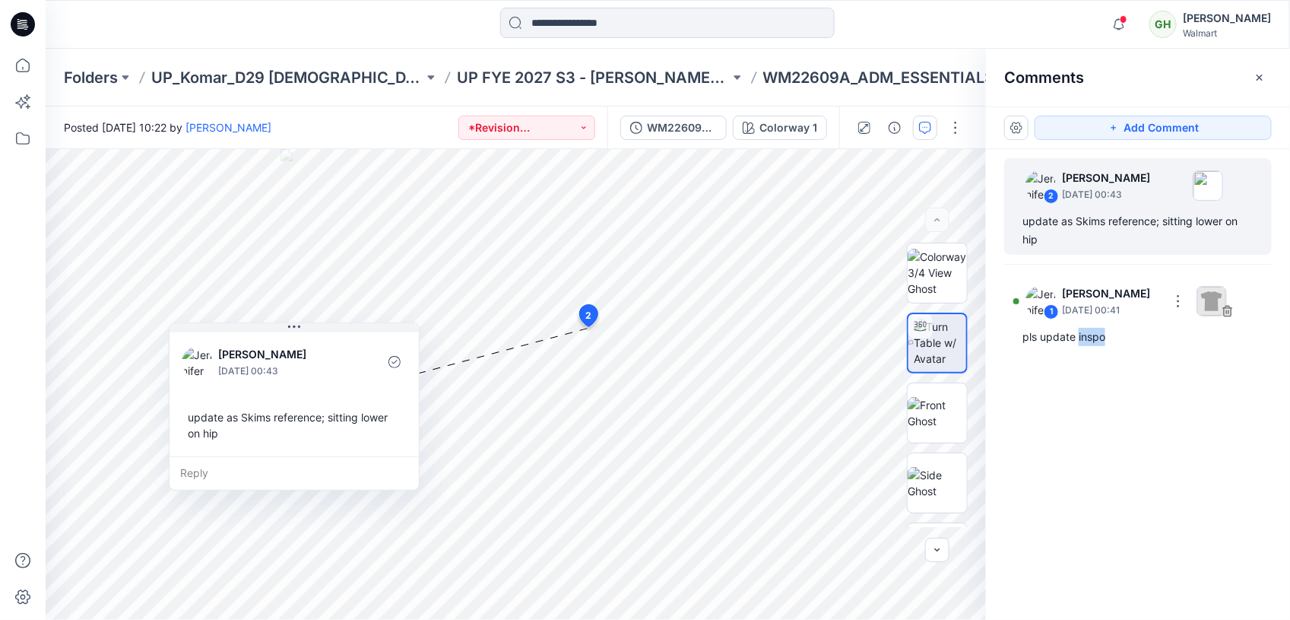
drag, startPoint x: 1150, startPoint y: 346, endPoint x: 1131, endPoint y: 373, distance: 33.2
click at [1131, 373] on div "2 [PERSON_NAME] [DATE] 00:43 update as Skims reference; sitting lower on hip 1 …" at bounding box center [1138, 356] width 304 height 414
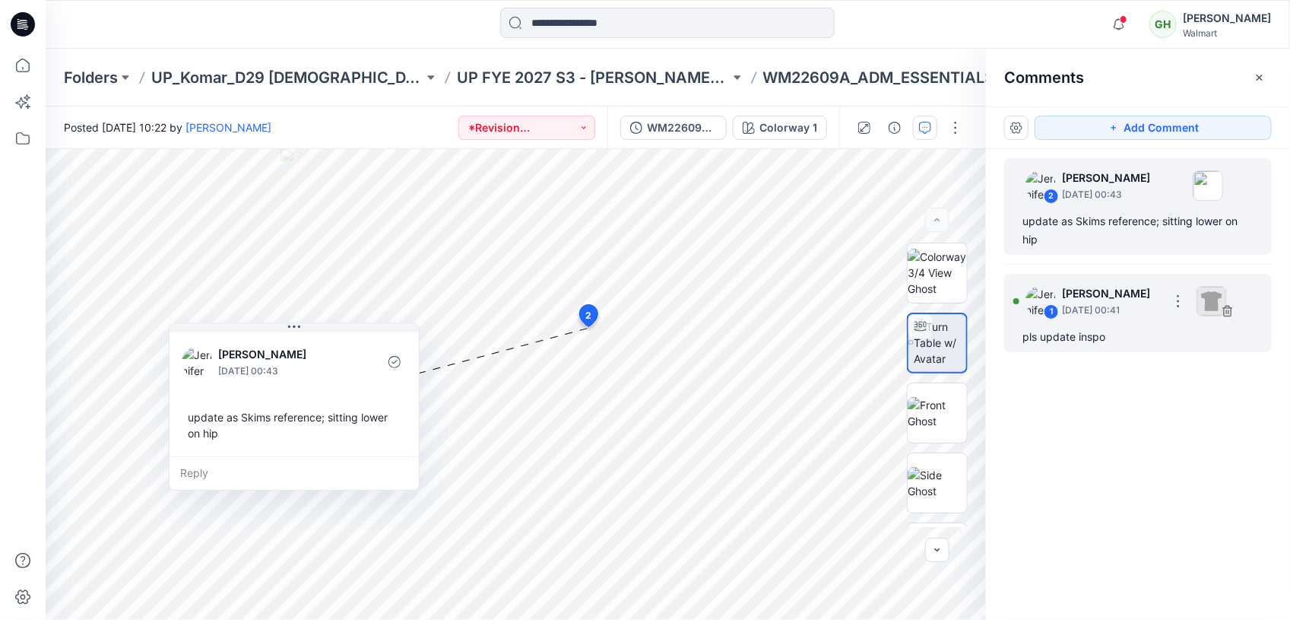
click at [1058, 299] on div "1 [PERSON_NAME] [DATE] 00:41" at bounding box center [1119, 301] width 210 height 42
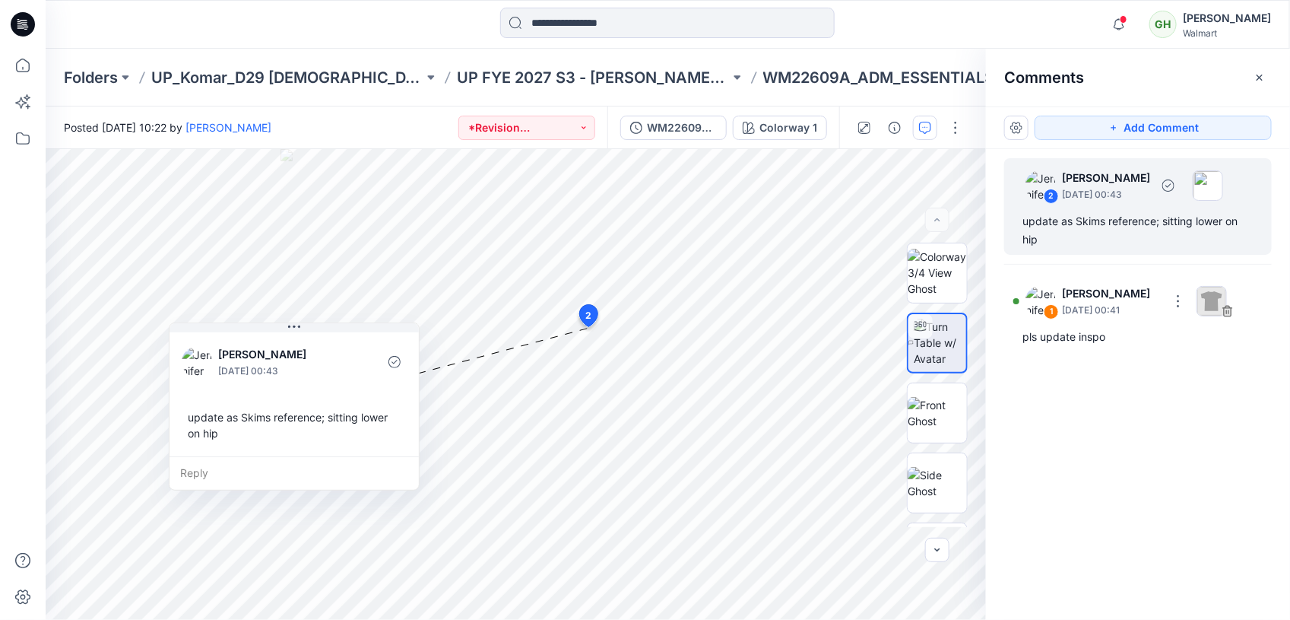
click at [1150, 199] on p "[DATE] 00:43" at bounding box center [1106, 194] width 88 height 15
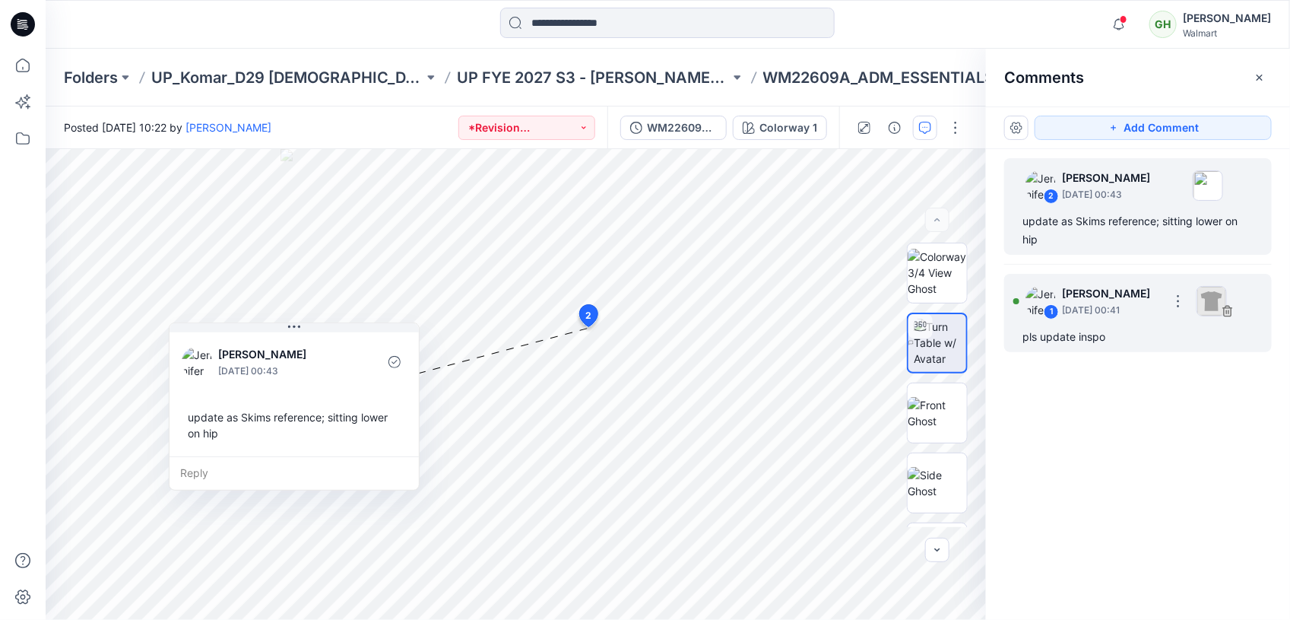
click at [1133, 347] on div "1 [PERSON_NAME] [DATE] 00:41 pls update inspo" at bounding box center [1138, 313] width 268 height 78
click at [1104, 303] on p "[DATE] 00:41" at bounding box center [1111, 310] width 98 height 15
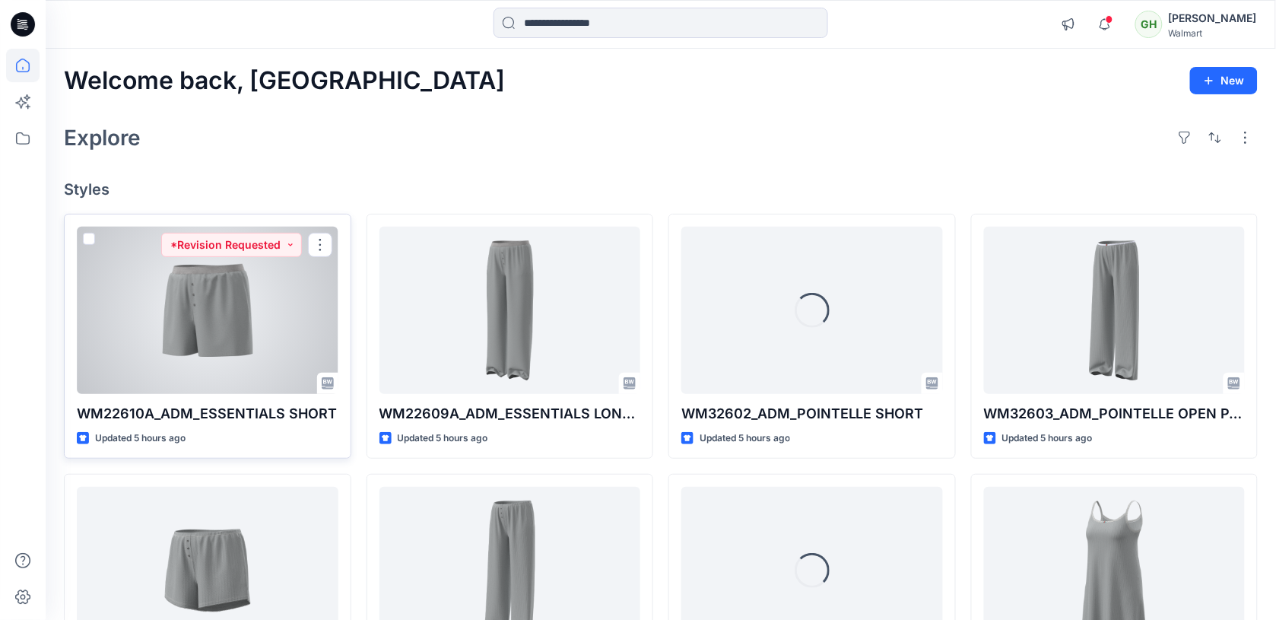
click at [271, 297] on div at bounding box center [208, 310] width 262 height 167
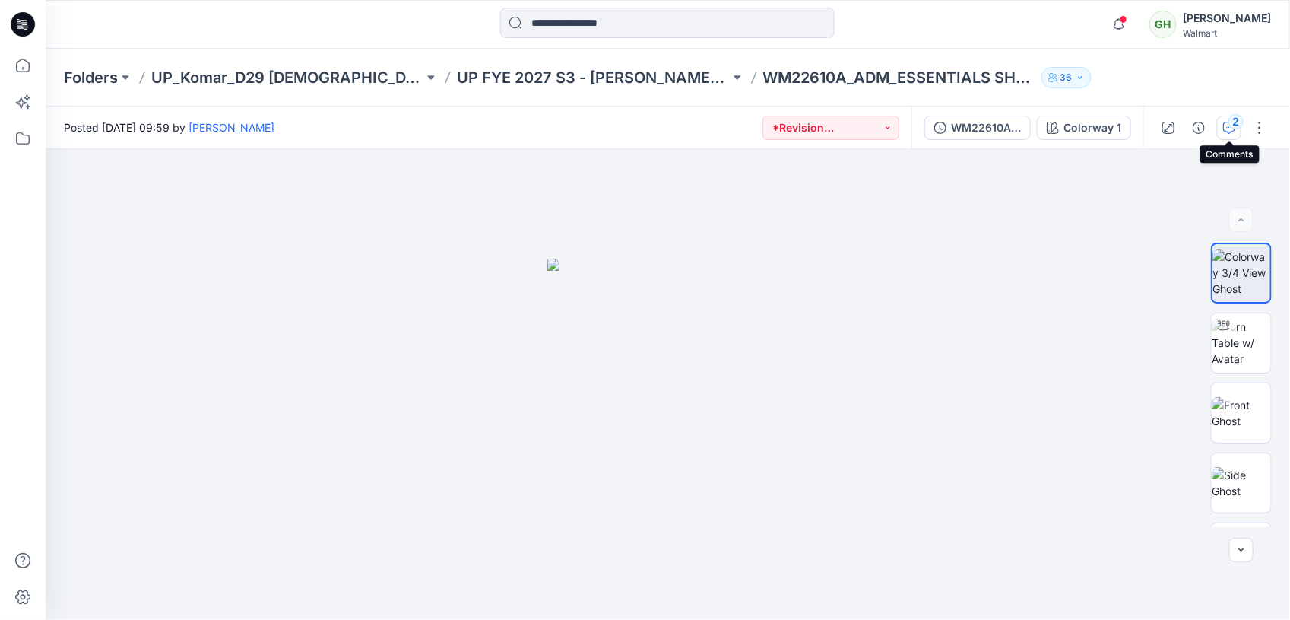
click at [1220, 118] on button "2" at bounding box center [1229, 128] width 24 height 24
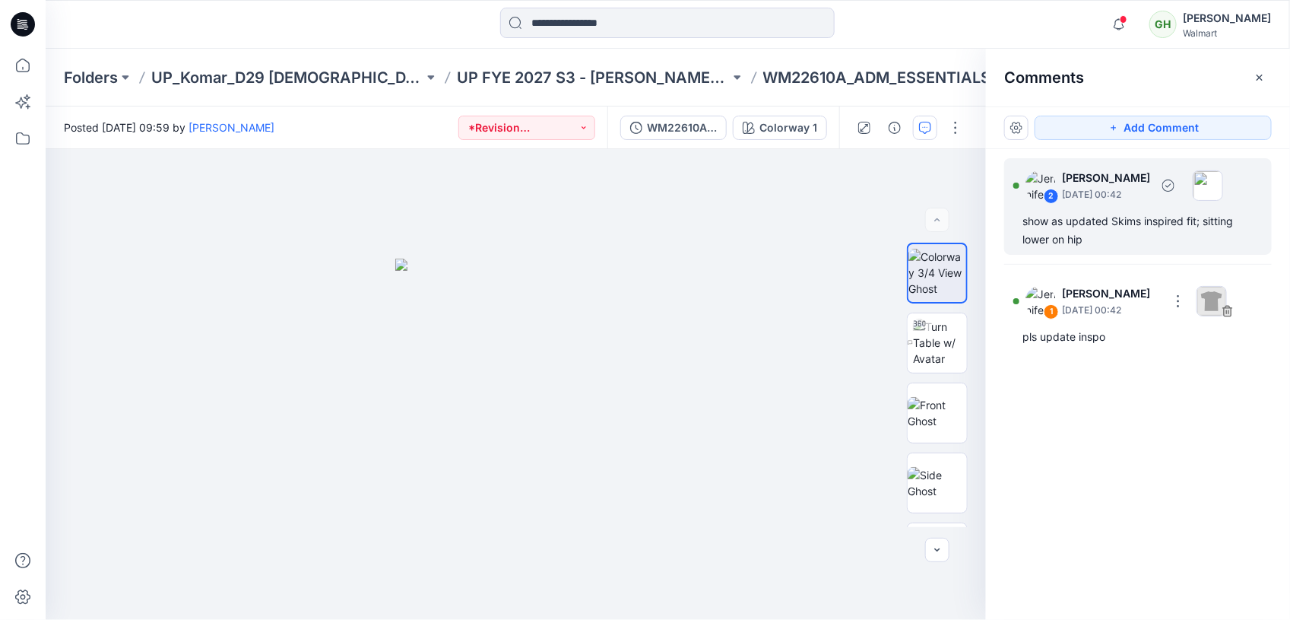
click at [1083, 224] on div "show as updated Skims inspired fit; sitting lower on hip" at bounding box center [1138, 230] width 231 height 36
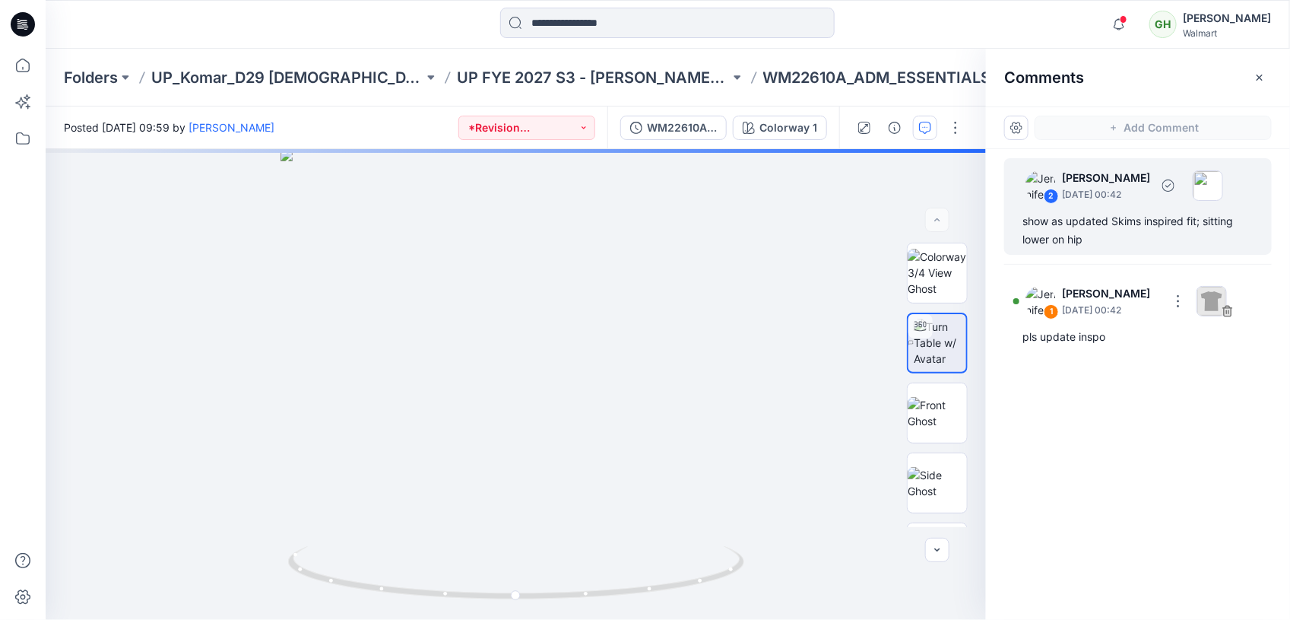
click at [1083, 224] on div "show as updated Skims inspired fit; sitting lower on hip" at bounding box center [1138, 230] width 231 height 36
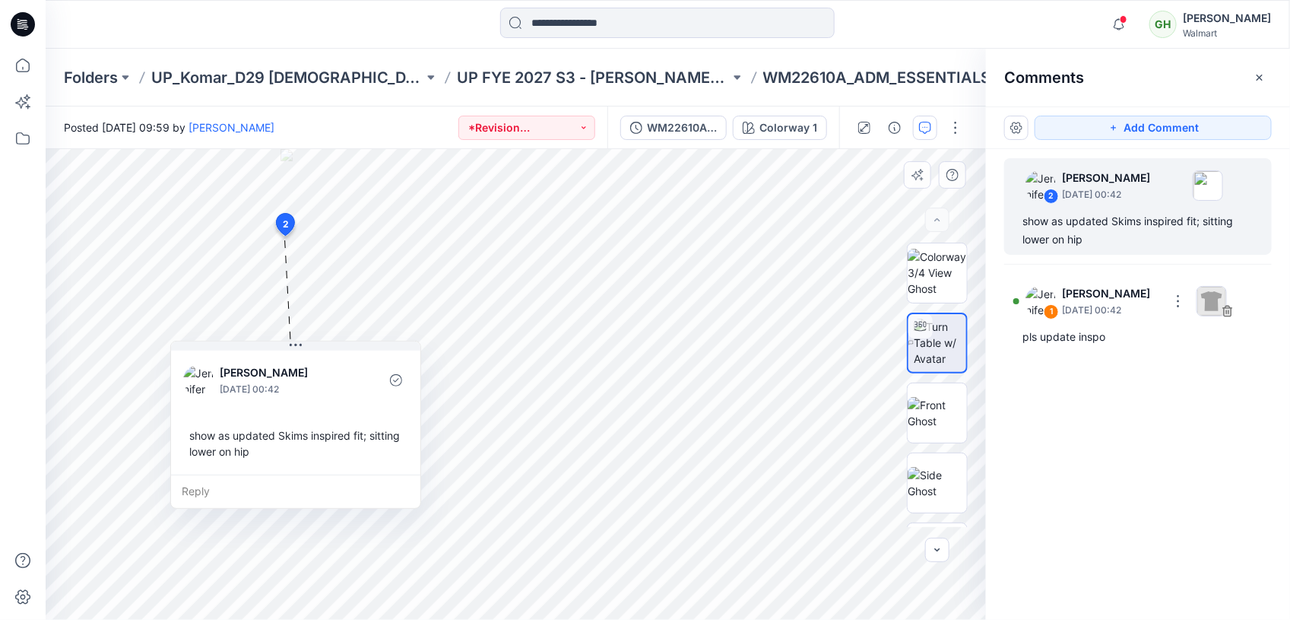
drag, startPoint x: 378, startPoint y: 363, endPoint x: 287, endPoint y: 460, distance: 133.4
click at [287, 460] on div "show as updated Skims inspired fit; sitting lower on hip" at bounding box center [295, 443] width 225 height 44
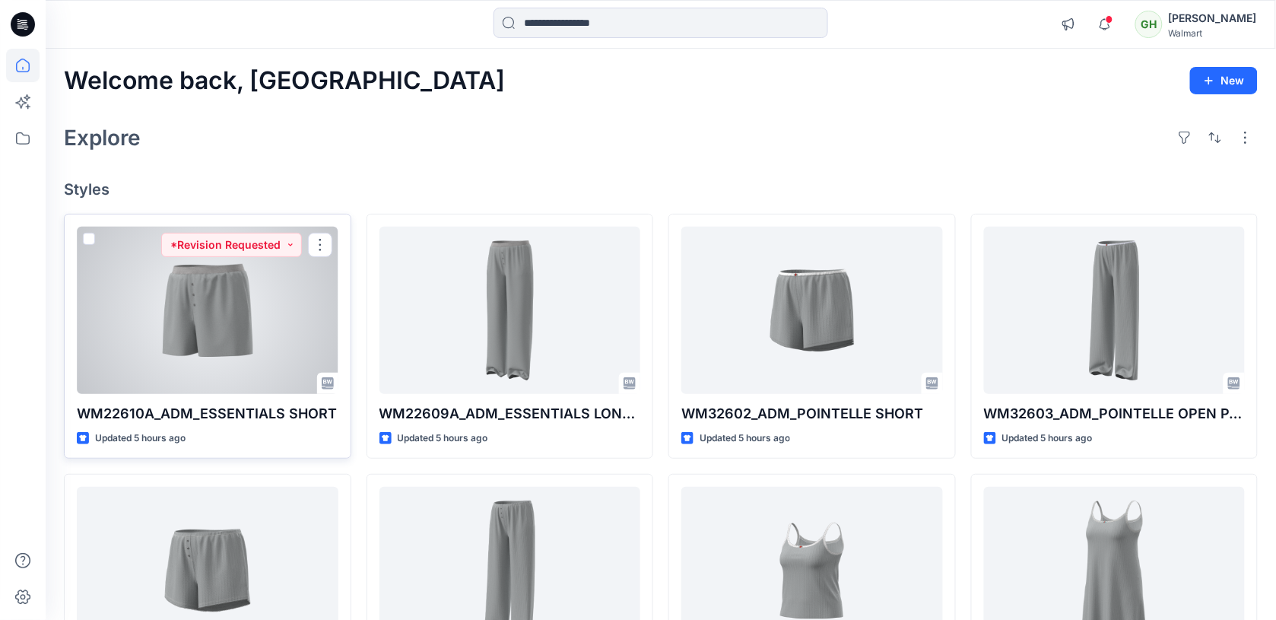
click at [252, 309] on div at bounding box center [208, 310] width 262 height 167
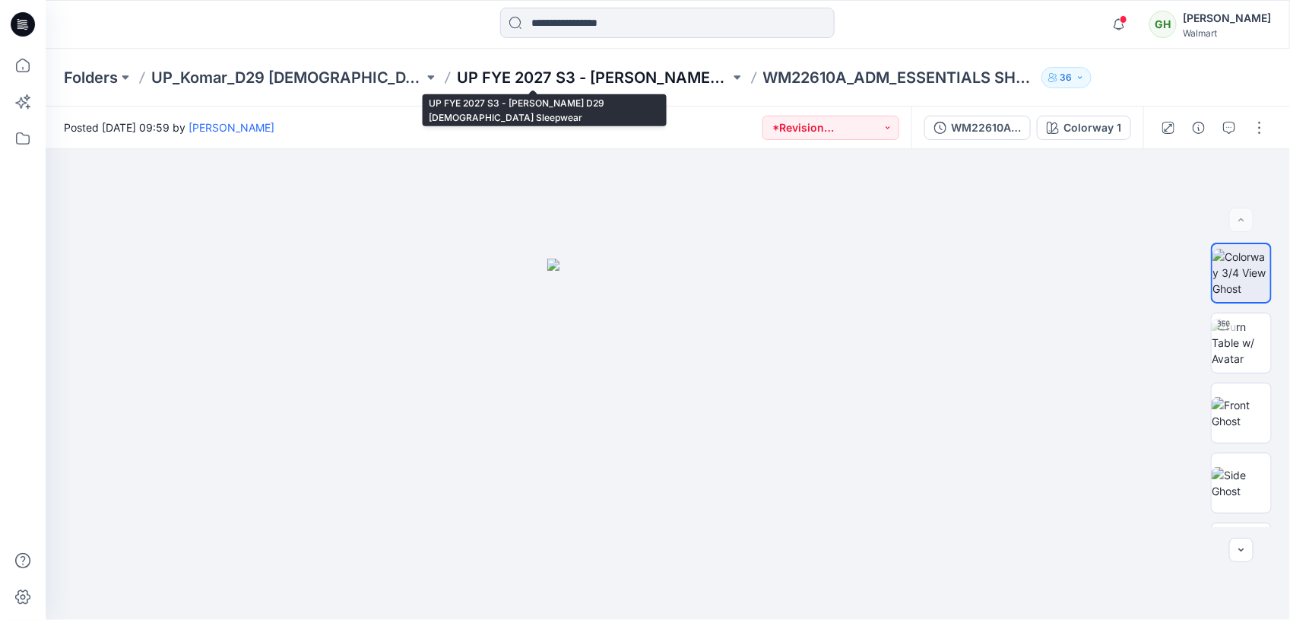
click at [541, 80] on p "UP FYE 2027 S3 - [PERSON_NAME] D29 [DEMOGRAPHIC_DATA] Sleepwear" at bounding box center [593, 77] width 272 height 21
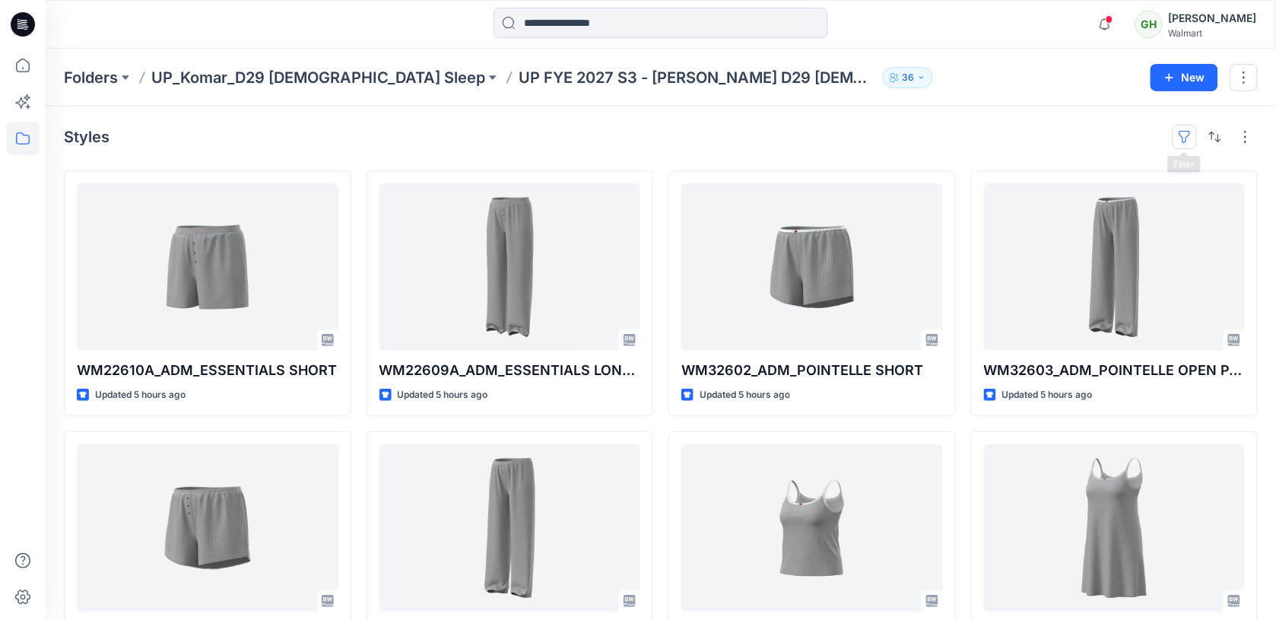
click at [1182, 135] on button "button" at bounding box center [1184, 137] width 24 height 24
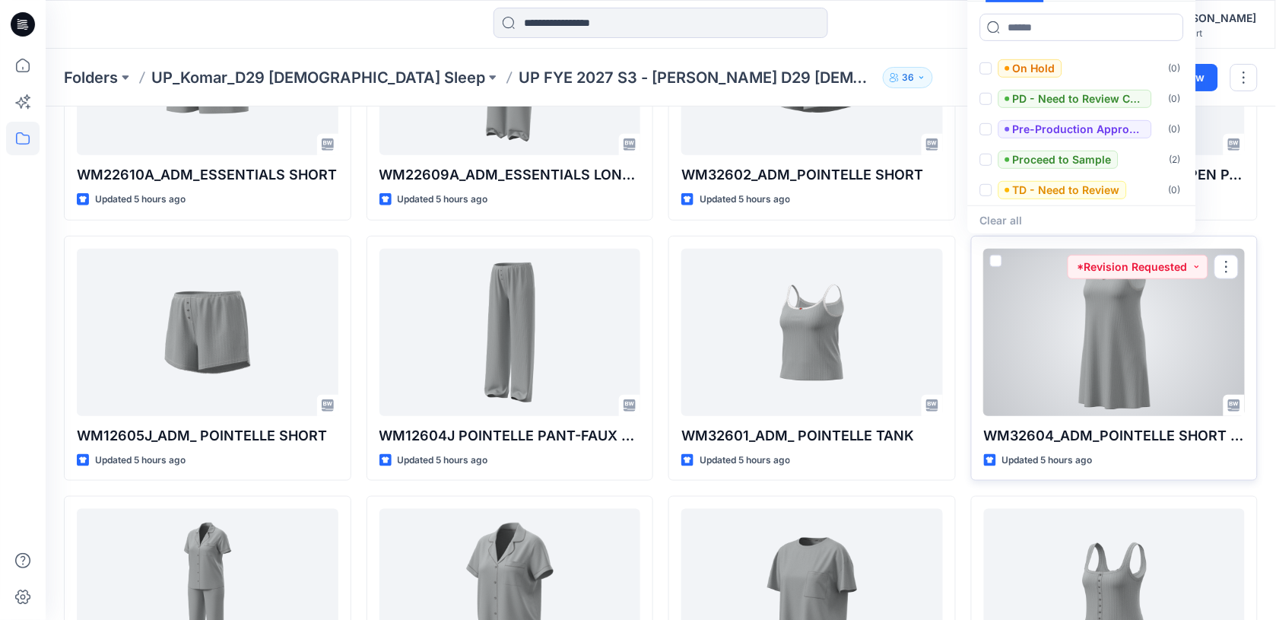
scroll to position [95, 0]
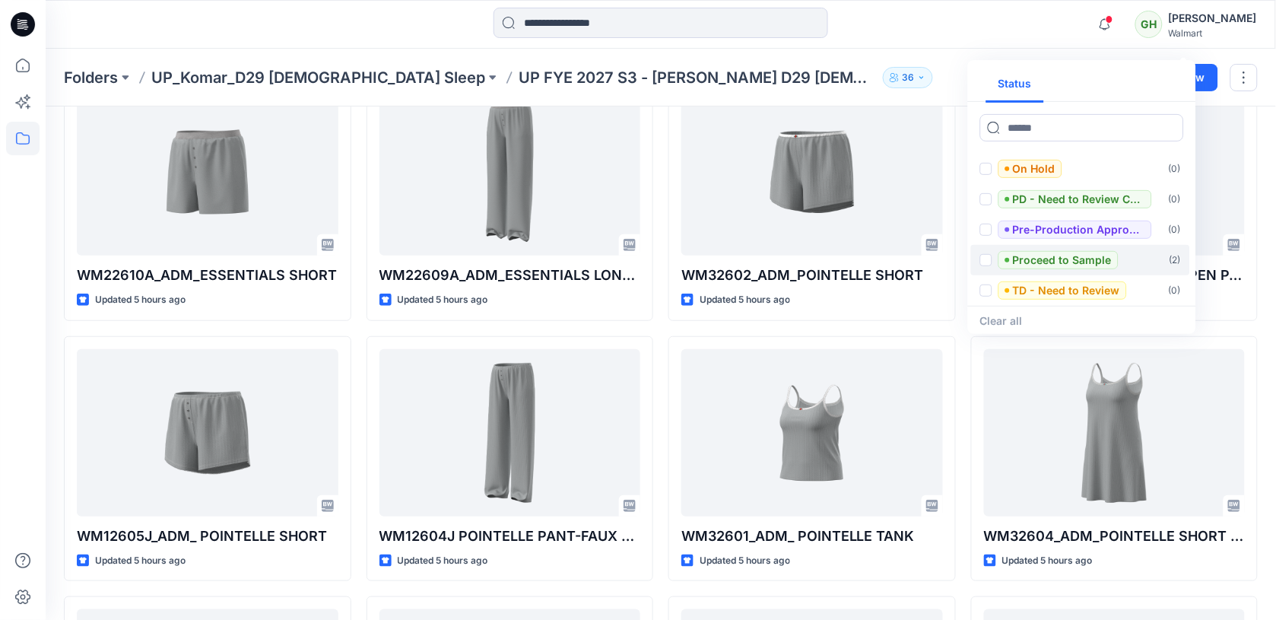
click at [1057, 260] on p "Proceed to Sample" at bounding box center [1062, 260] width 99 height 18
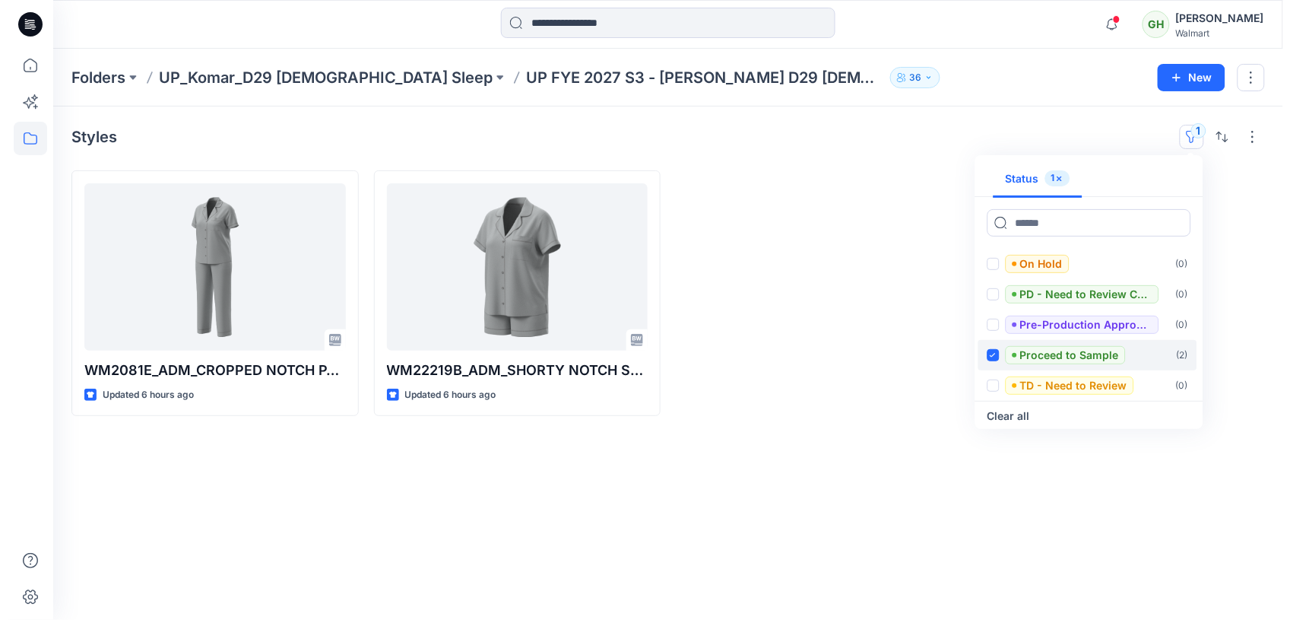
scroll to position [0, 0]
